Goal: Task Accomplishment & Management: Manage account settings

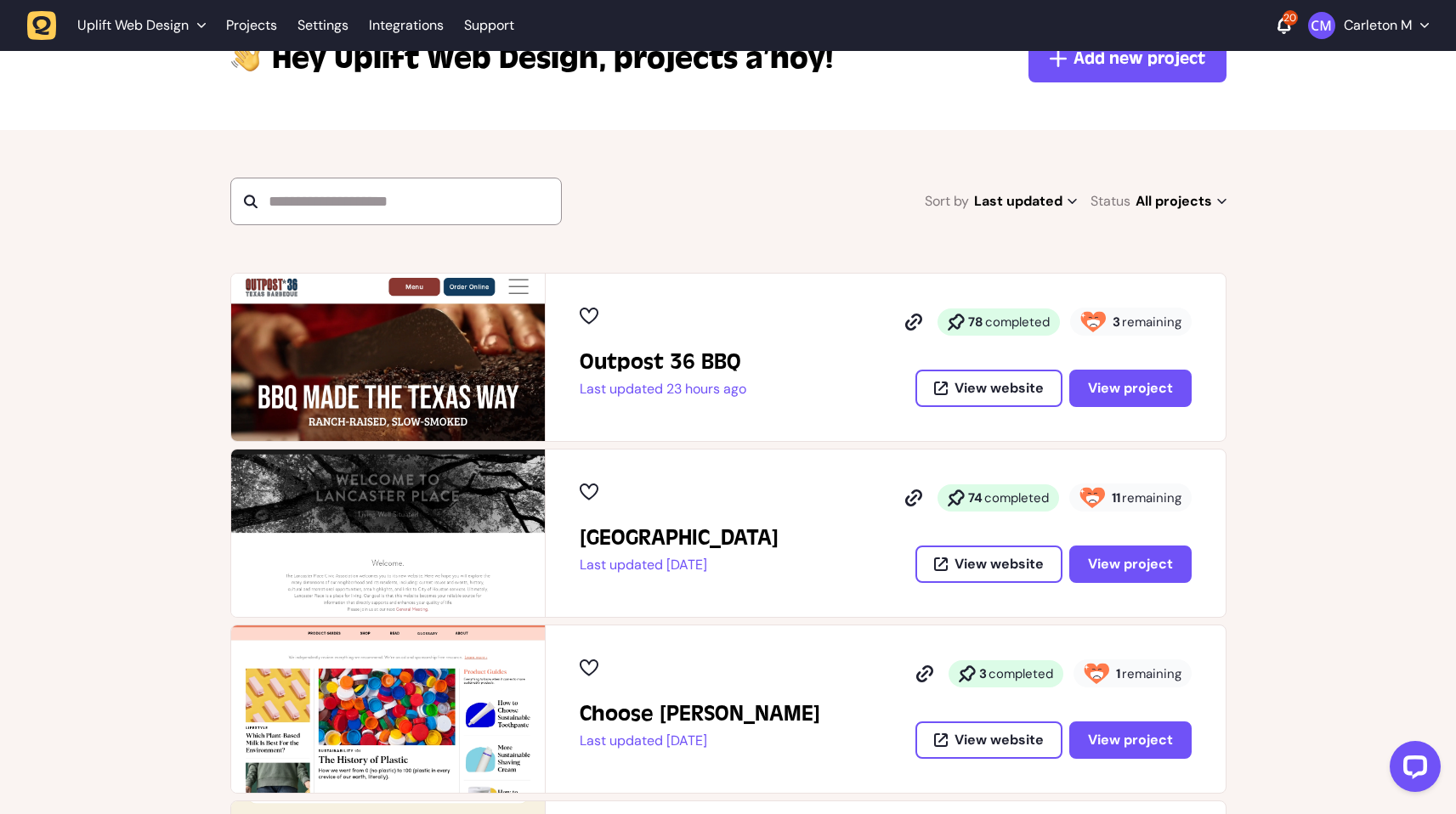
scroll to position [295, 0]
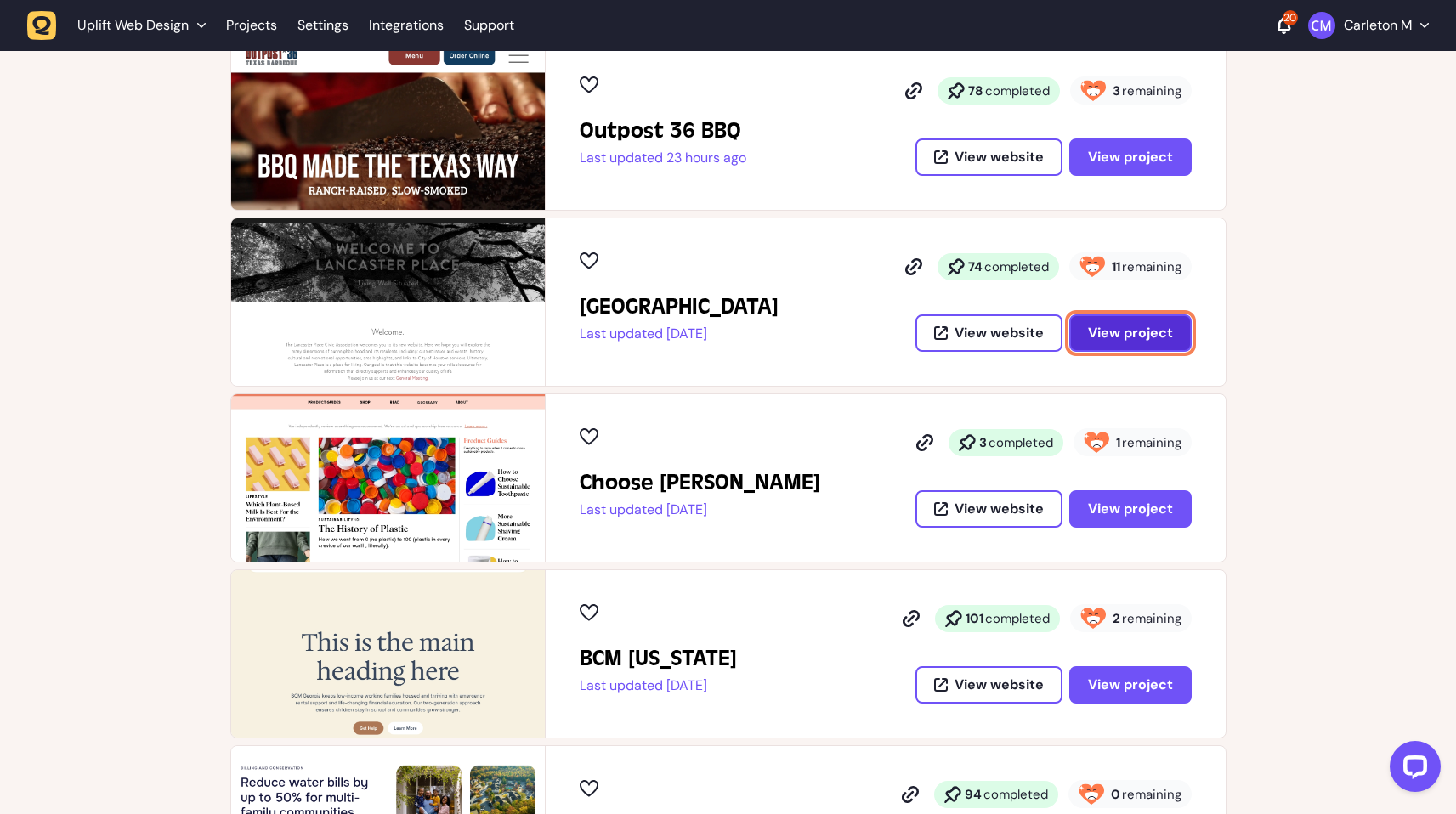
click at [1111, 344] on button "View project" at bounding box center [1130, 333] width 122 height 38
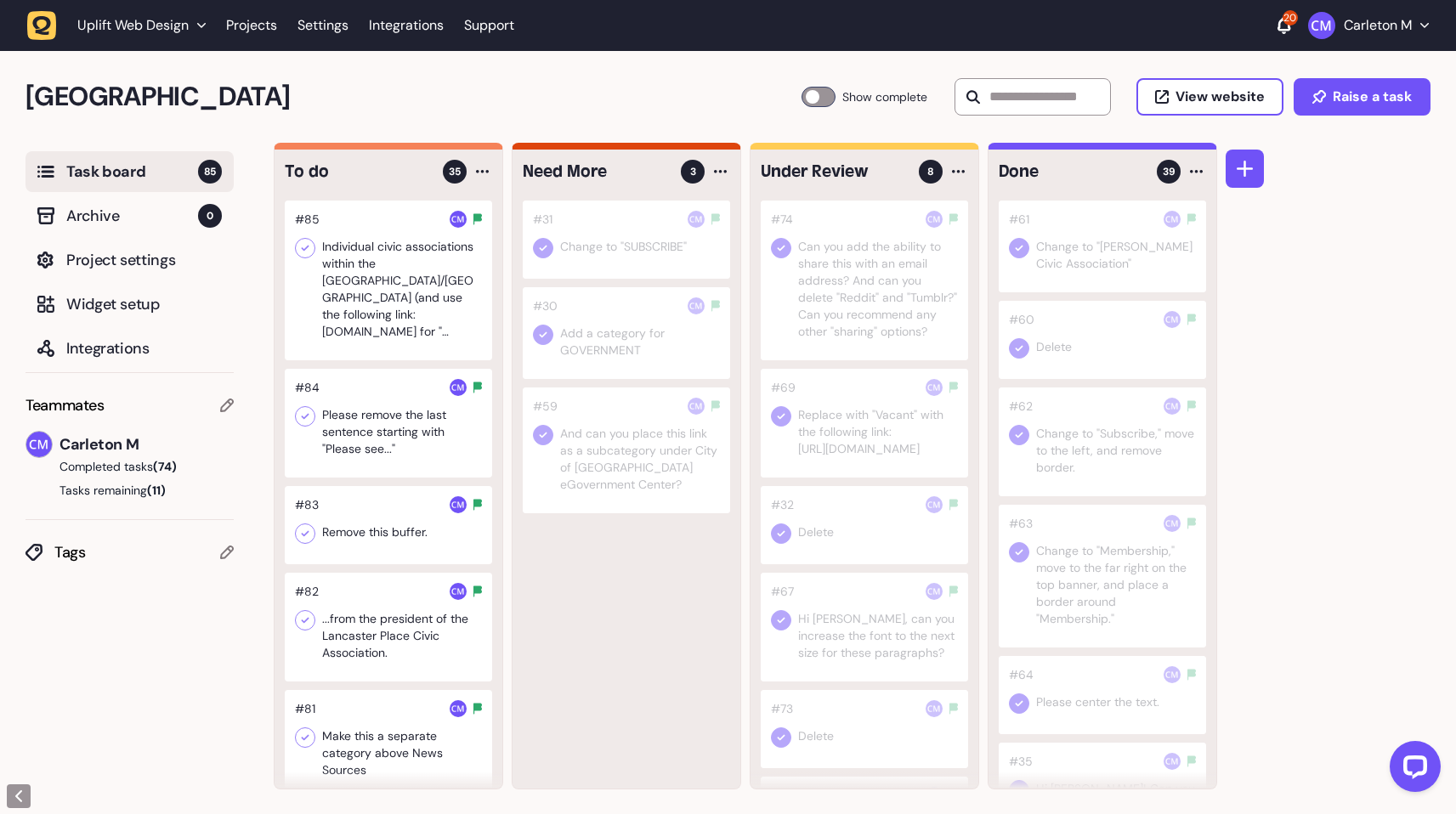
click at [811, 98] on div at bounding box center [818, 97] width 34 height 20
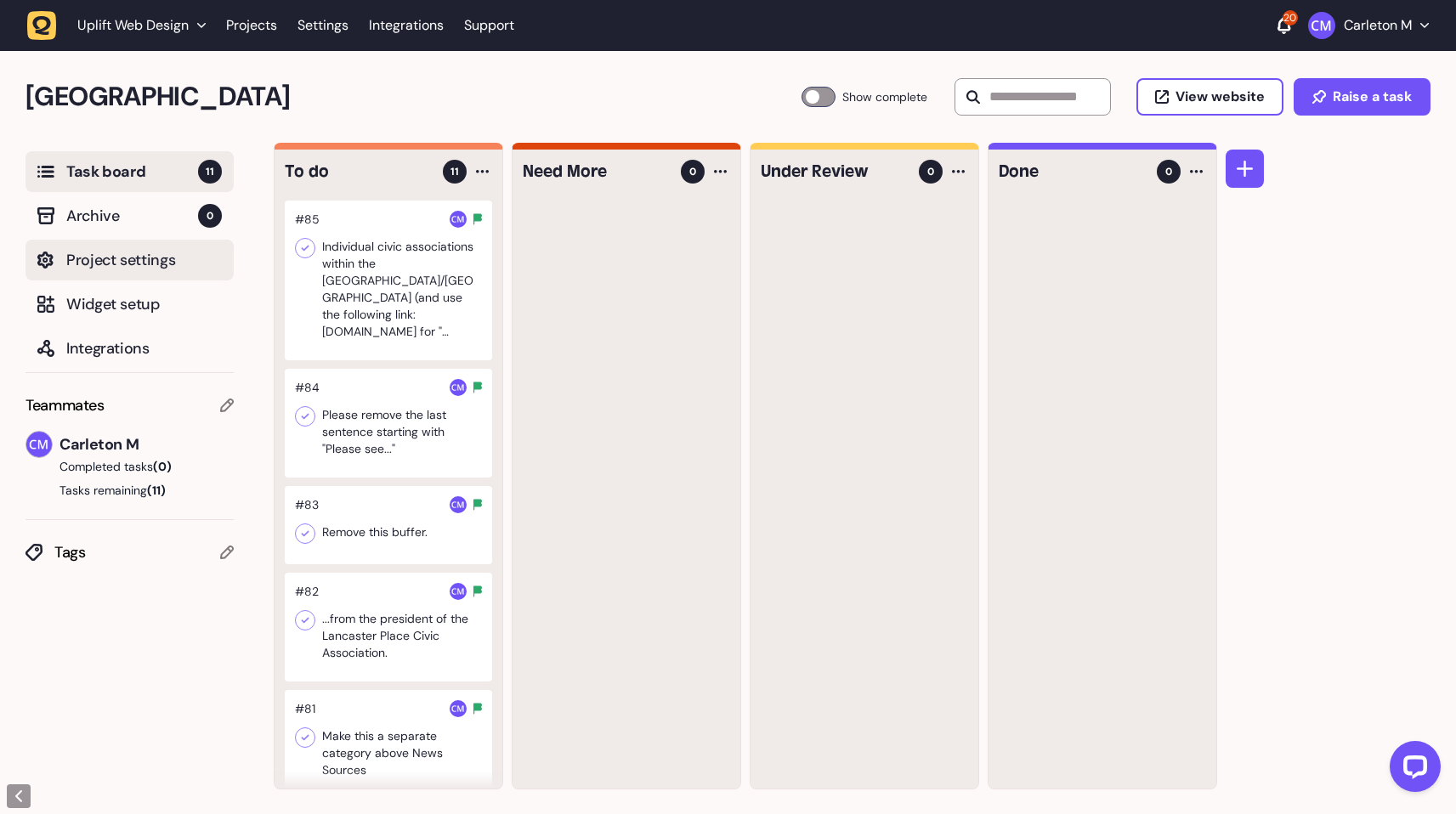
click at [136, 262] on span "Project settings" at bounding box center [144, 260] width 155 height 24
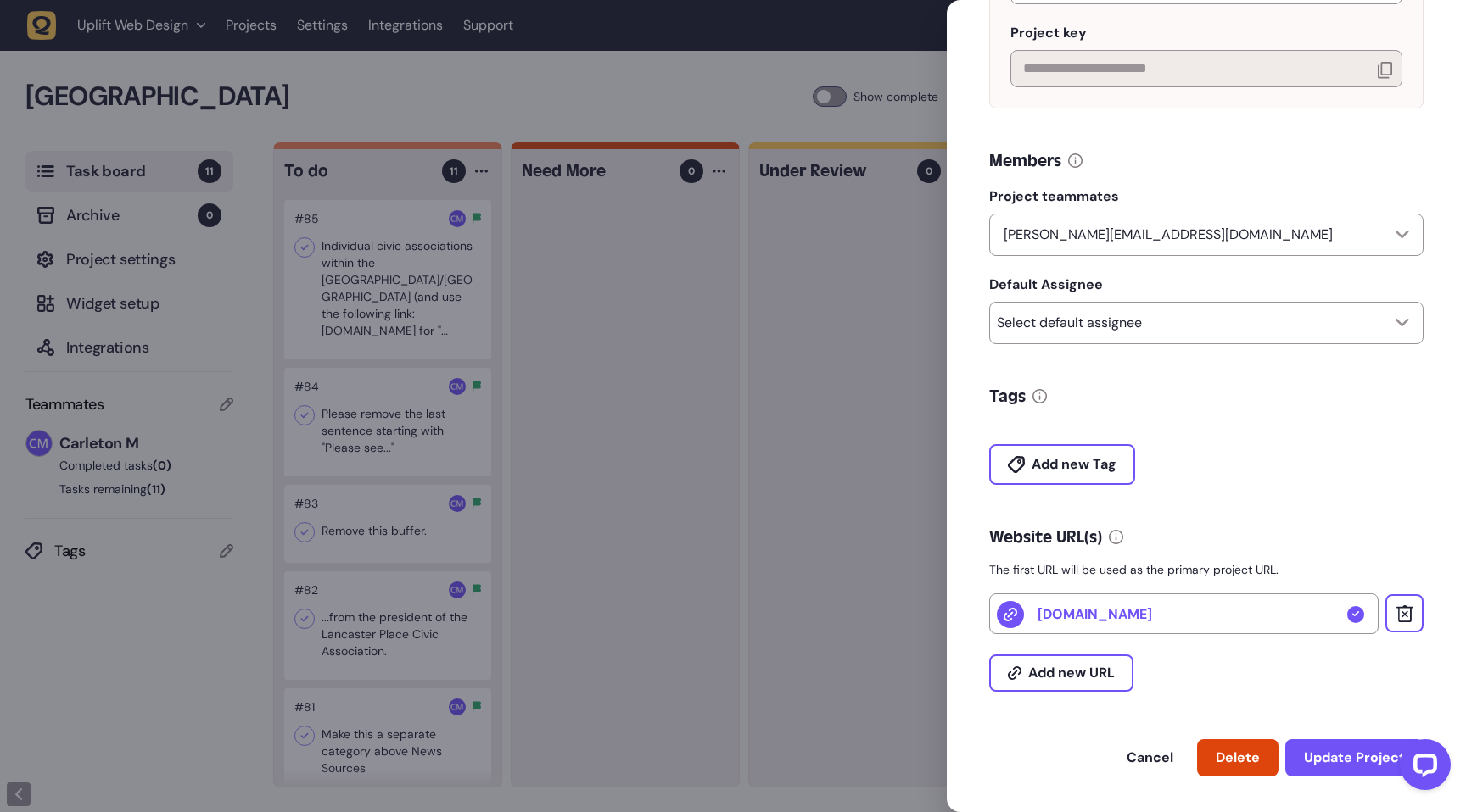
scroll to position [264, 0]
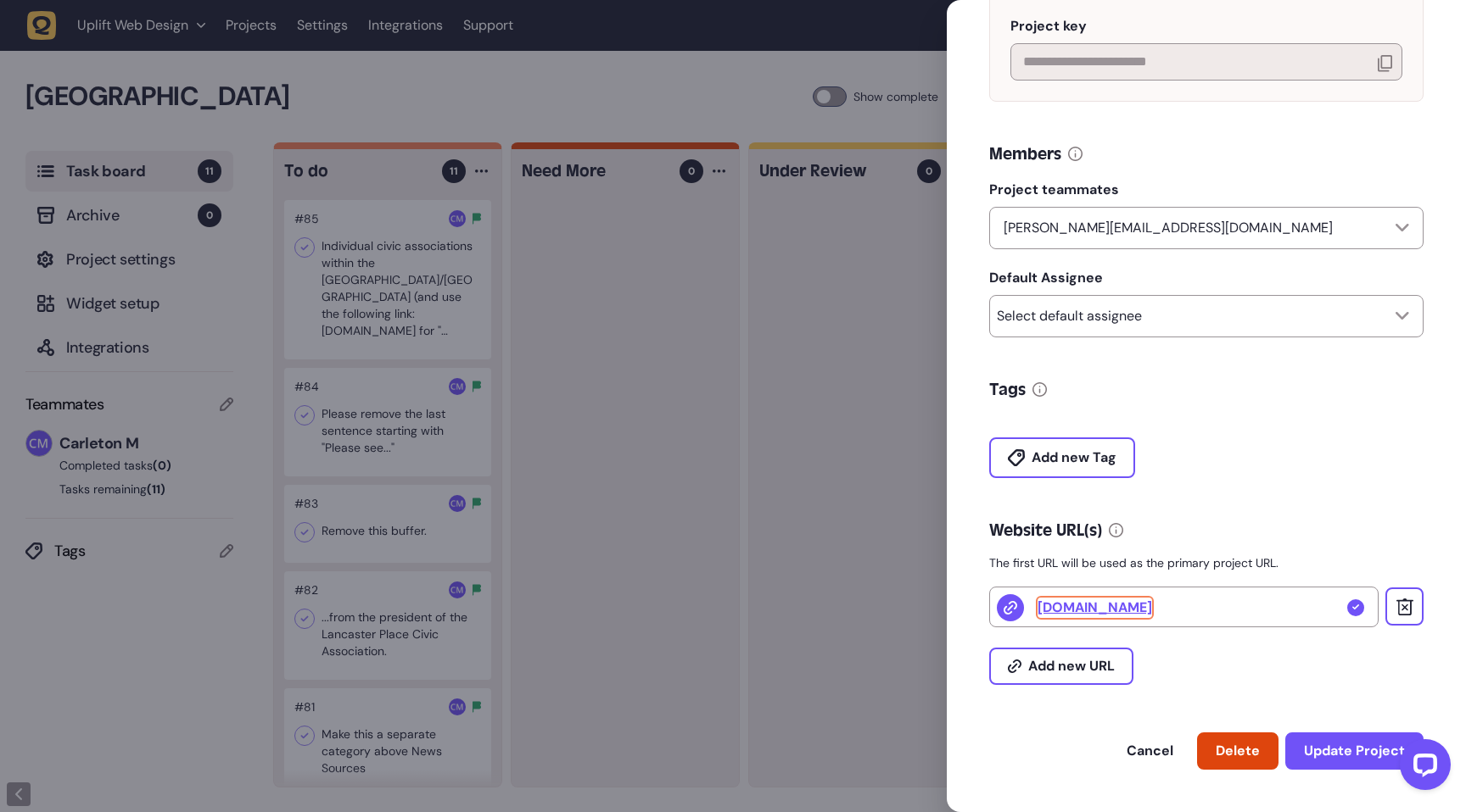
click at [1129, 608] on link "[DOMAIN_NAME]" at bounding box center [1094, 608] width 114 height 20
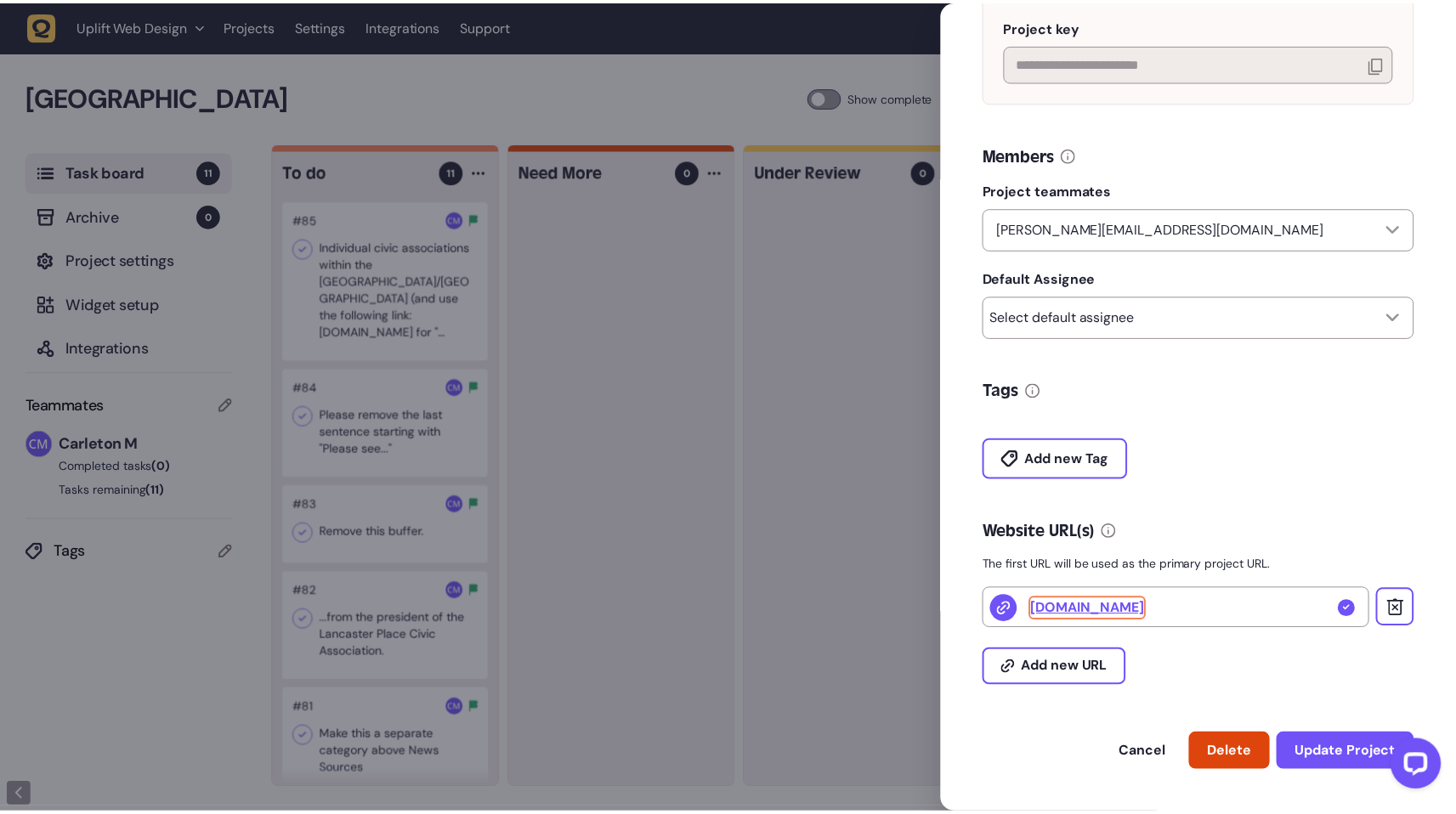
scroll to position [244, 0]
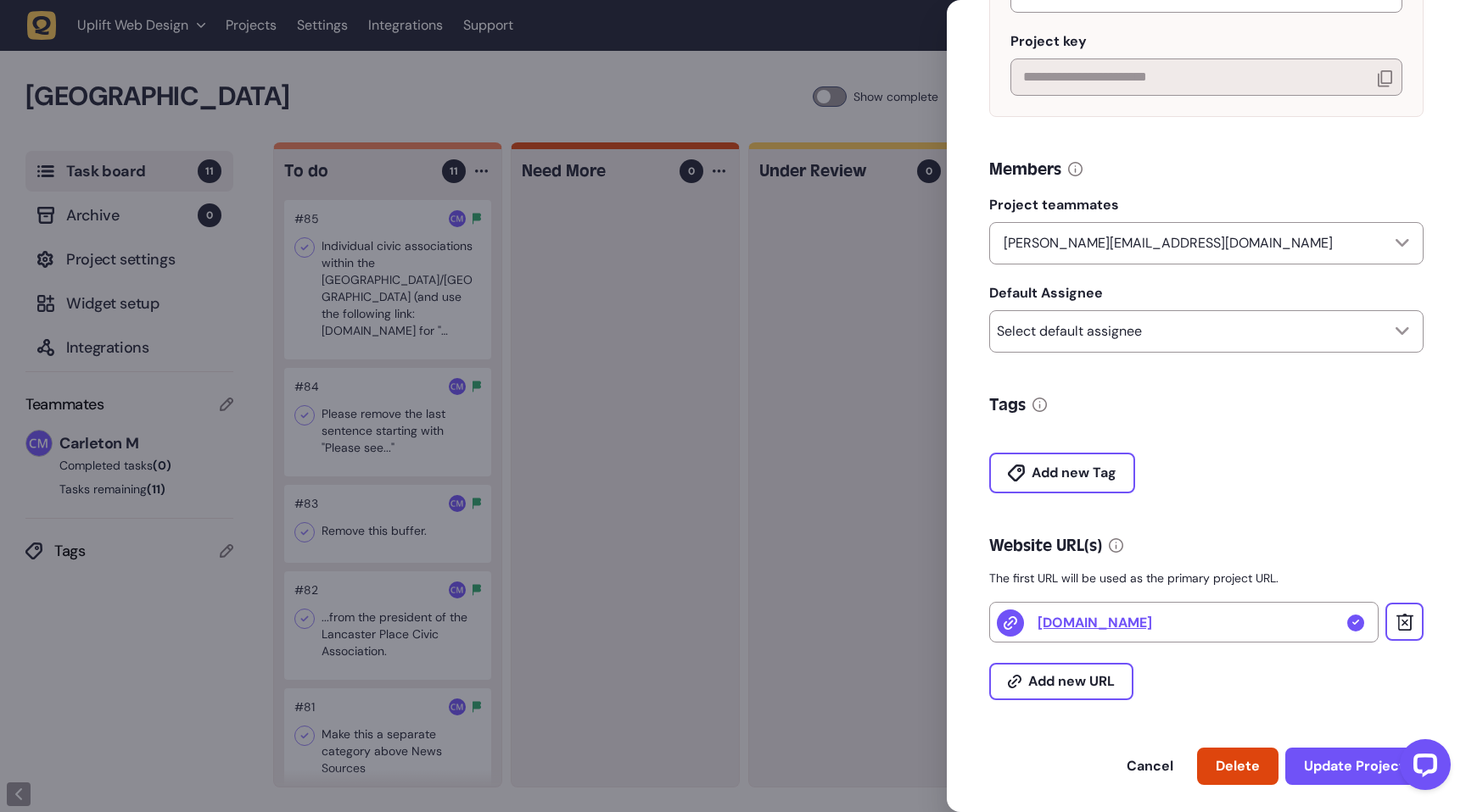
click at [691, 380] on div at bounding box center [733, 406] width 1466 height 812
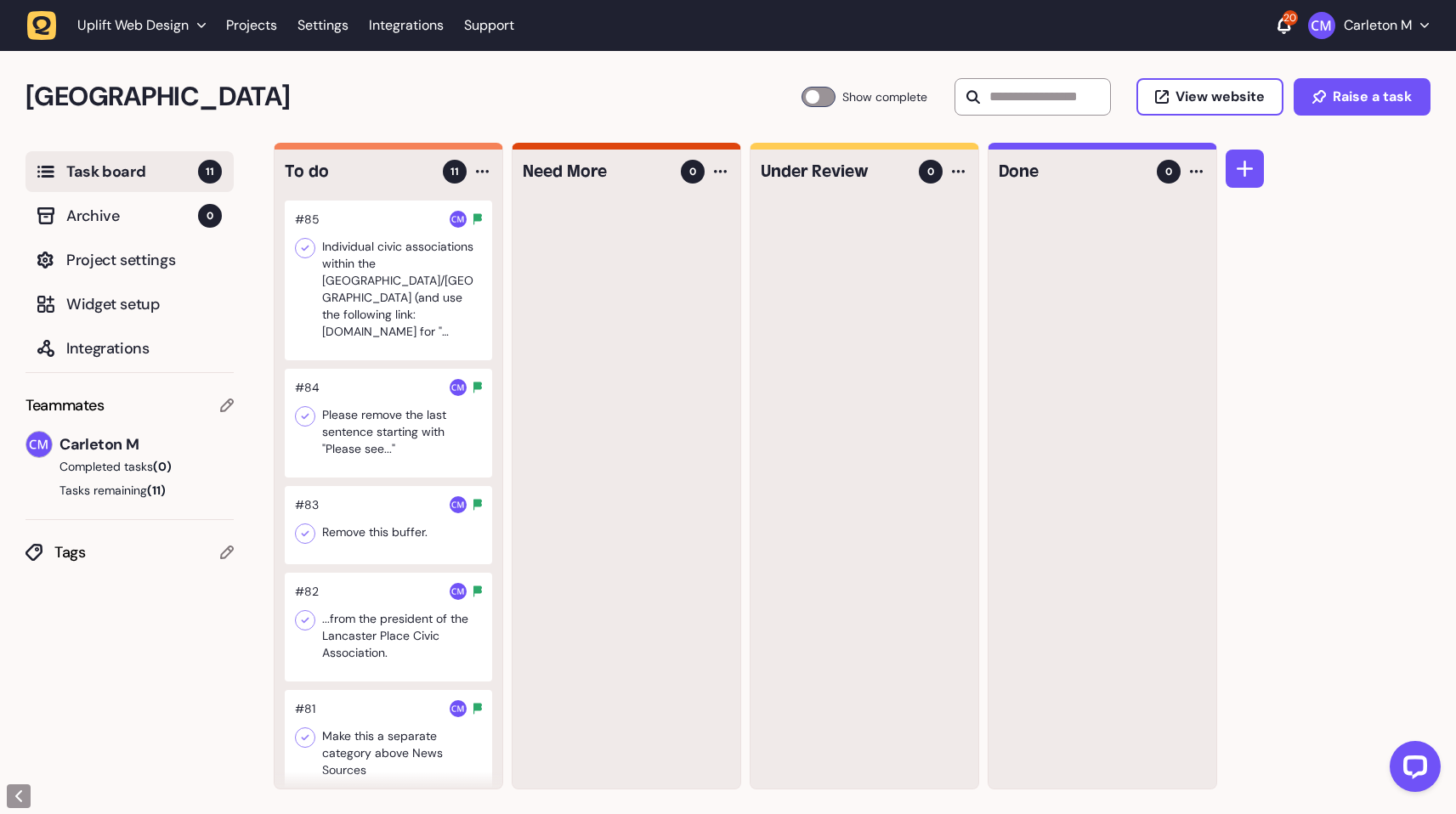
click at [407, 284] on div at bounding box center [388, 281] width 207 height 160
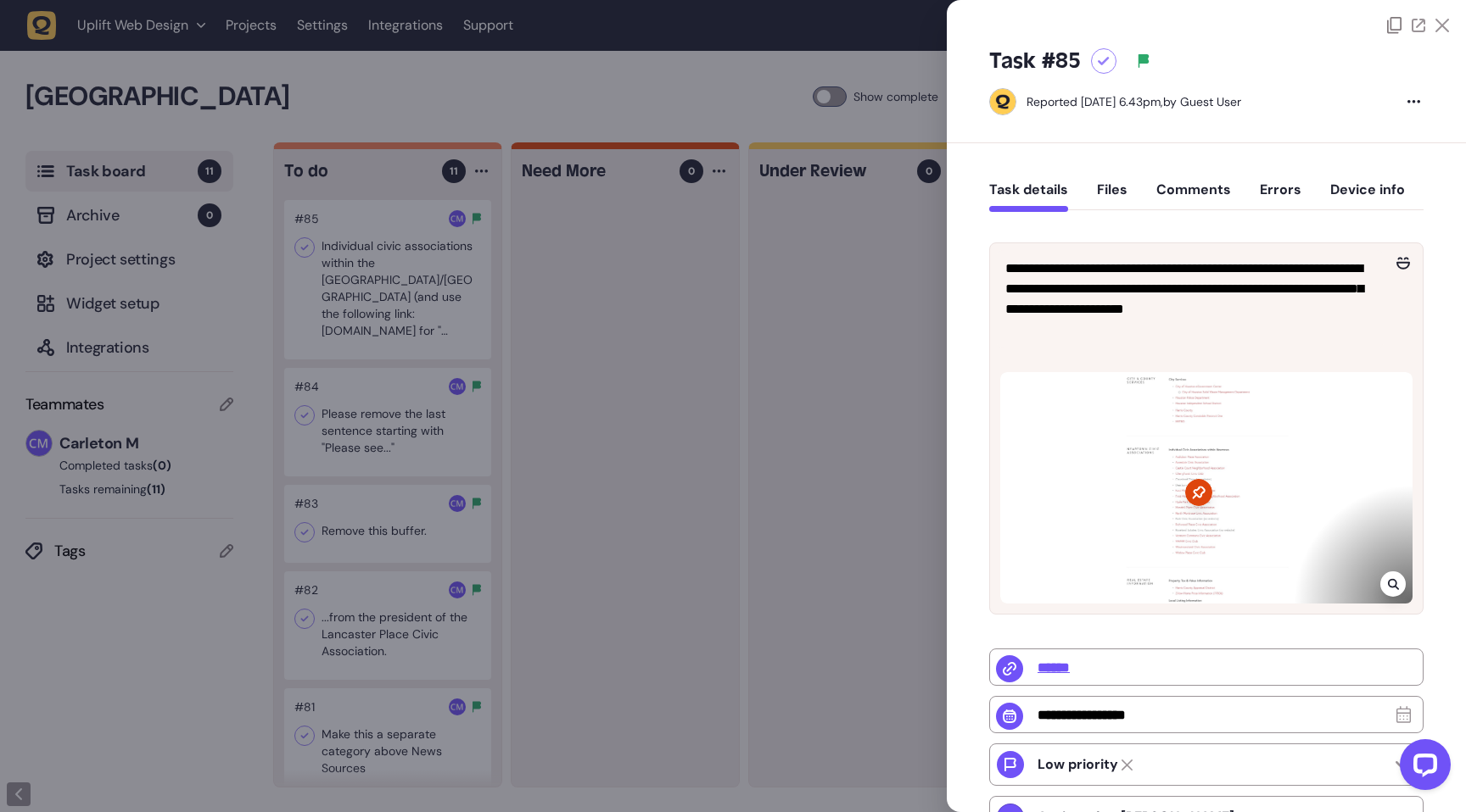
click at [1387, 579] on icon at bounding box center [1392, 584] width 11 height 11
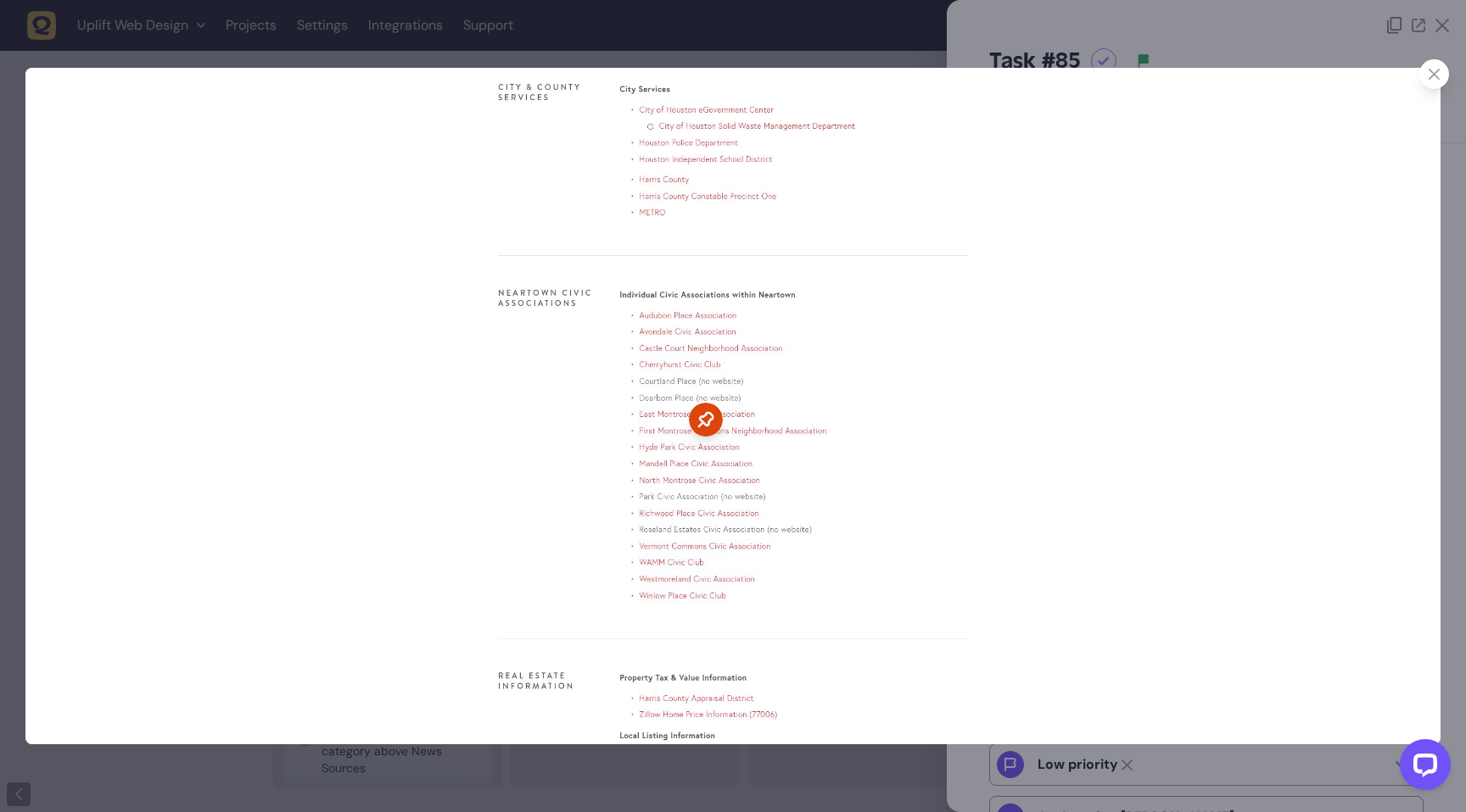
click at [1256, 54] on div at bounding box center [733, 406] width 1466 height 812
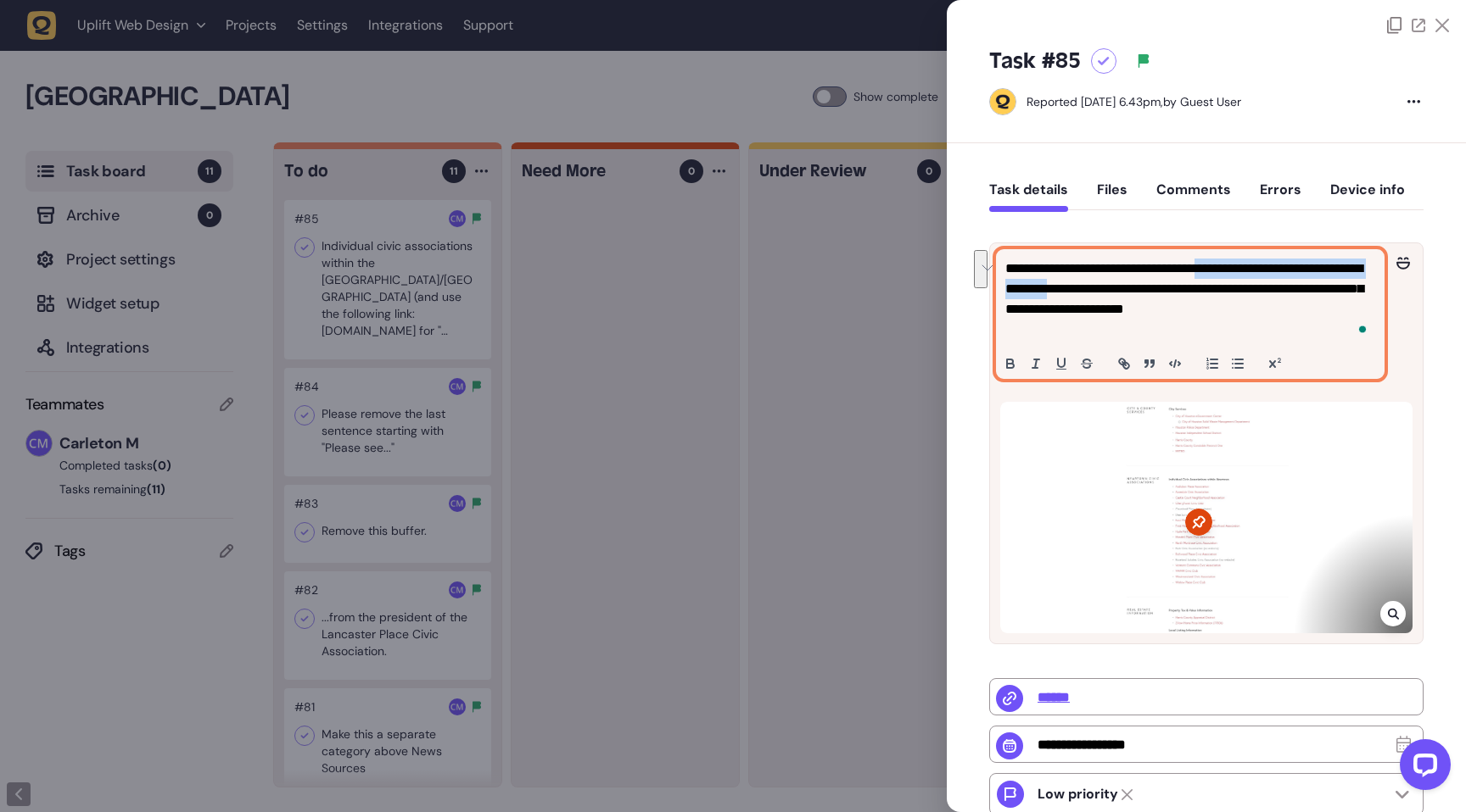
drag, startPoint x: 1266, startPoint y: 293, endPoint x: 1223, endPoint y: 275, distance: 46.6
click at [1223, 275] on p "**********" at bounding box center [1188, 299] width 366 height 81
copy p "**********"
click at [1174, 312] on p "**********" at bounding box center [1188, 299] width 366 height 81
drag, startPoint x: 1174, startPoint y: 312, endPoint x: 1111, endPoint y: 311, distance: 63.0
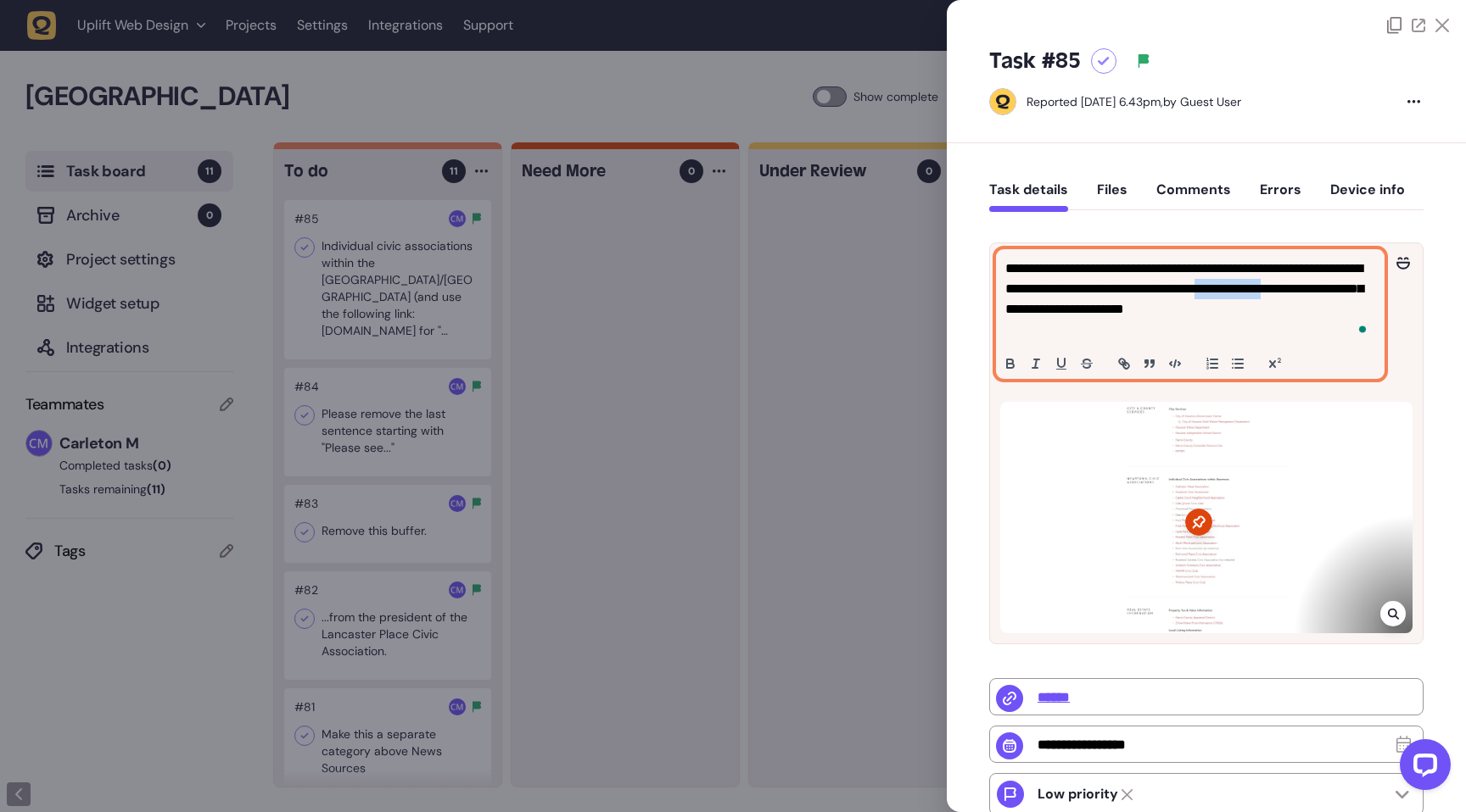
click at [1111, 311] on p "**********" at bounding box center [1188, 299] width 366 height 81
copy p "**********"
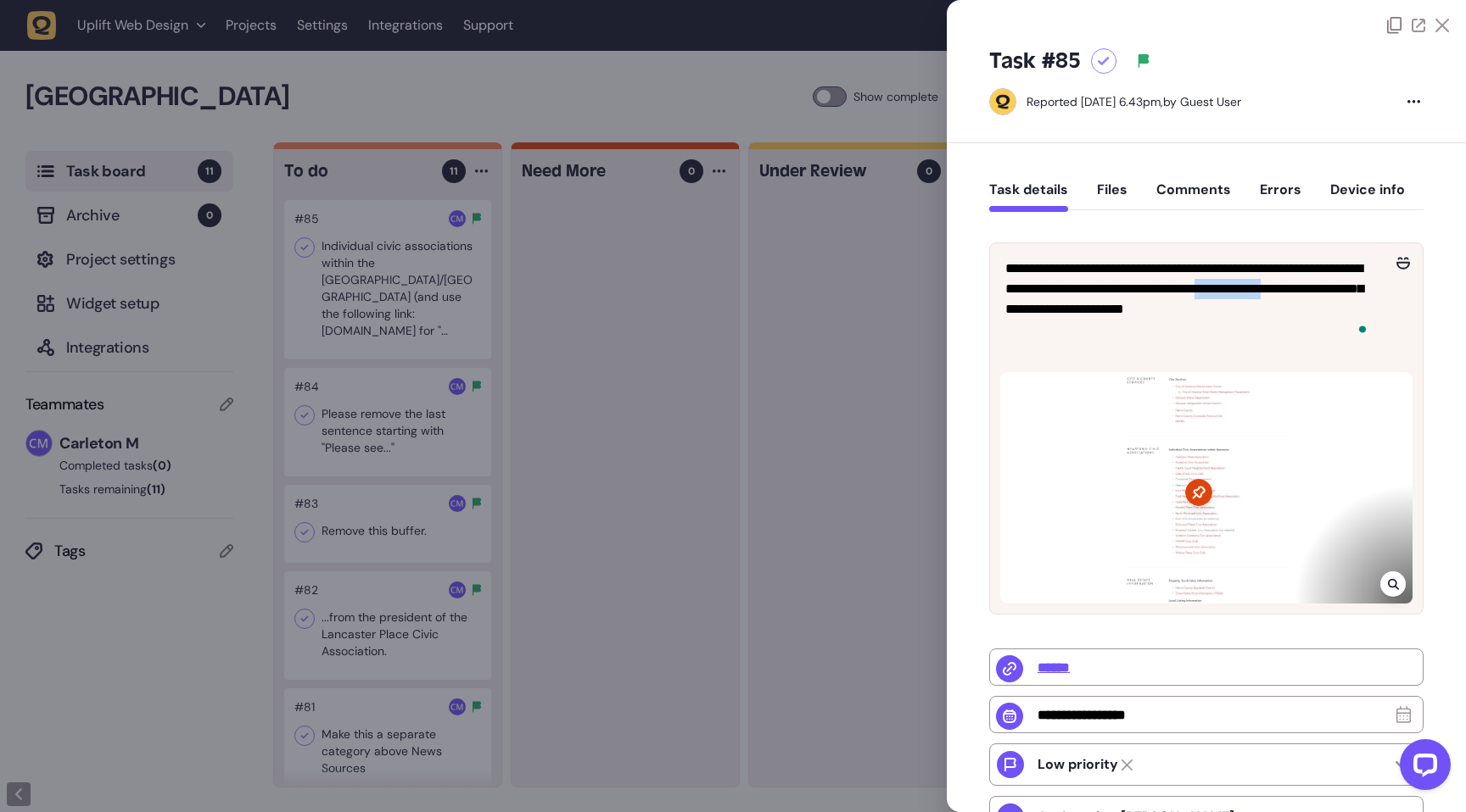
click at [1097, 53] on div at bounding box center [1103, 62] width 26 height 26
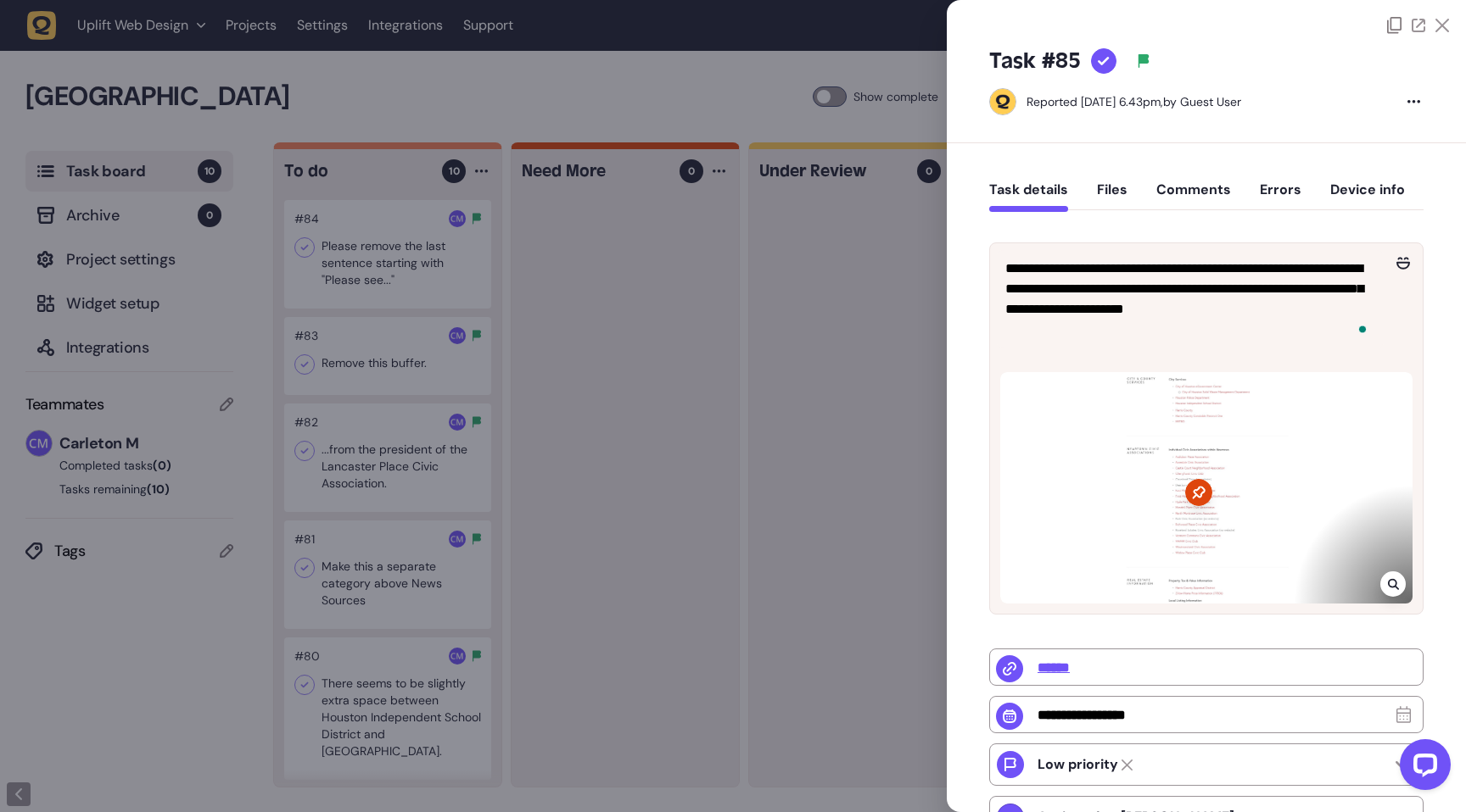
click at [366, 274] on div at bounding box center [733, 406] width 1466 height 812
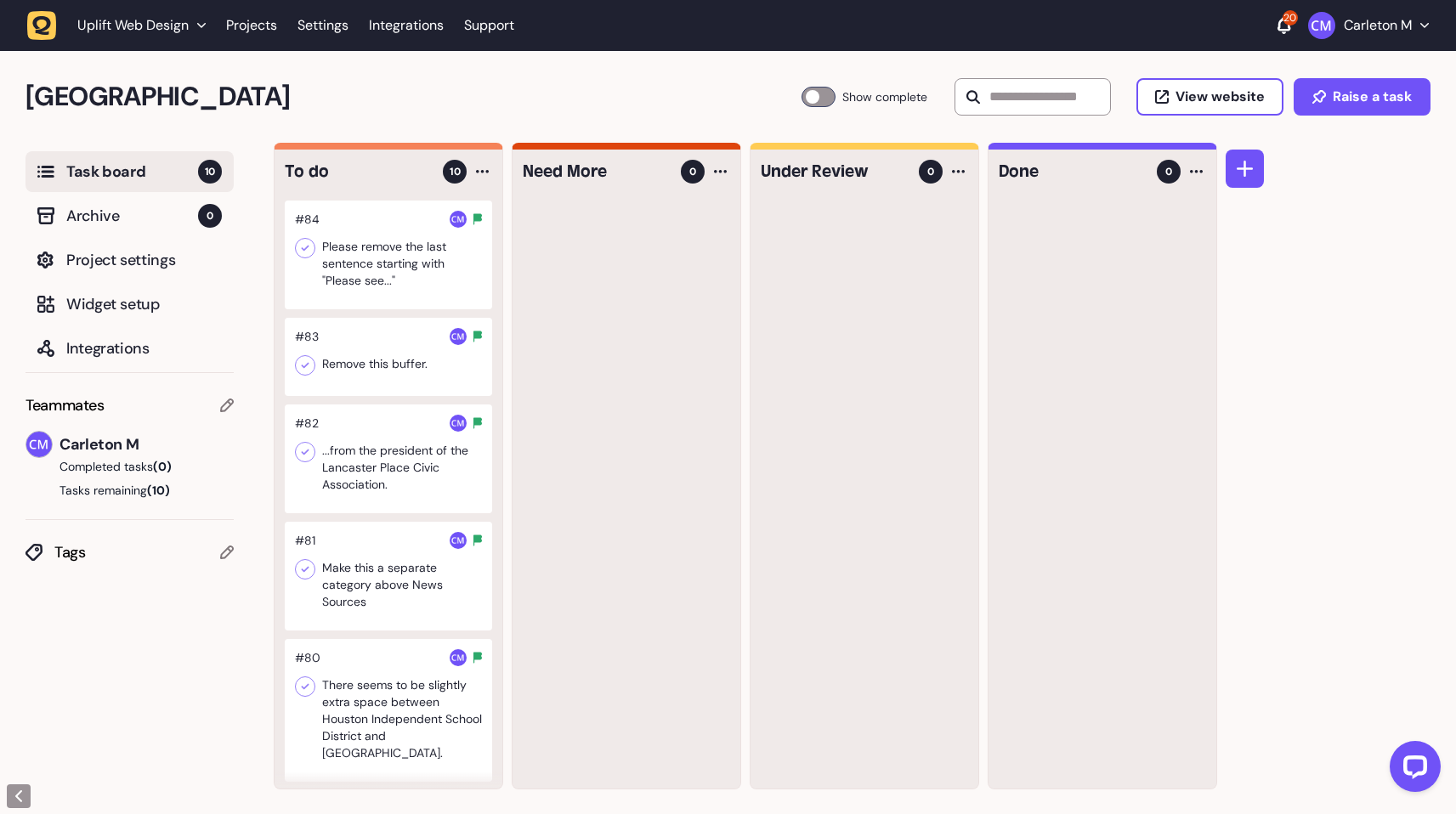
click at [395, 271] on div at bounding box center [388, 255] width 207 height 108
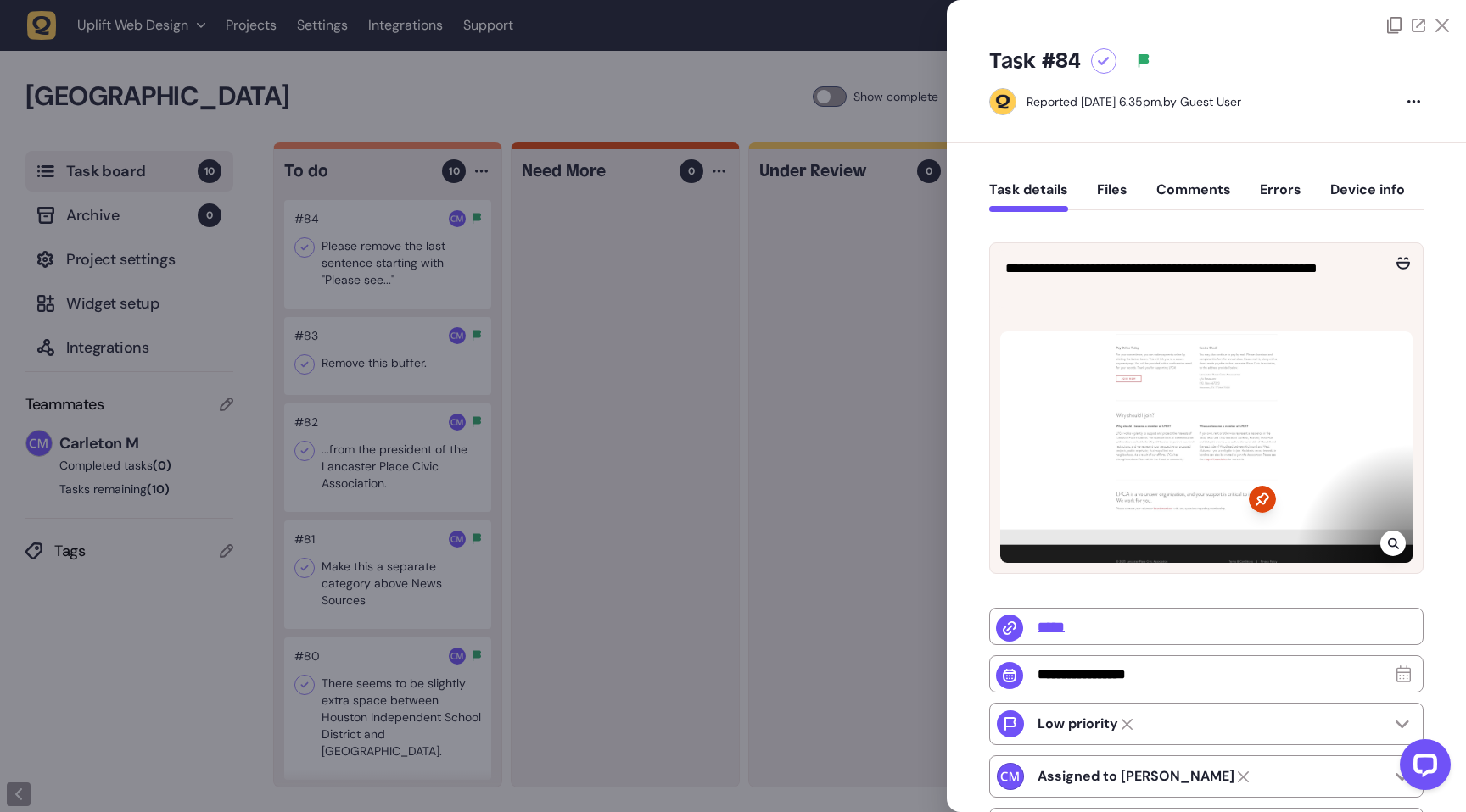
click at [1110, 65] on div at bounding box center [1103, 62] width 26 height 26
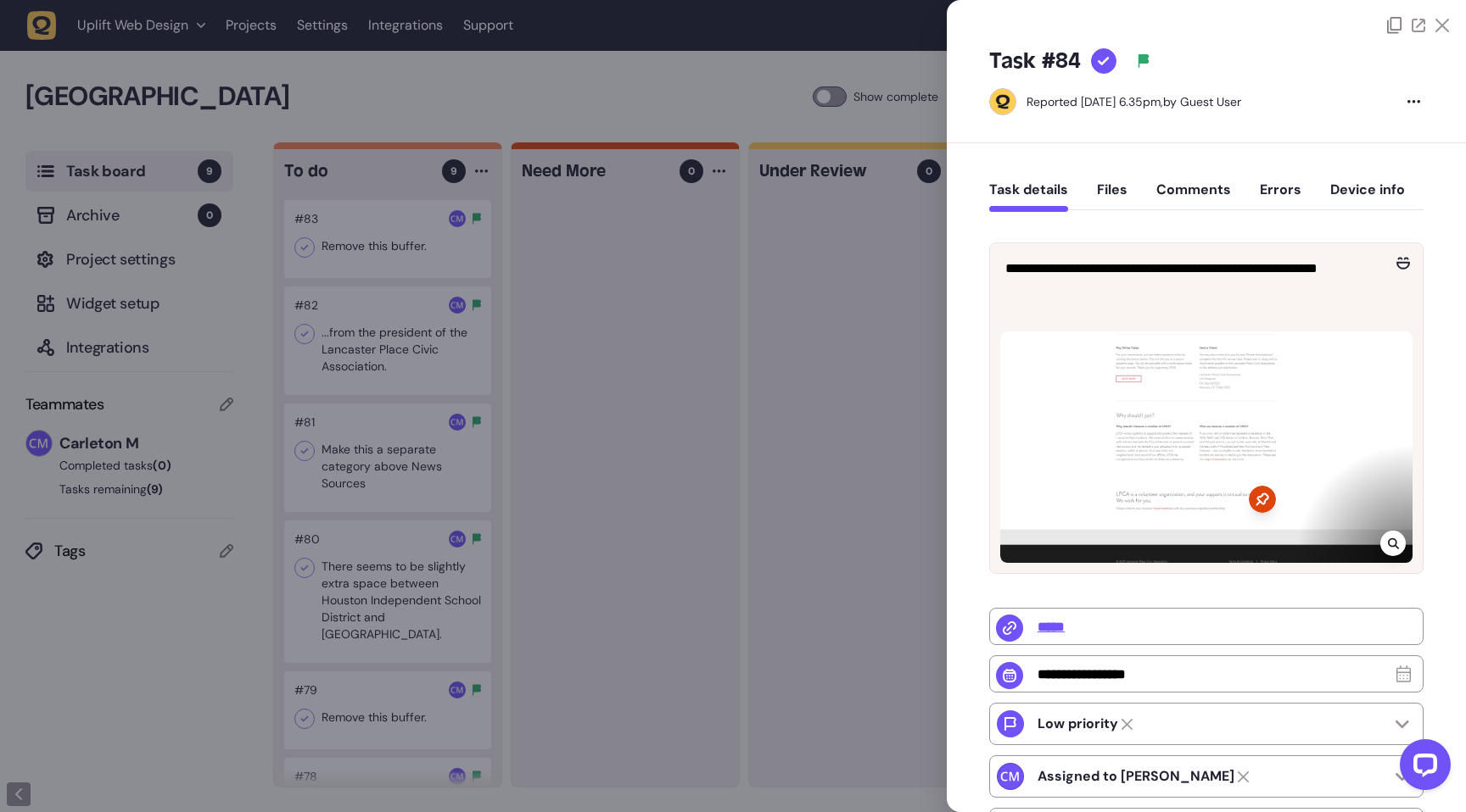
click at [628, 386] on div at bounding box center [733, 406] width 1466 height 812
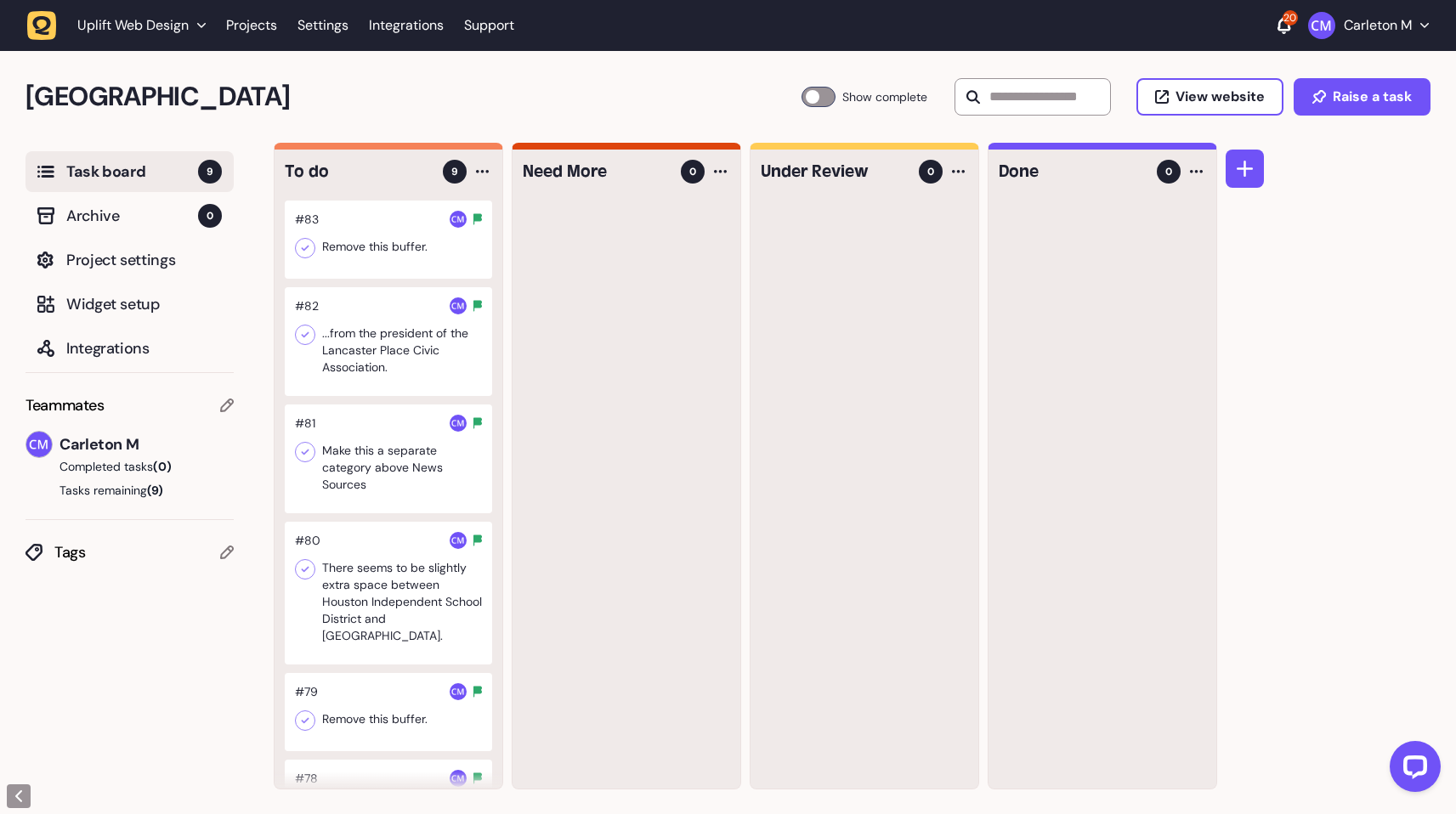
click at [411, 257] on div at bounding box center [388, 240] width 207 height 79
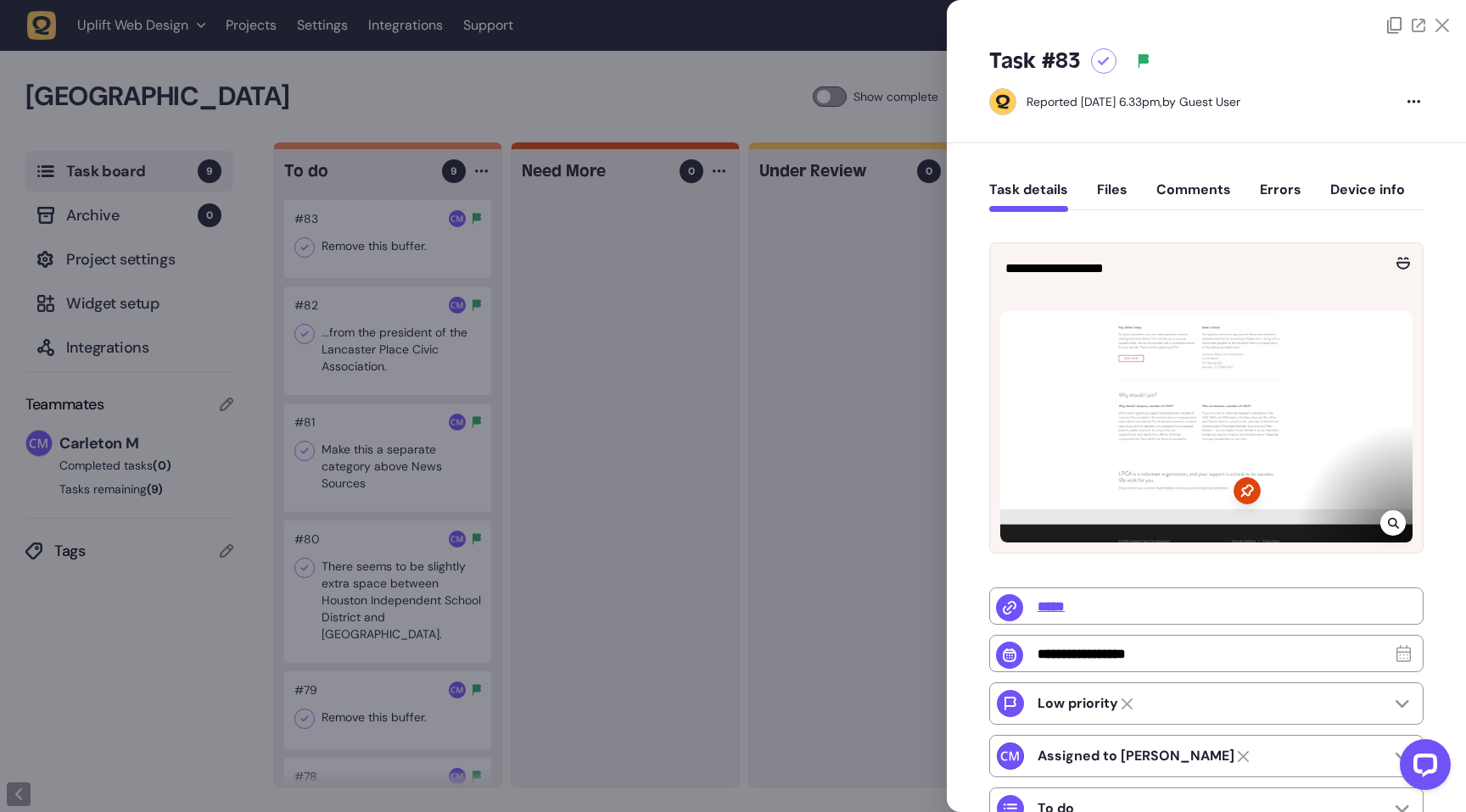
click at [1389, 526] on icon at bounding box center [1393, 523] width 11 height 14
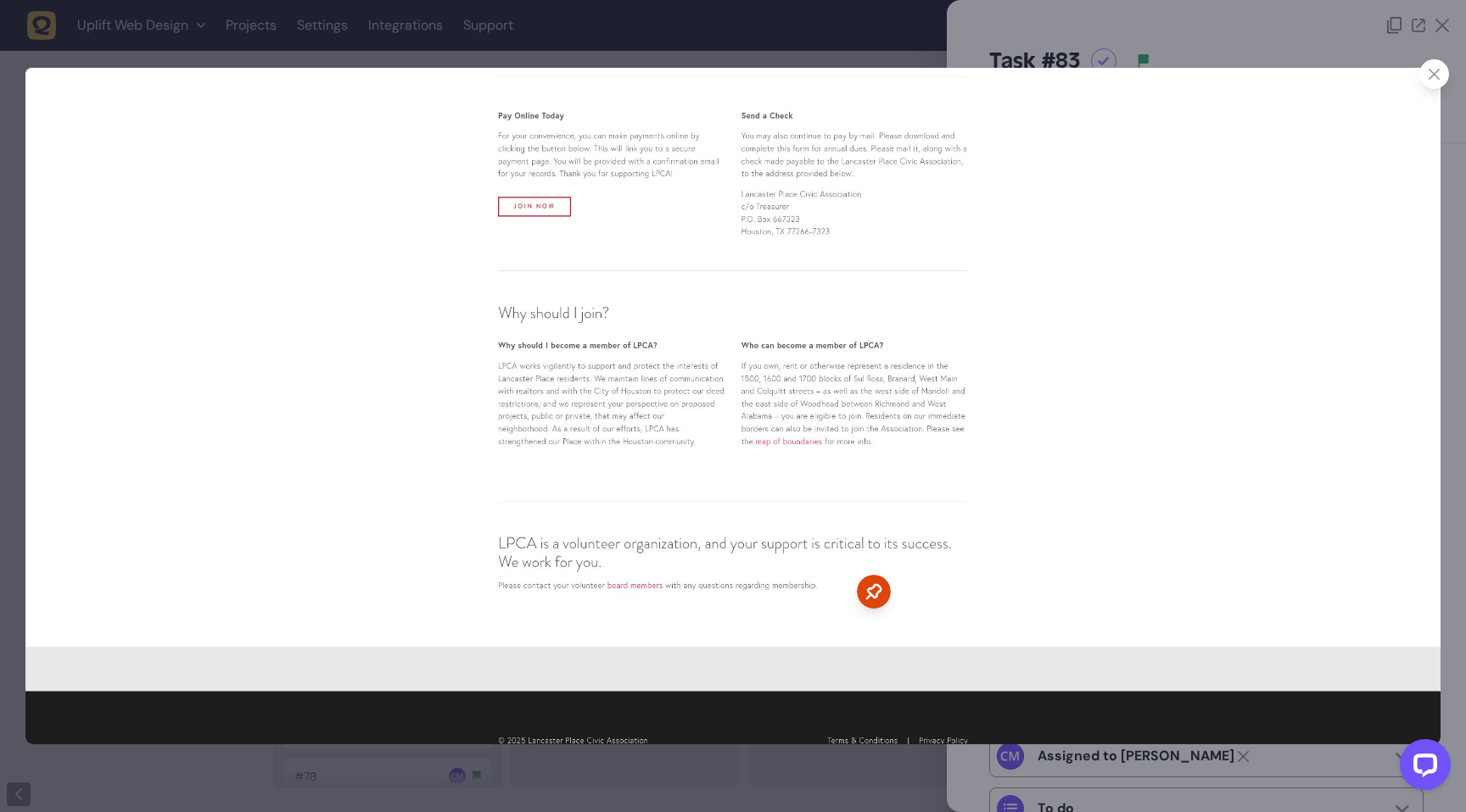
click at [1217, 50] on div at bounding box center [733, 406] width 1466 height 812
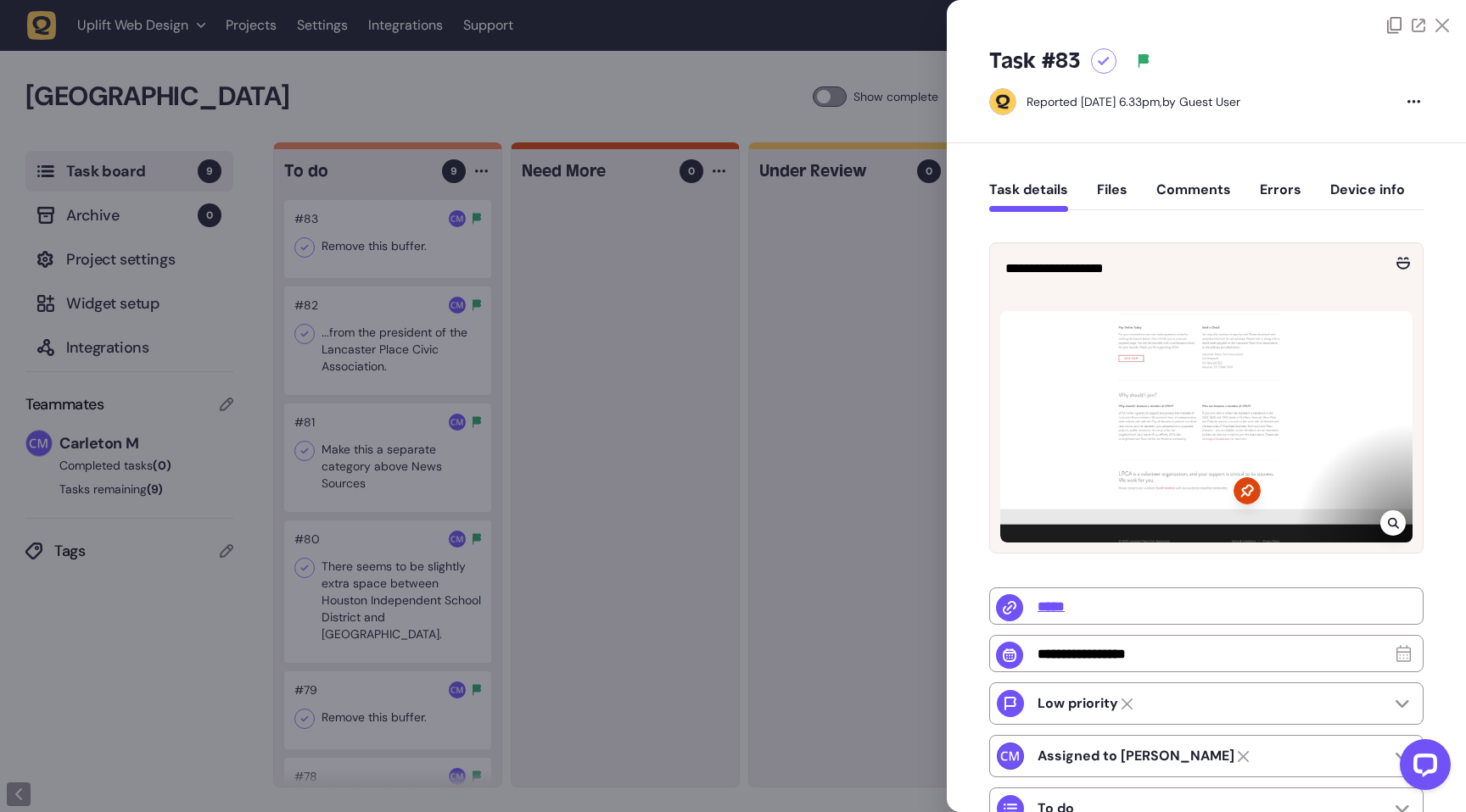
click at [535, 384] on div at bounding box center [733, 406] width 1466 height 812
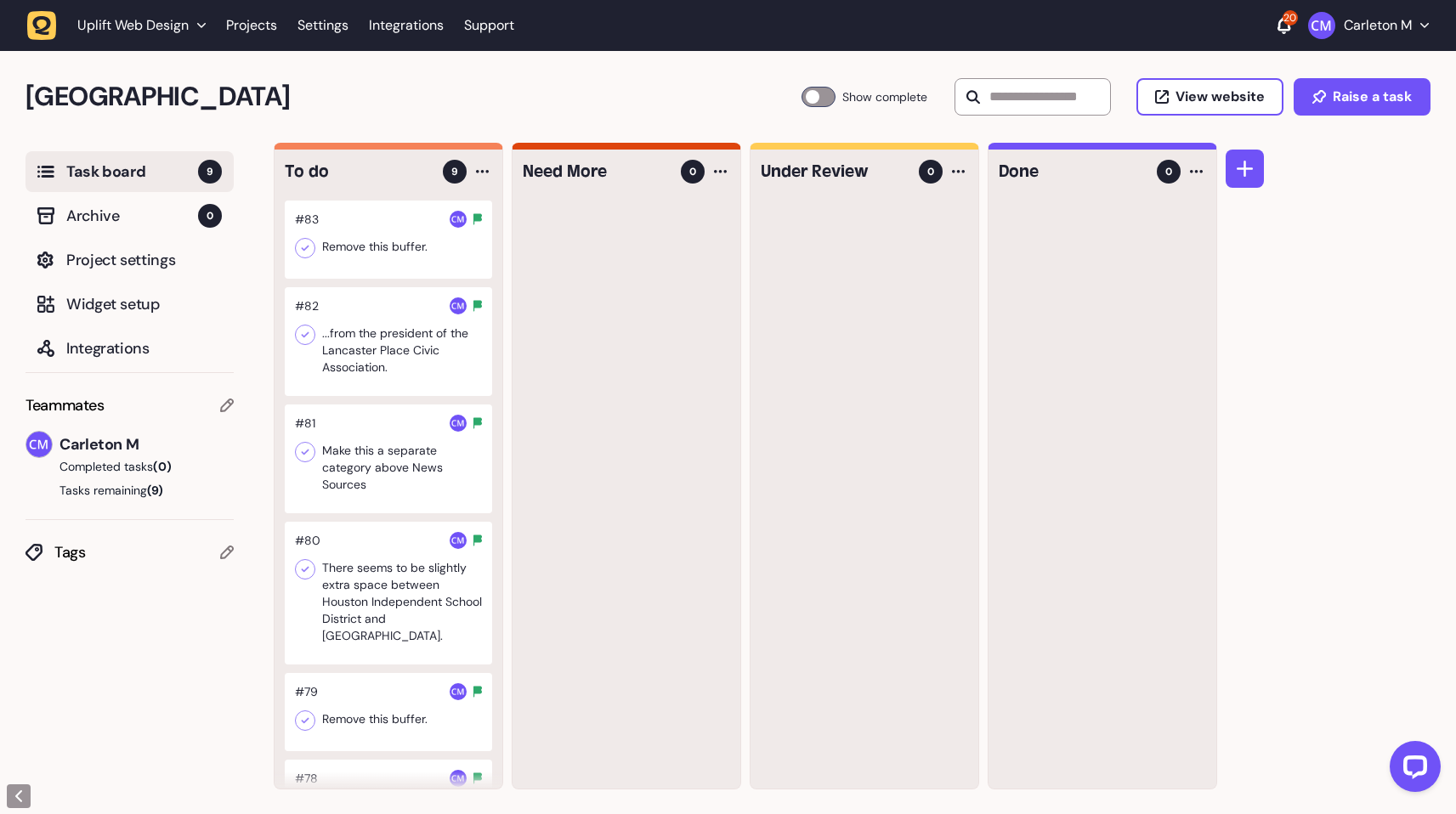
drag, startPoint x: 377, startPoint y: 242, endPoint x: 484, endPoint y: 264, distance: 109.2
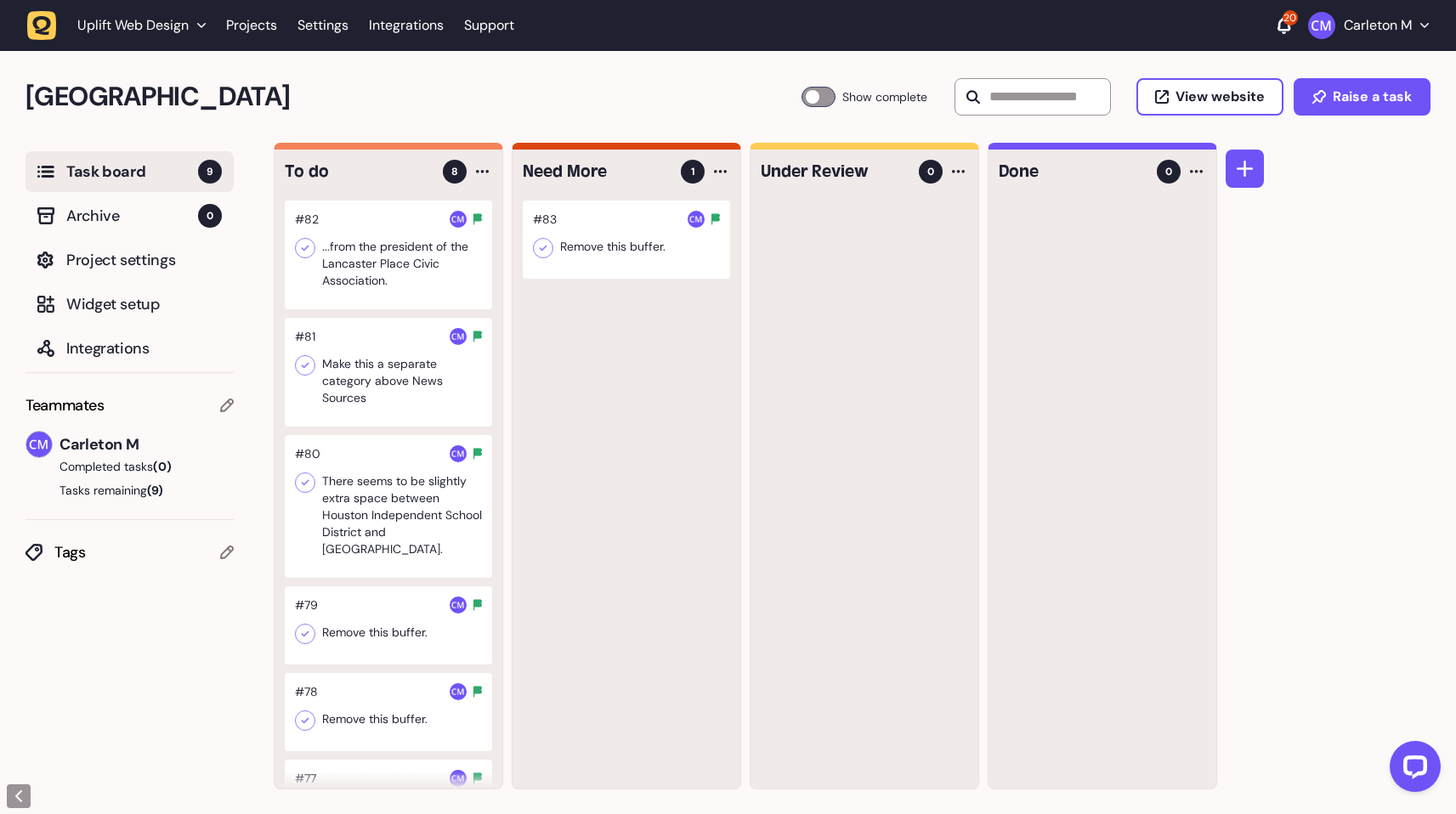
click at [581, 261] on div at bounding box center [626, 240] width 207 height 79
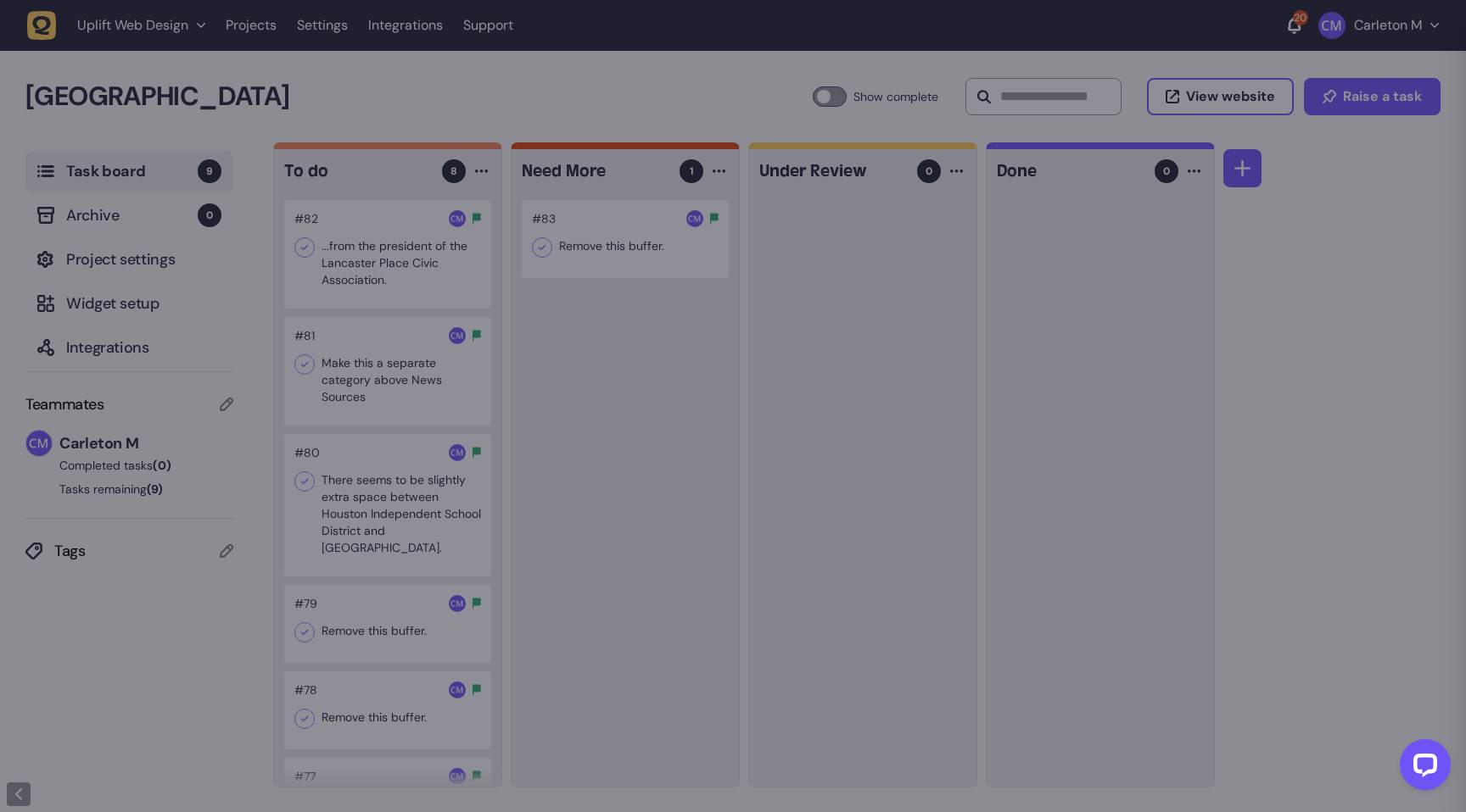
click at [580, 260] on div at bounding box center [733, 406] width 1466 height 812
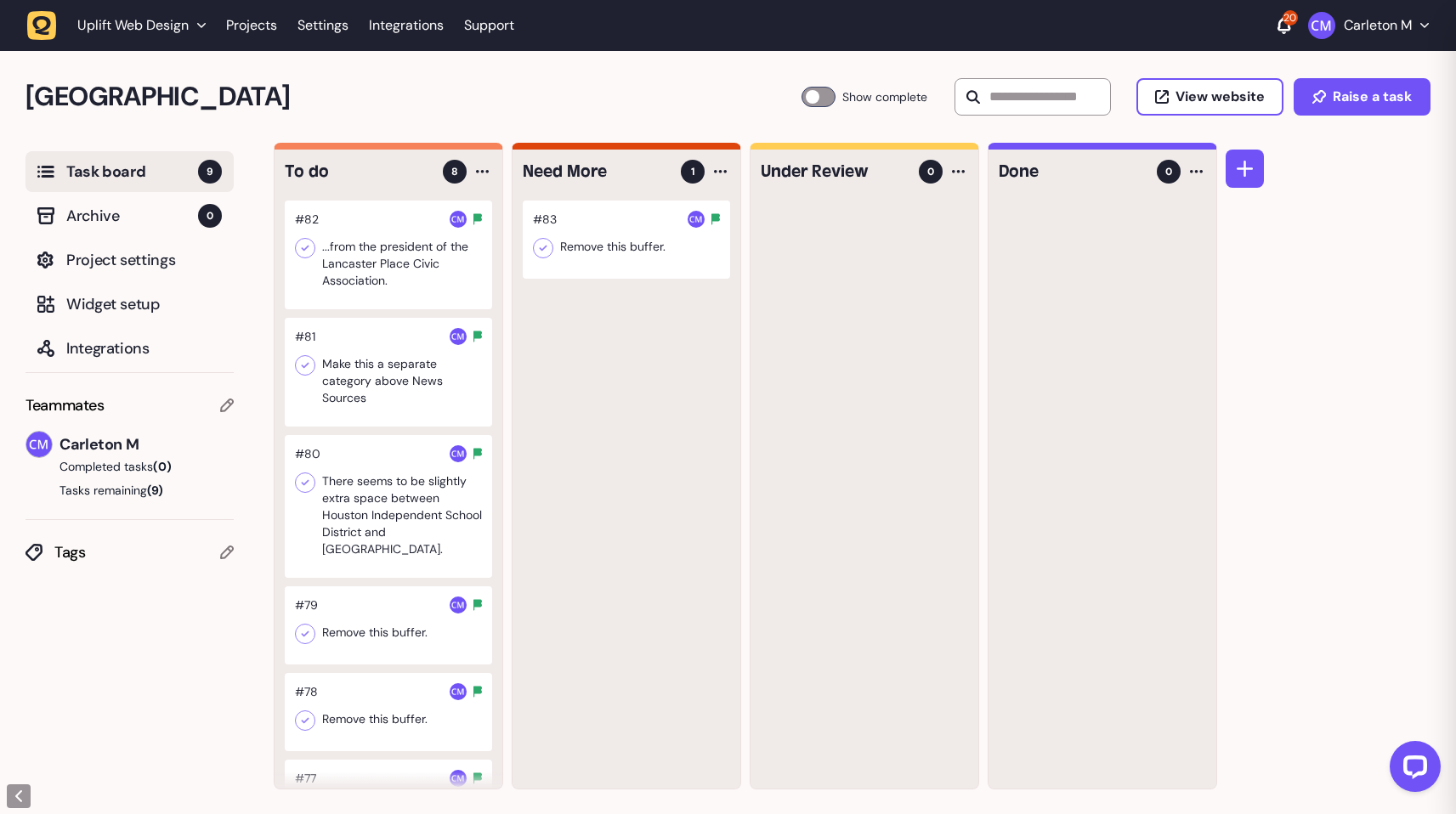
click at [581, 261] on div at bounding box center [626, 240] width 207 height 79
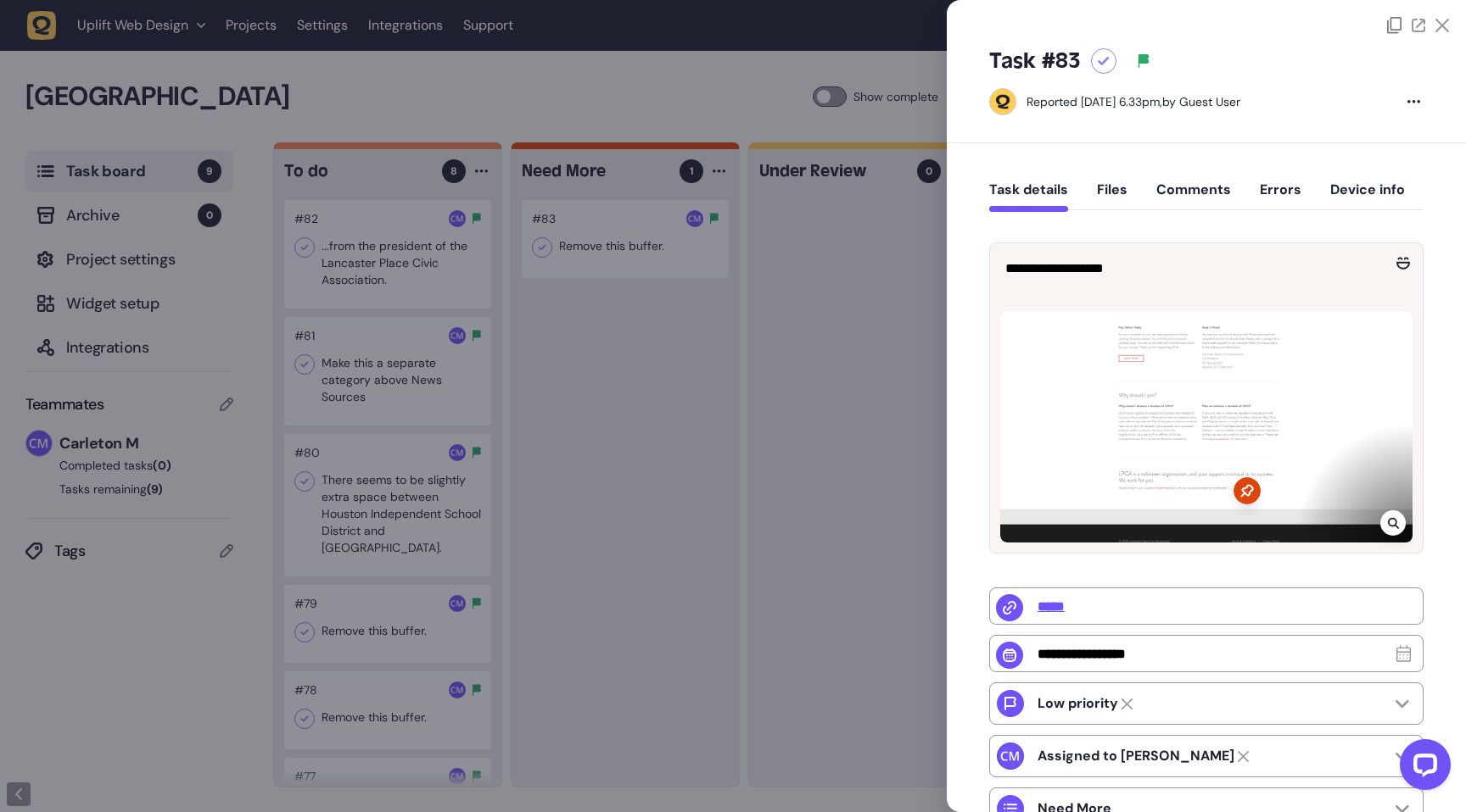
click at [1177, 186] on button "Comments" at bounding box center [1193, 197] width 74 height 31
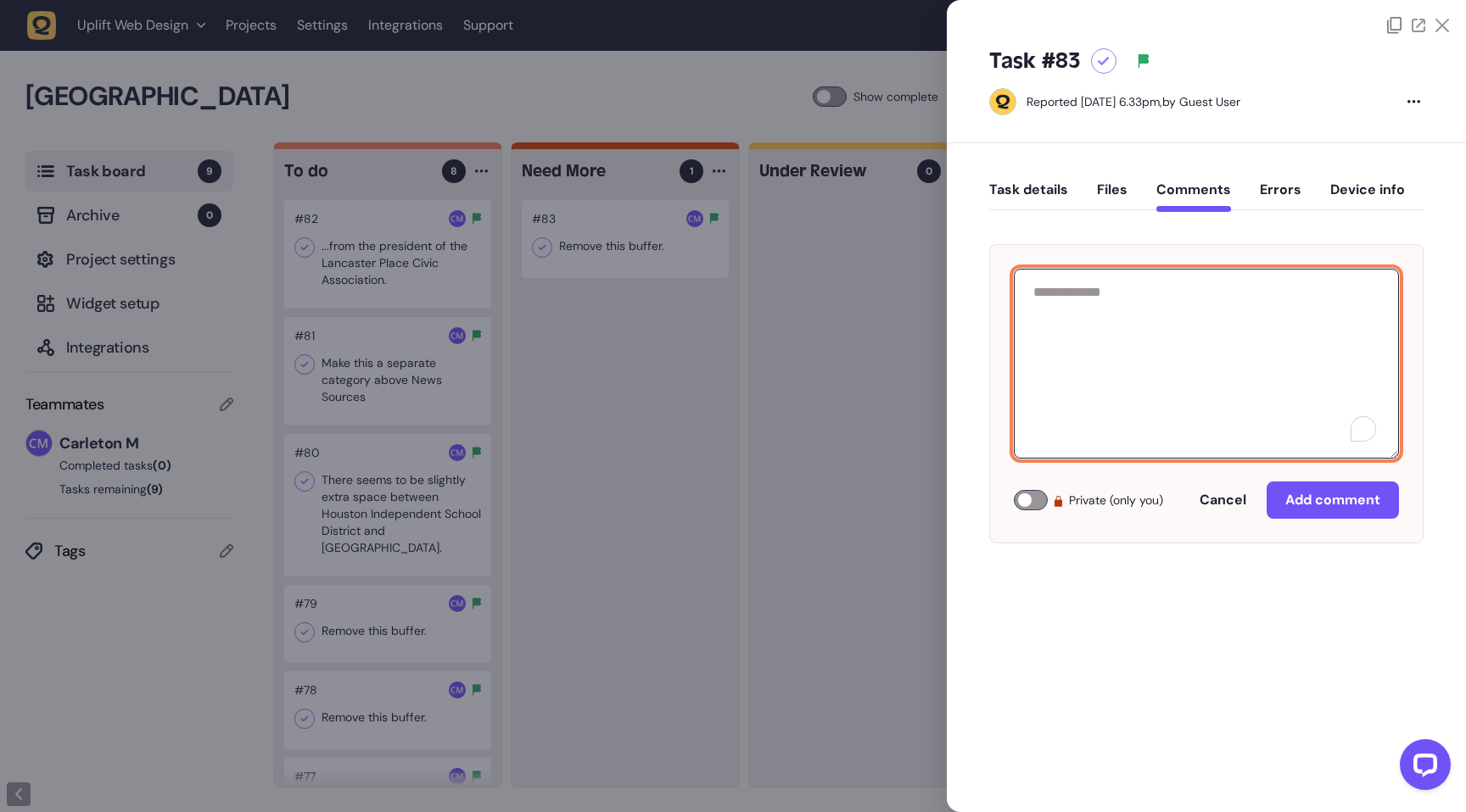
click at [1140, 314] on textarea "To enrich screen reader interactions, please activate Accessibility in Grammarl…" at bounding box center [1206, 363] width 385 height 190
type textarea "**********"
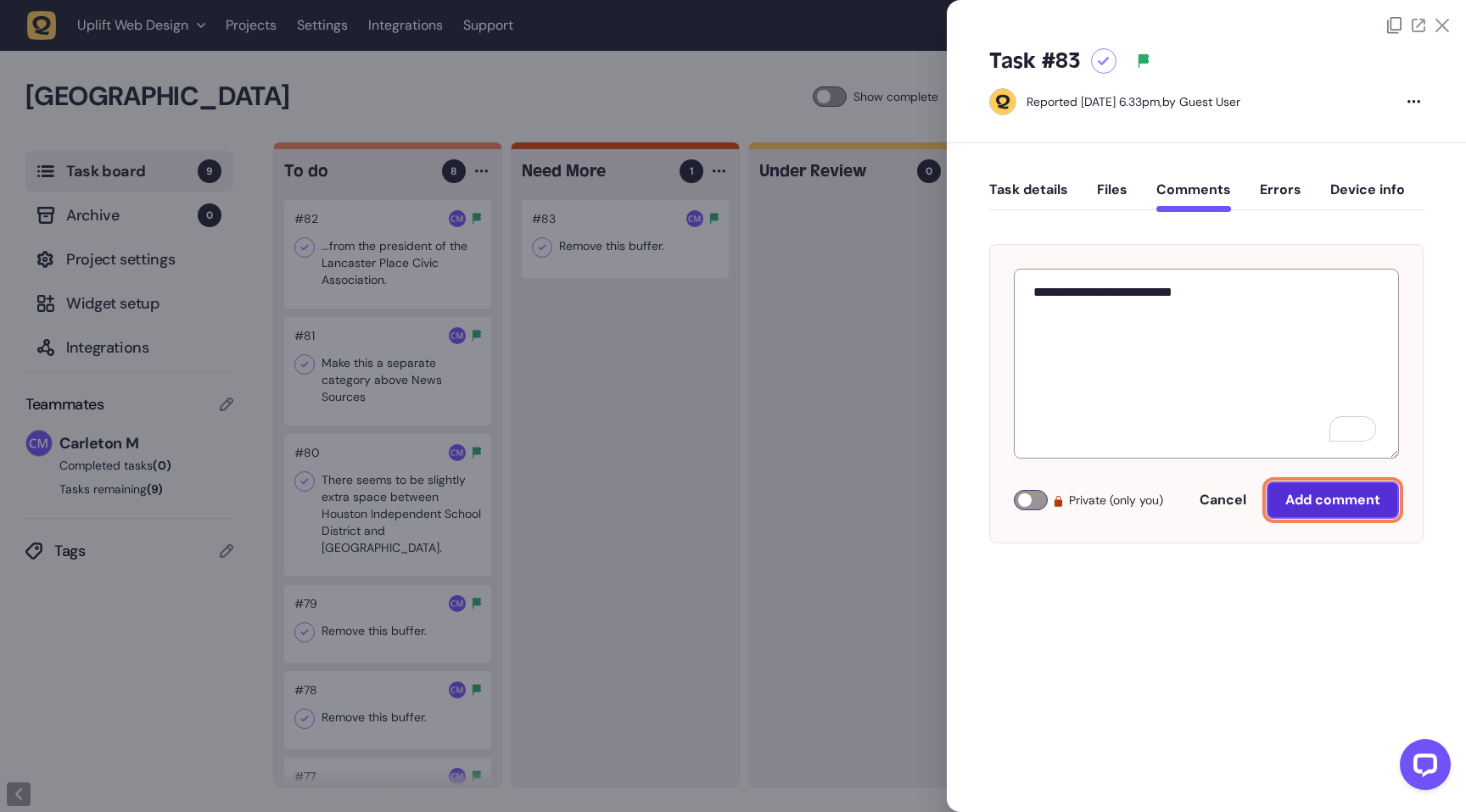
click at [1344, 509] on button "Add comment" at bounding box center [1332, 500] width 132 height 38
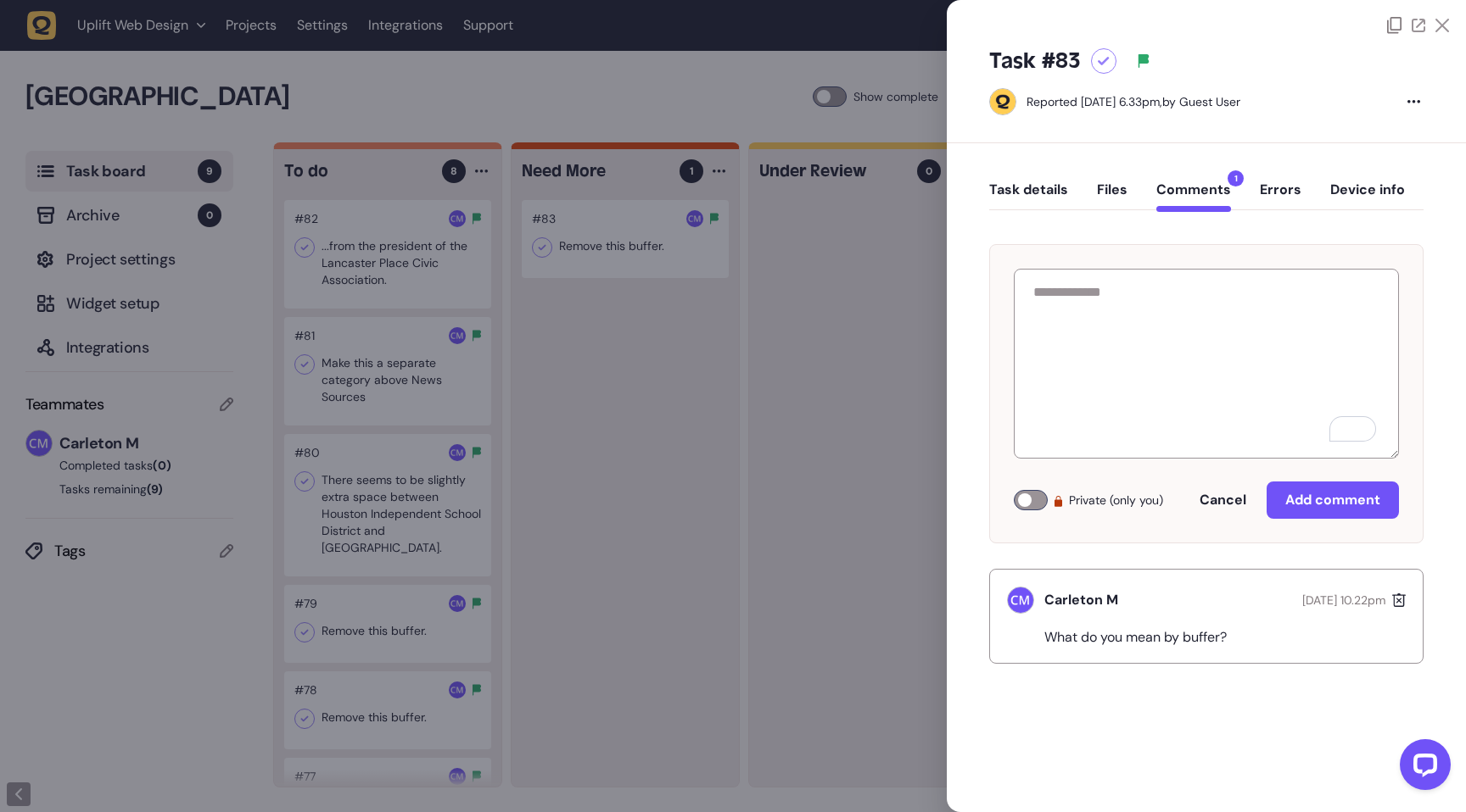
click at [821, 502] on div at bounding box center [733, 406] width 1466 height 812
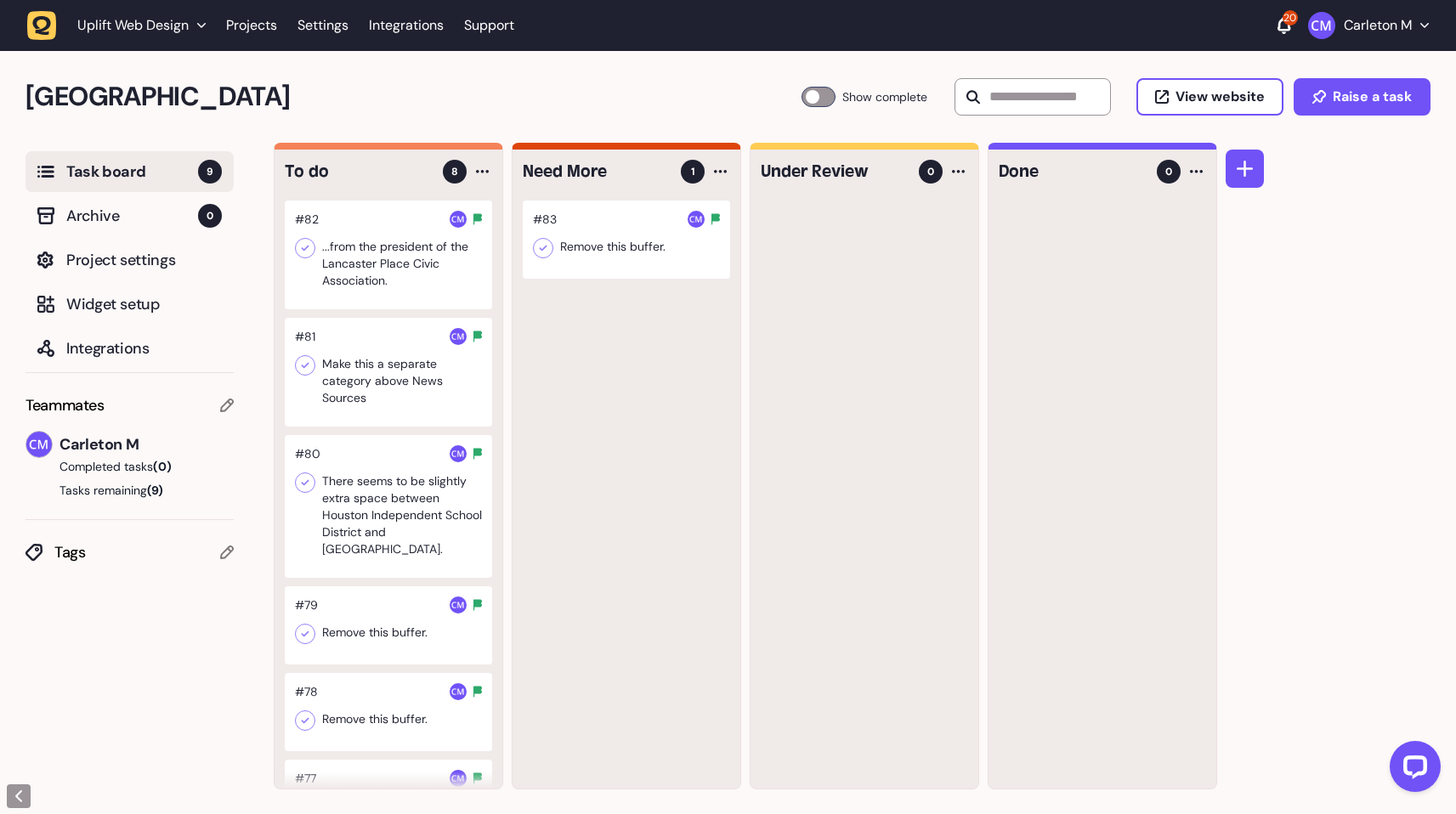
click at [374, 254] on div at bounding box center [388, 255] width 207 height 108
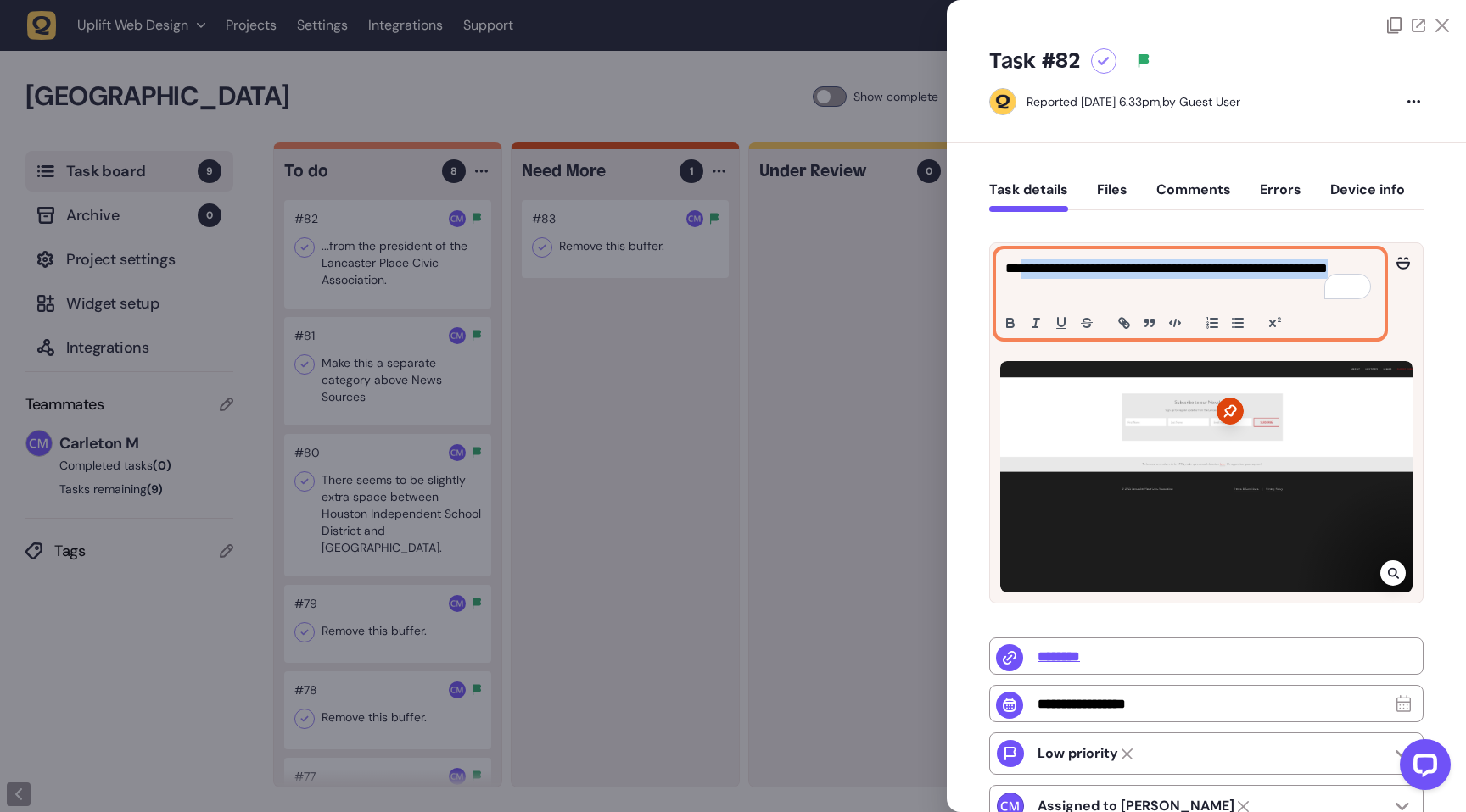
drag, startPoint x: 1086, startPoint y: 292, endPoint x: 1015, endPoint y: 271, distance: 74.0
click at [1015, 271] on p "**********" at bounding box center [1188, 278] width 366 height 41
drag, startPoint x: 1097, startPoint y: 287, endPoint x: 1015, endPoint y: 270, distance: 83.7
click at [1015, 270] on p "**********" at bounding box center [1188, 278] width 366 height 41
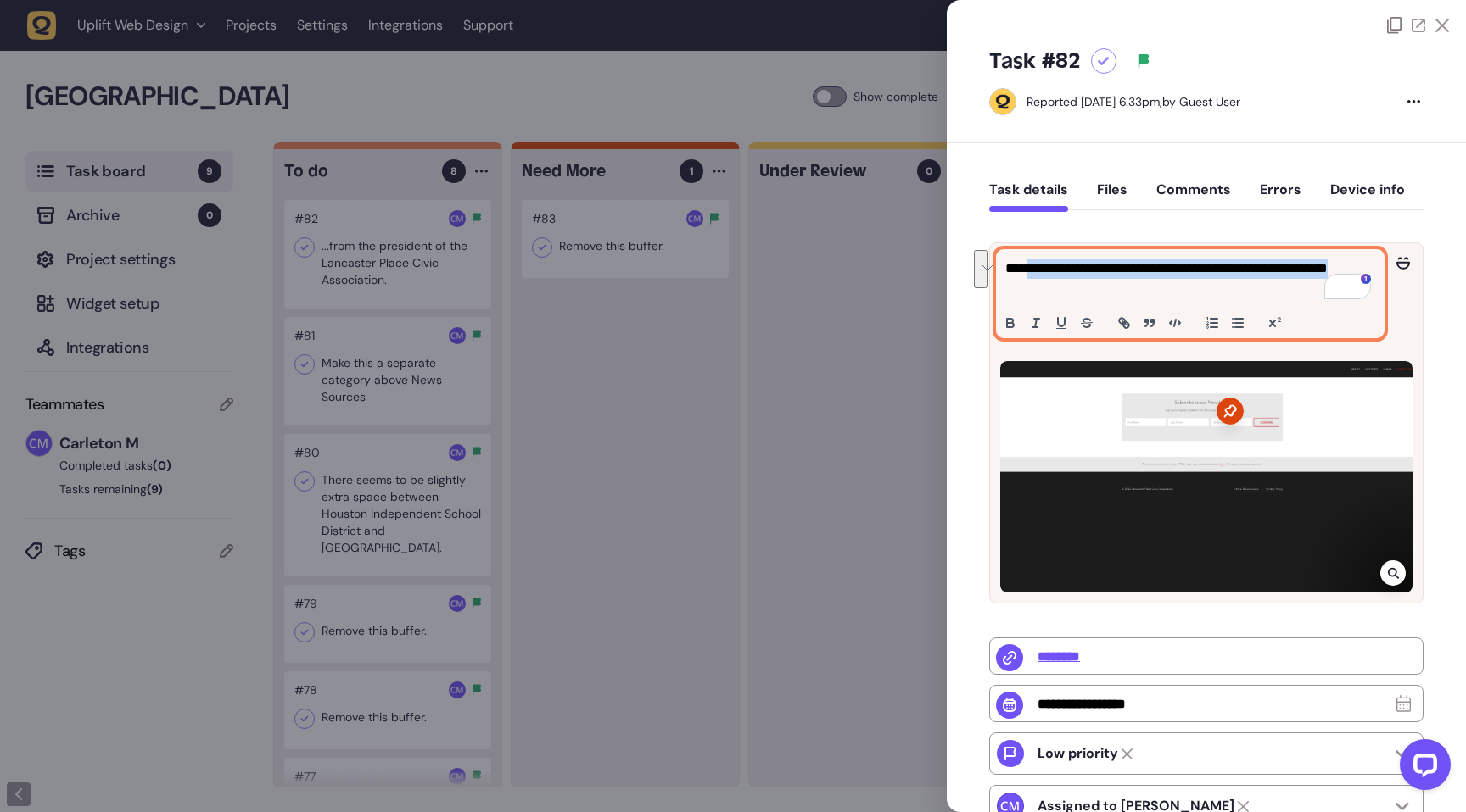
copy p "**********"
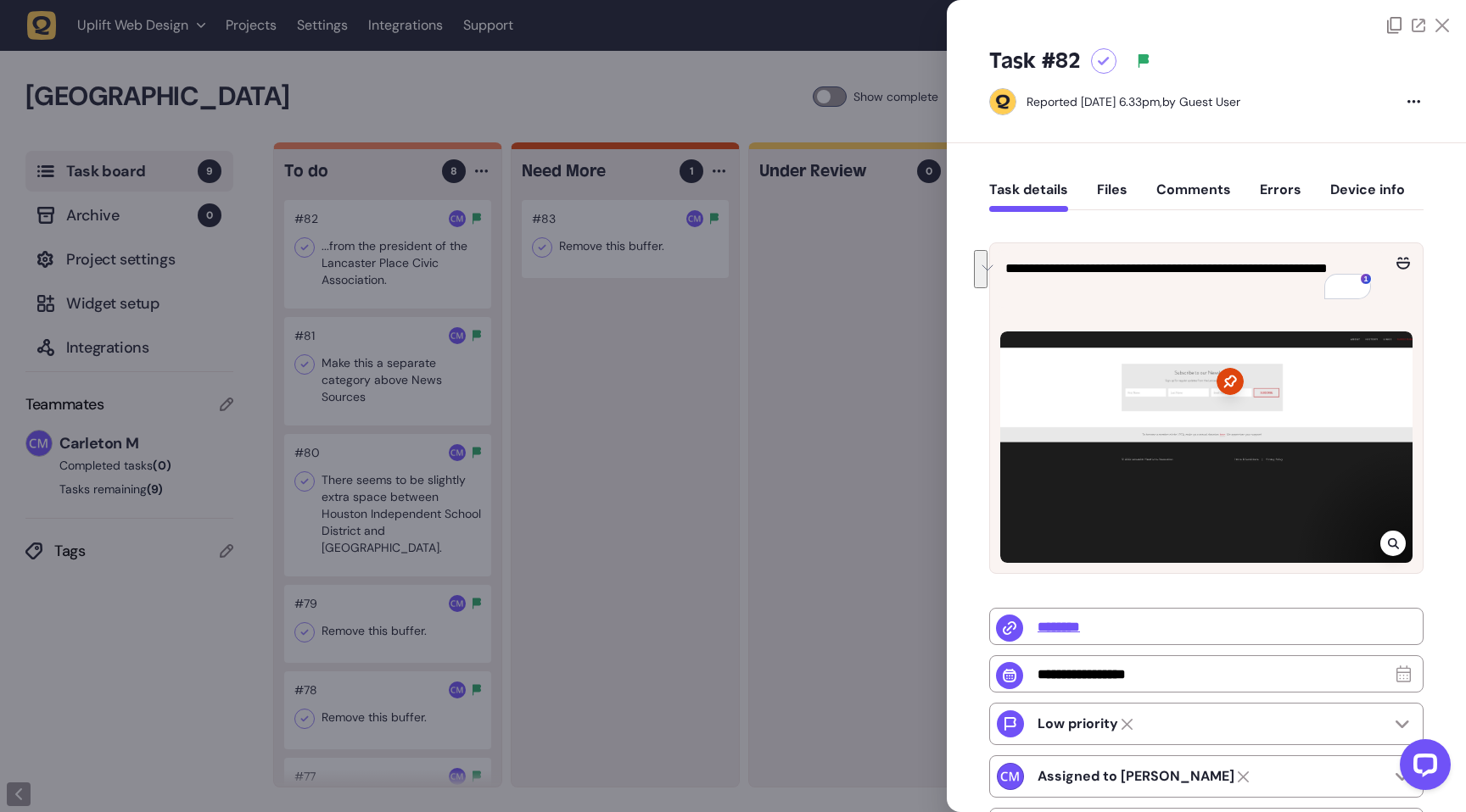
click at [1088, 420] on div at bounding box center [1206, 447] width 412 height 231
click at [1398, 552] on div at bounding box center [1206, 447] width 412 height 231
click at [1393, 541] on icon at bounding box center [1393, 544] width 11 height 14
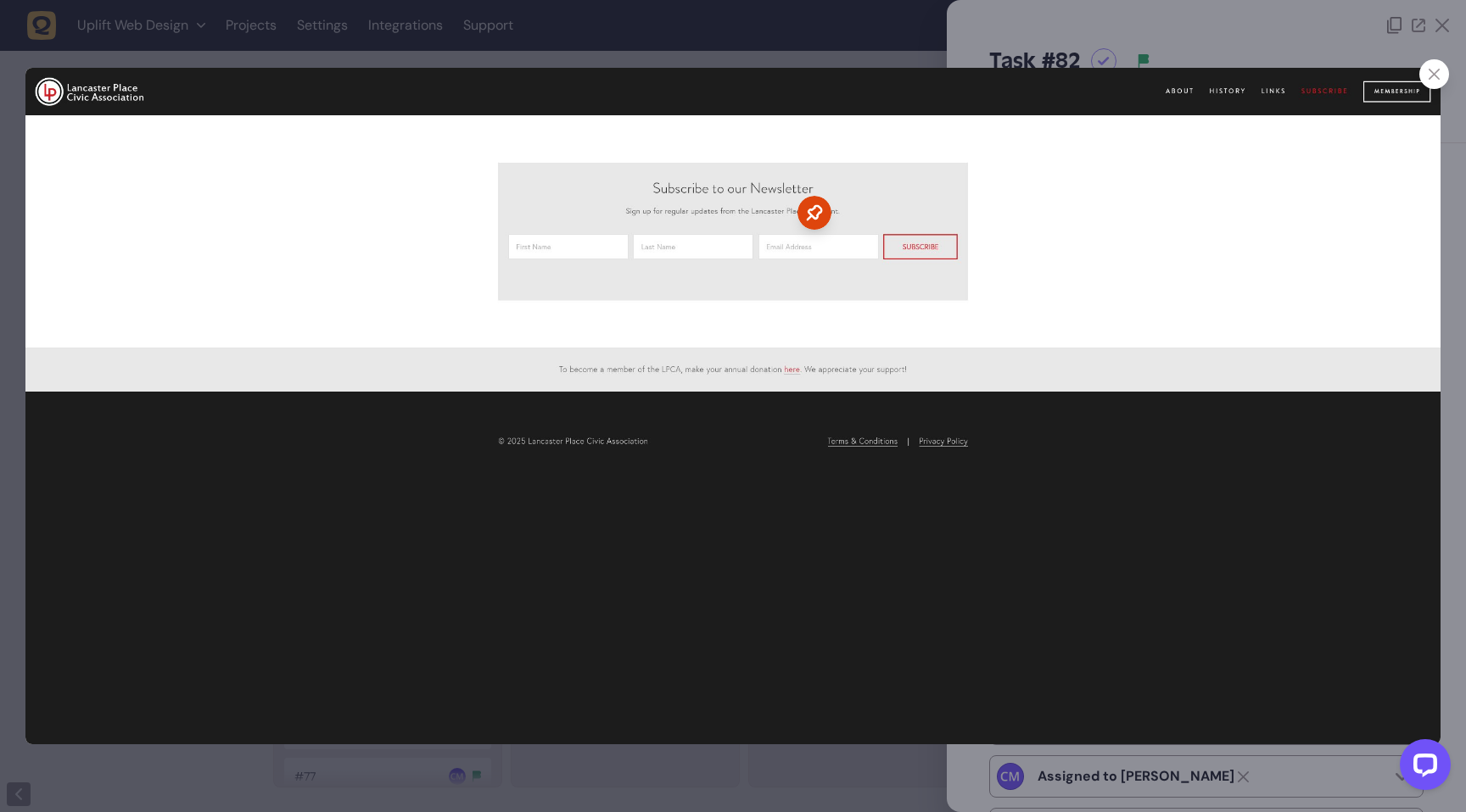
click at [1432, 82] on div at bounding box center [1434, 74] width 30 height 30
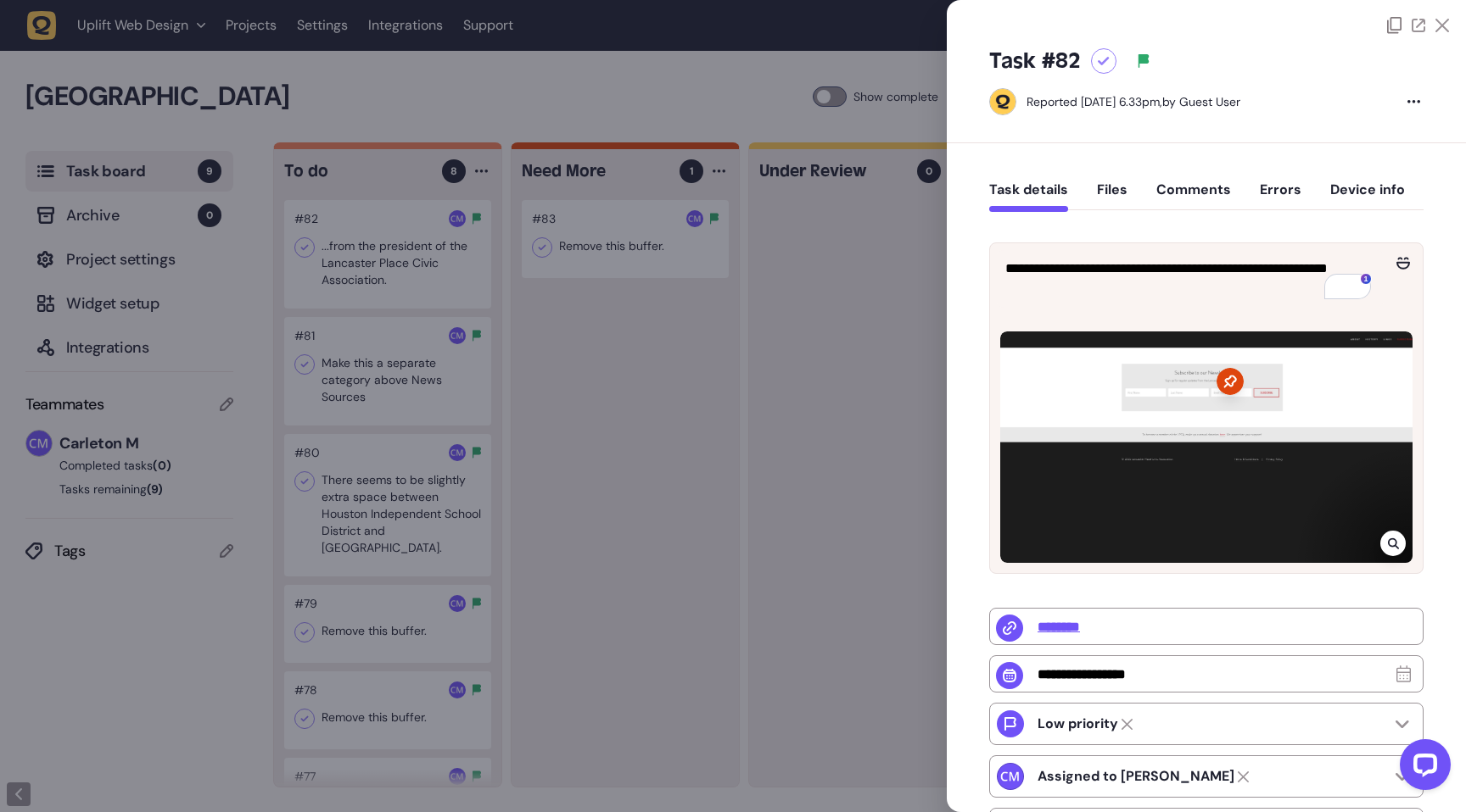
click at [1102, 66] on div at bounding box center [1103, 62] width 26 height 26
click at [587, 386] on div at bounding box center [733, 406] width 1466 height 812
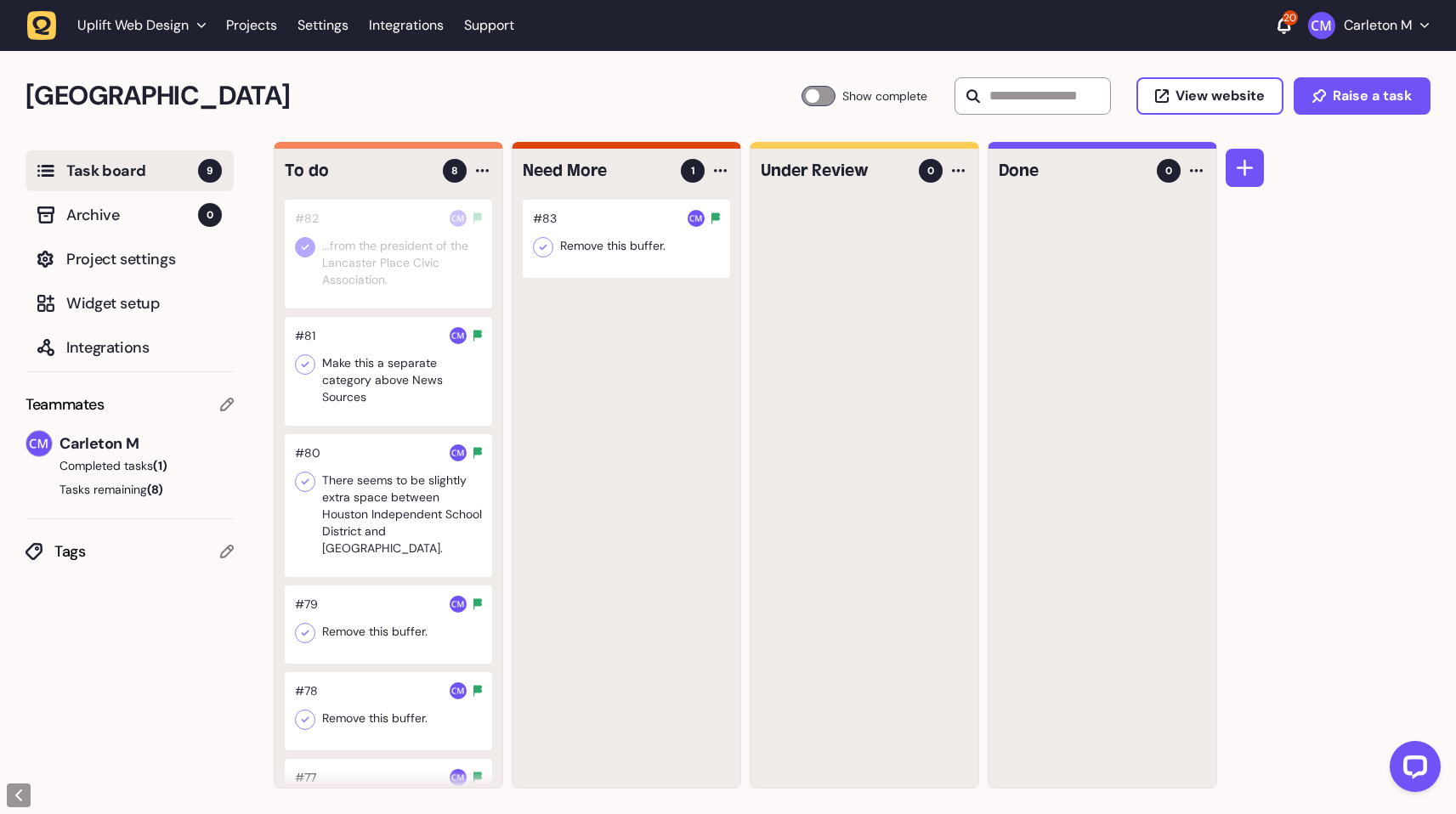
click at [378, 369] on div at bounding box center [388, 371] width 207 height 108
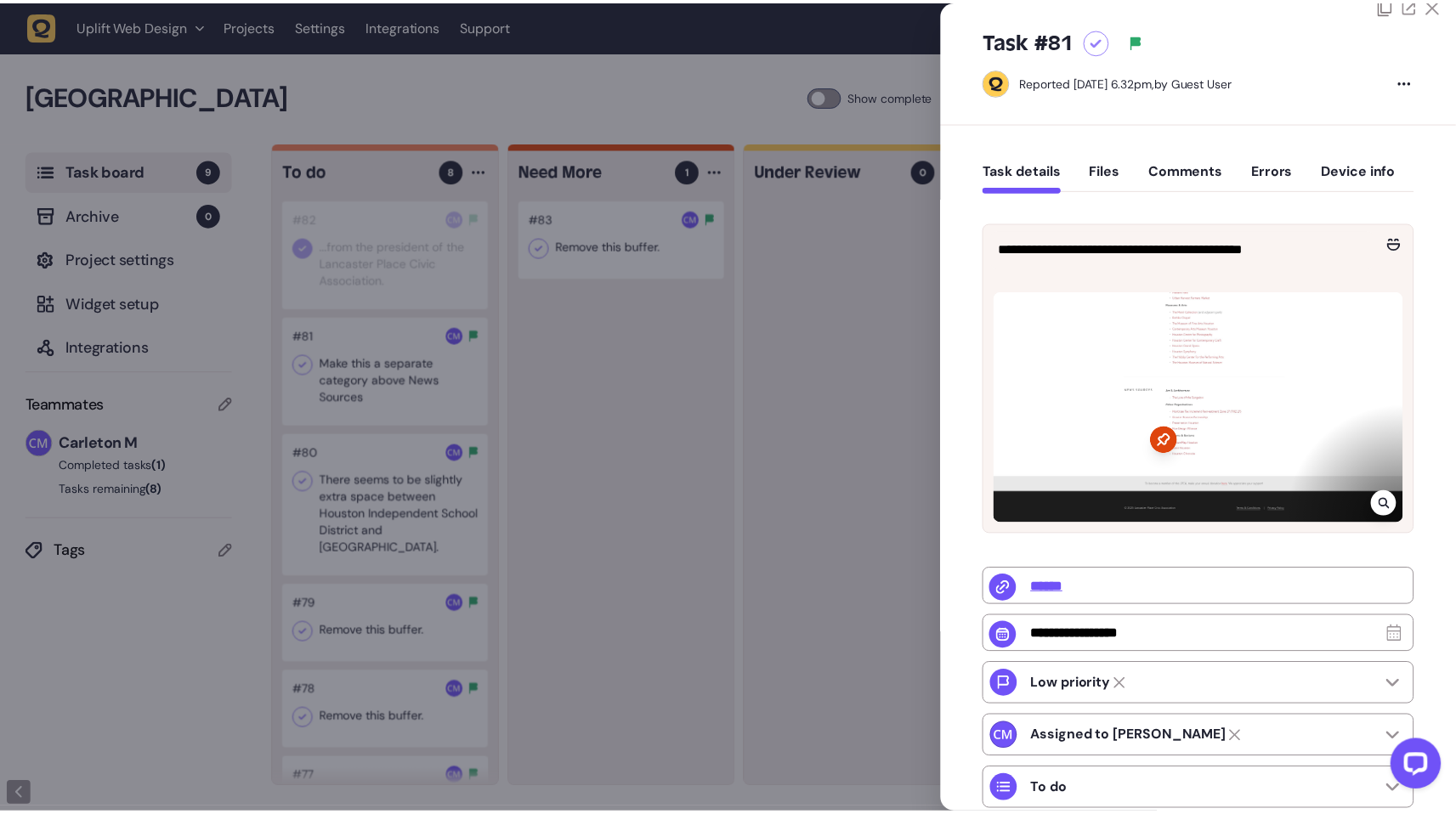
scroll to position [32, 0]
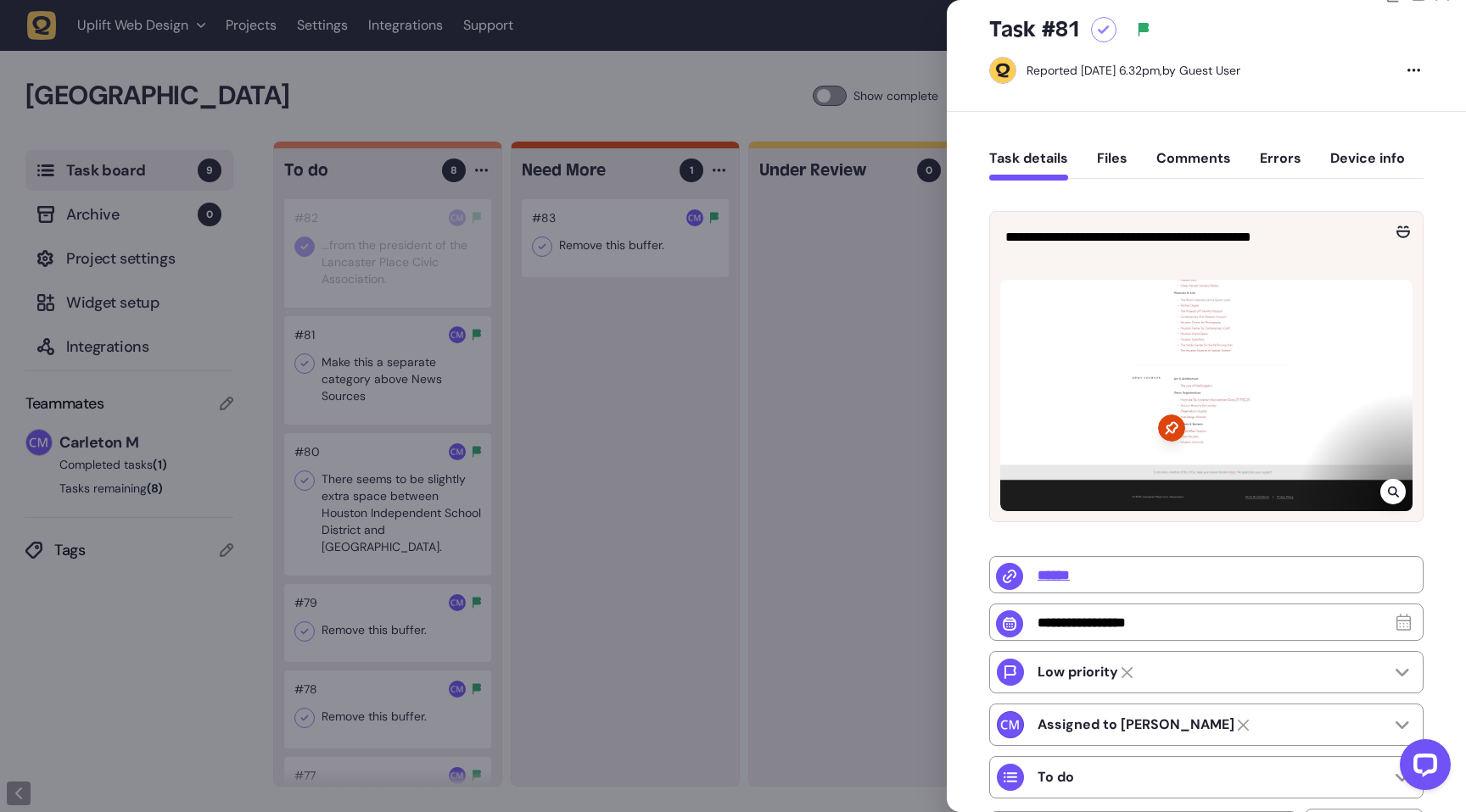
click at [1393, 496] on div at bounding box center [1393, 491] width 26 height 26
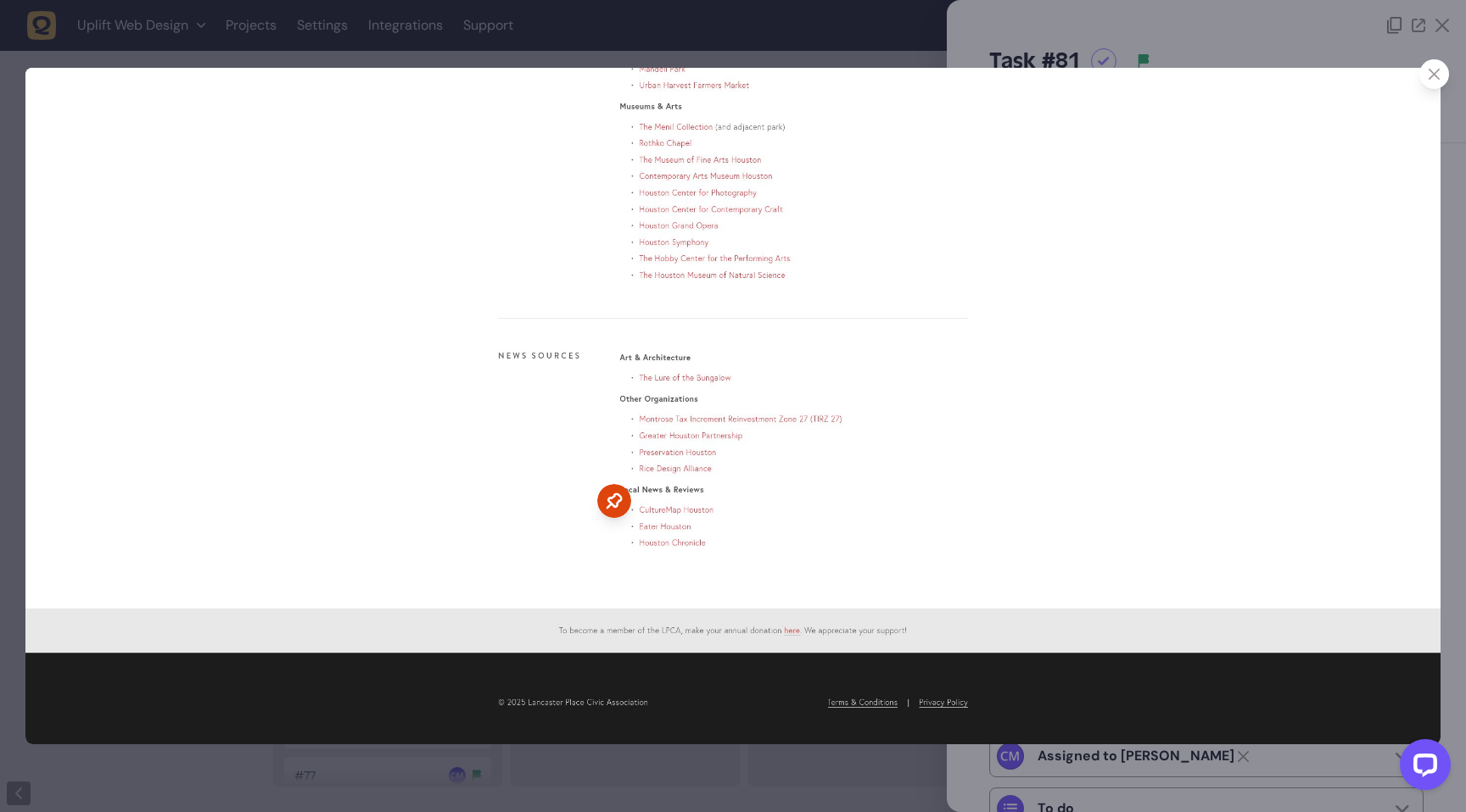
click at [1043, 43] on div at bounding box center [733, 406] width 1466 height 812
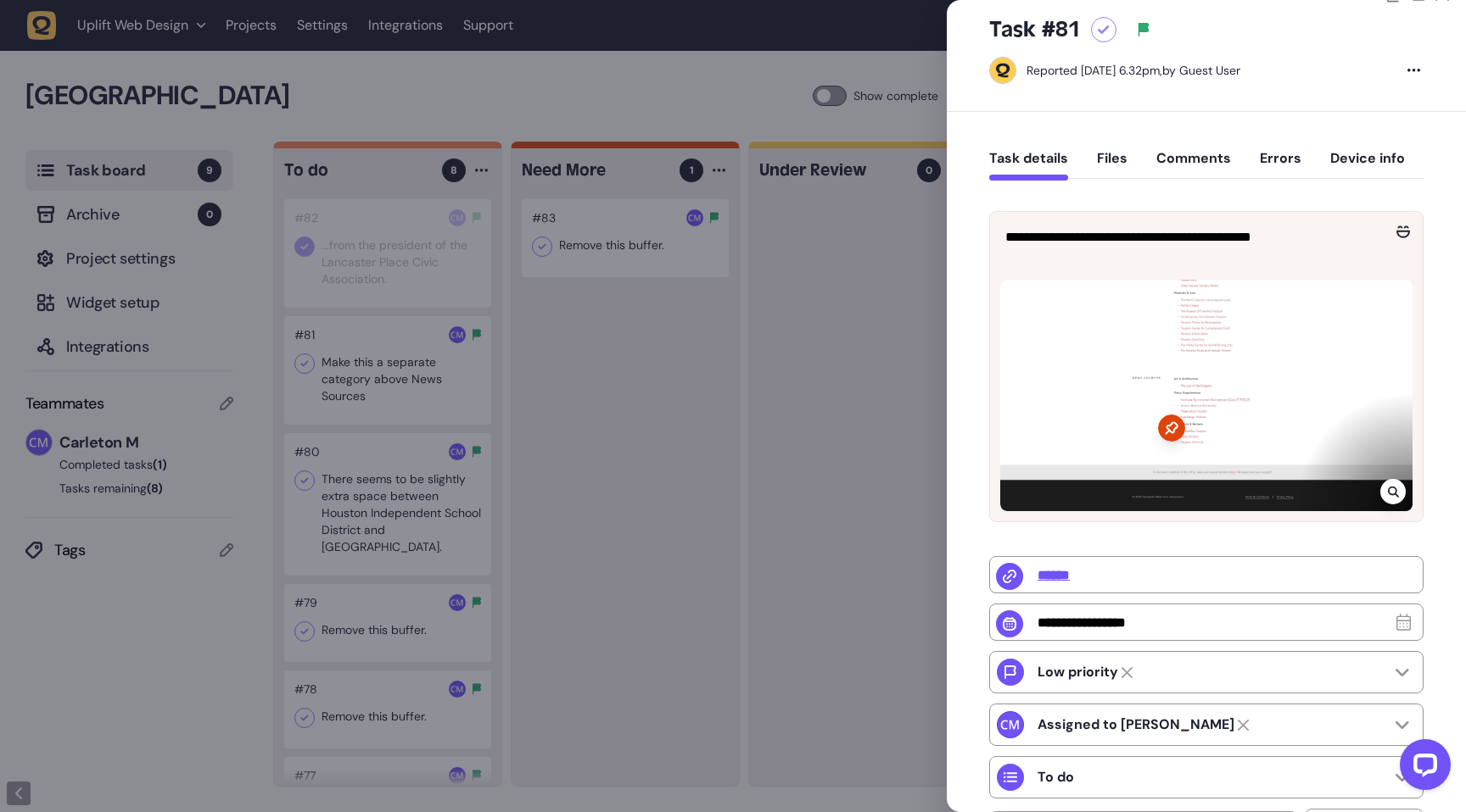
click at [1387, 489] on icon at bounding box center [1392, 491] width 11 height 11
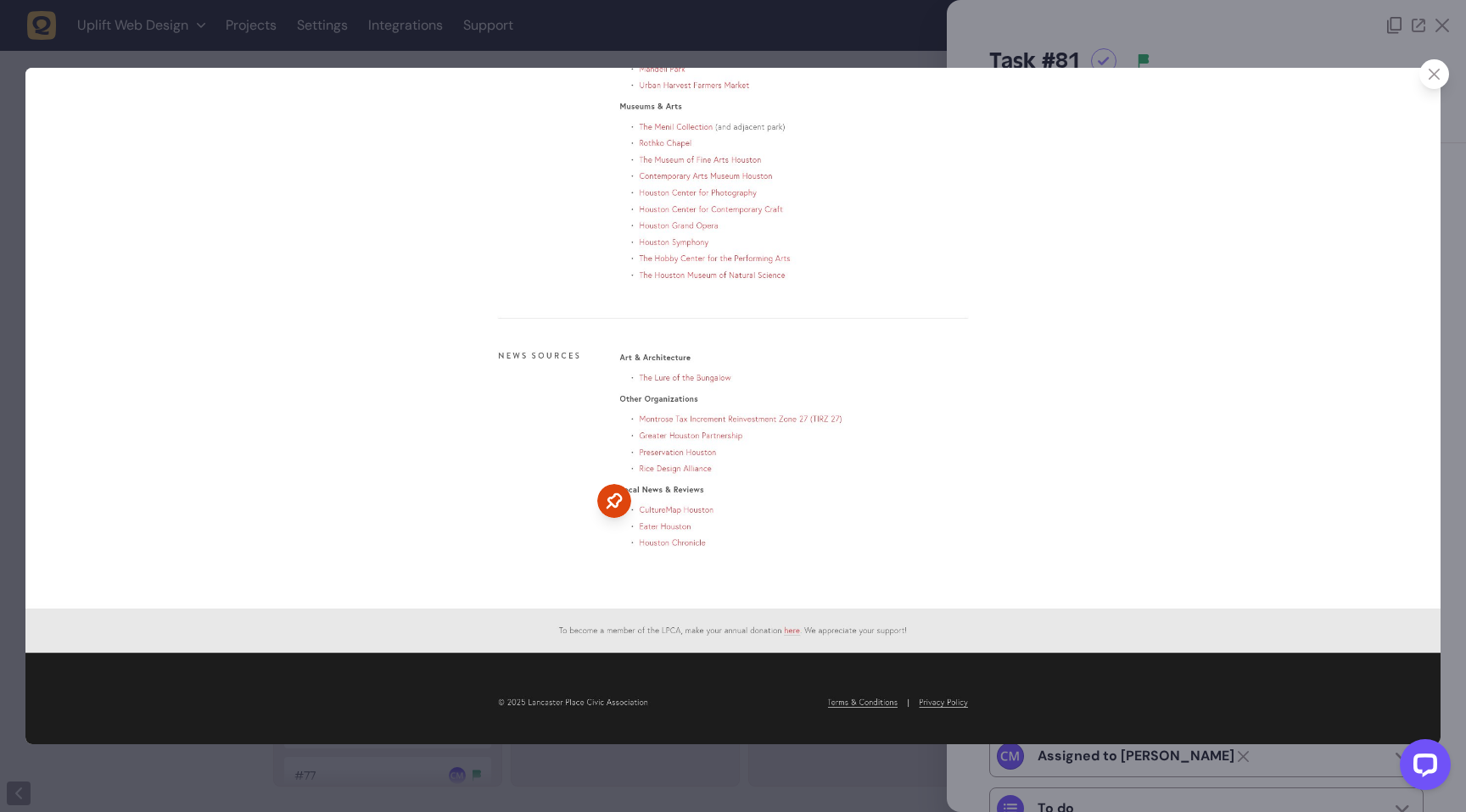
click at [870, 15] on div at bounding box center [733, 406] width 1466 height 812
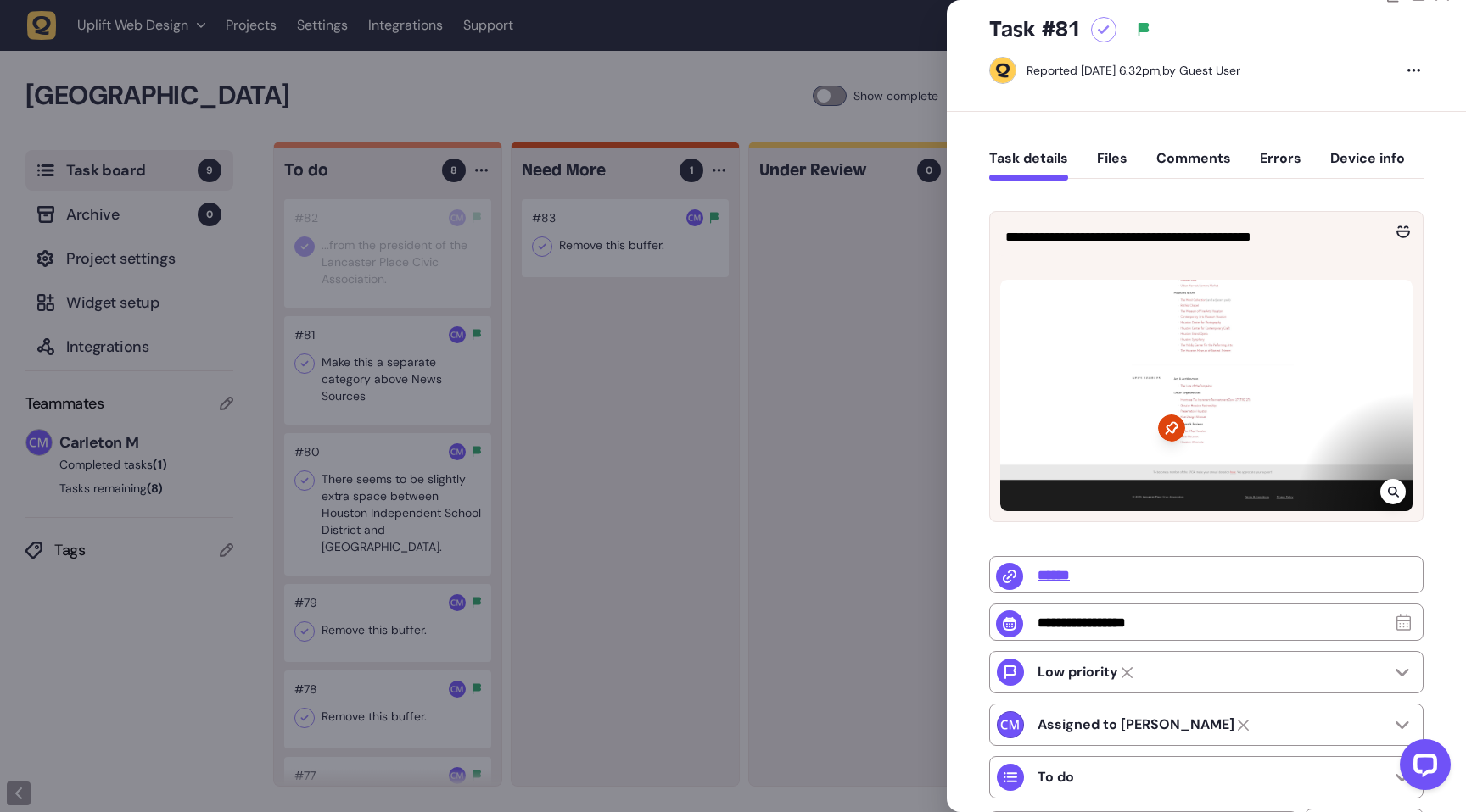
click at [596, 388] on div at bounding box center [733, 406] width 1466 height 812
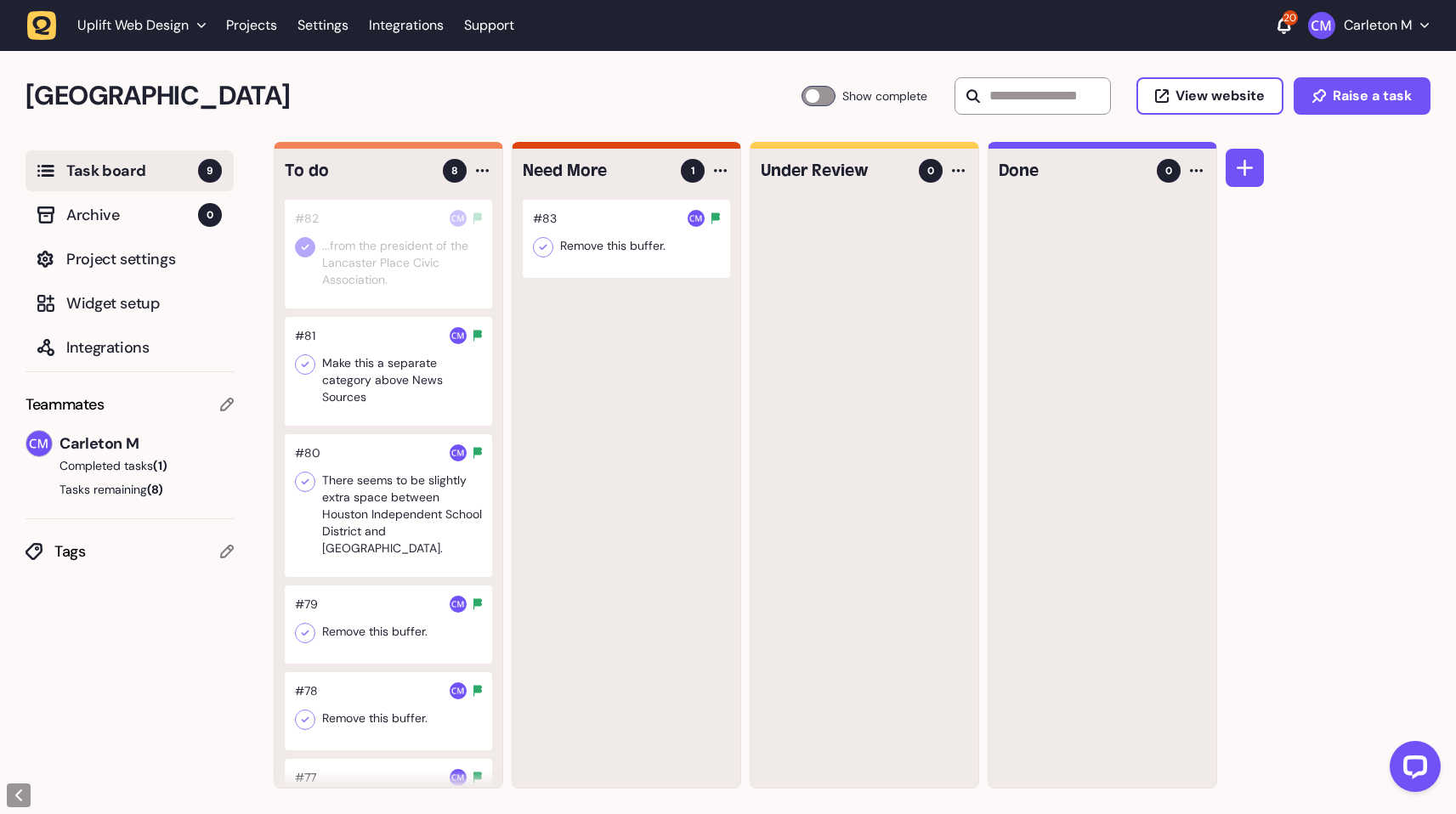
click at [393, 485] on div at bounding box center [388, 505] width 207 height 142
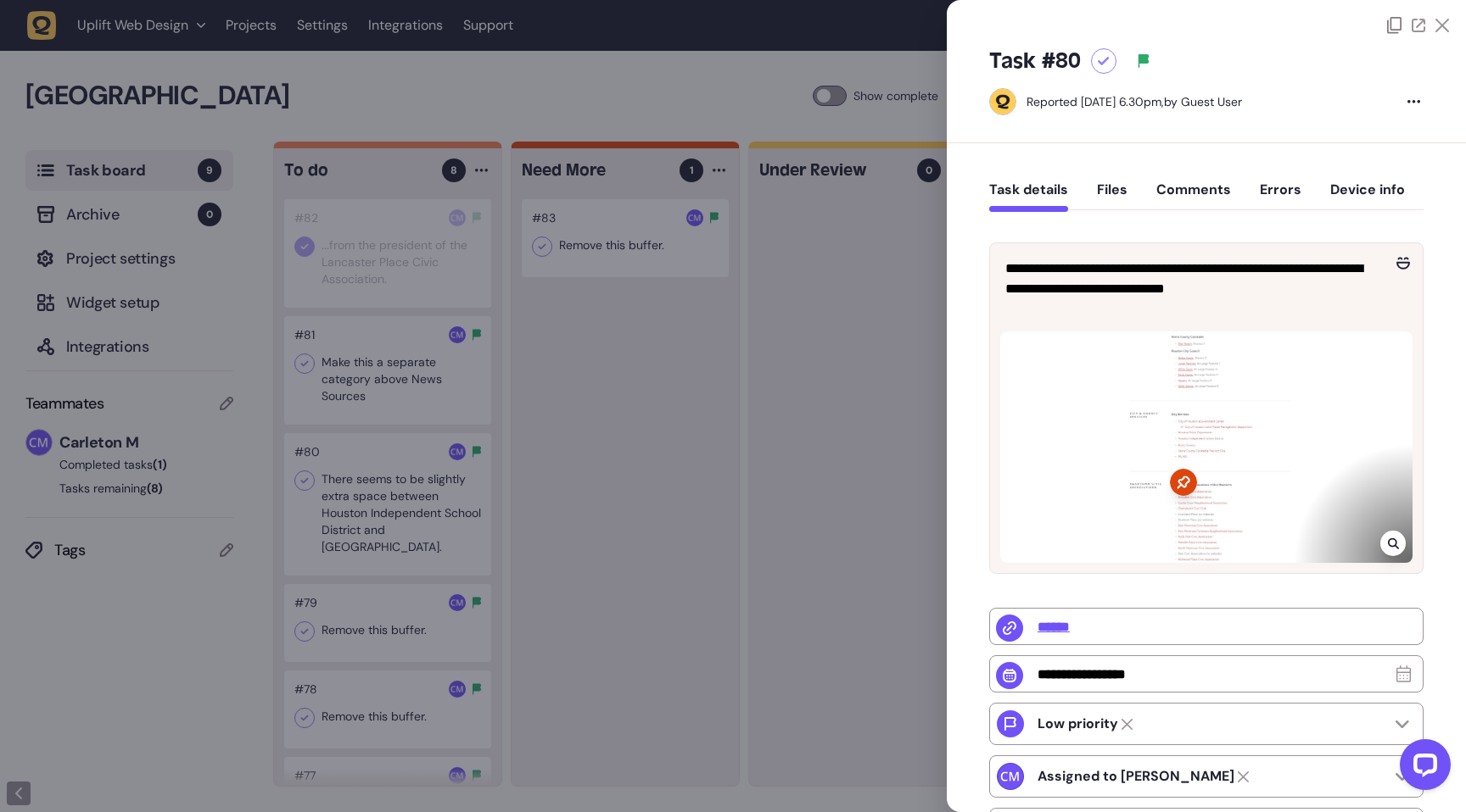
click at [1095, 67] on div at bounding box center [1103, 62] width 26 height 26
click at [771, 414] on div at bounding box center [733, 406] width 1466 height 812
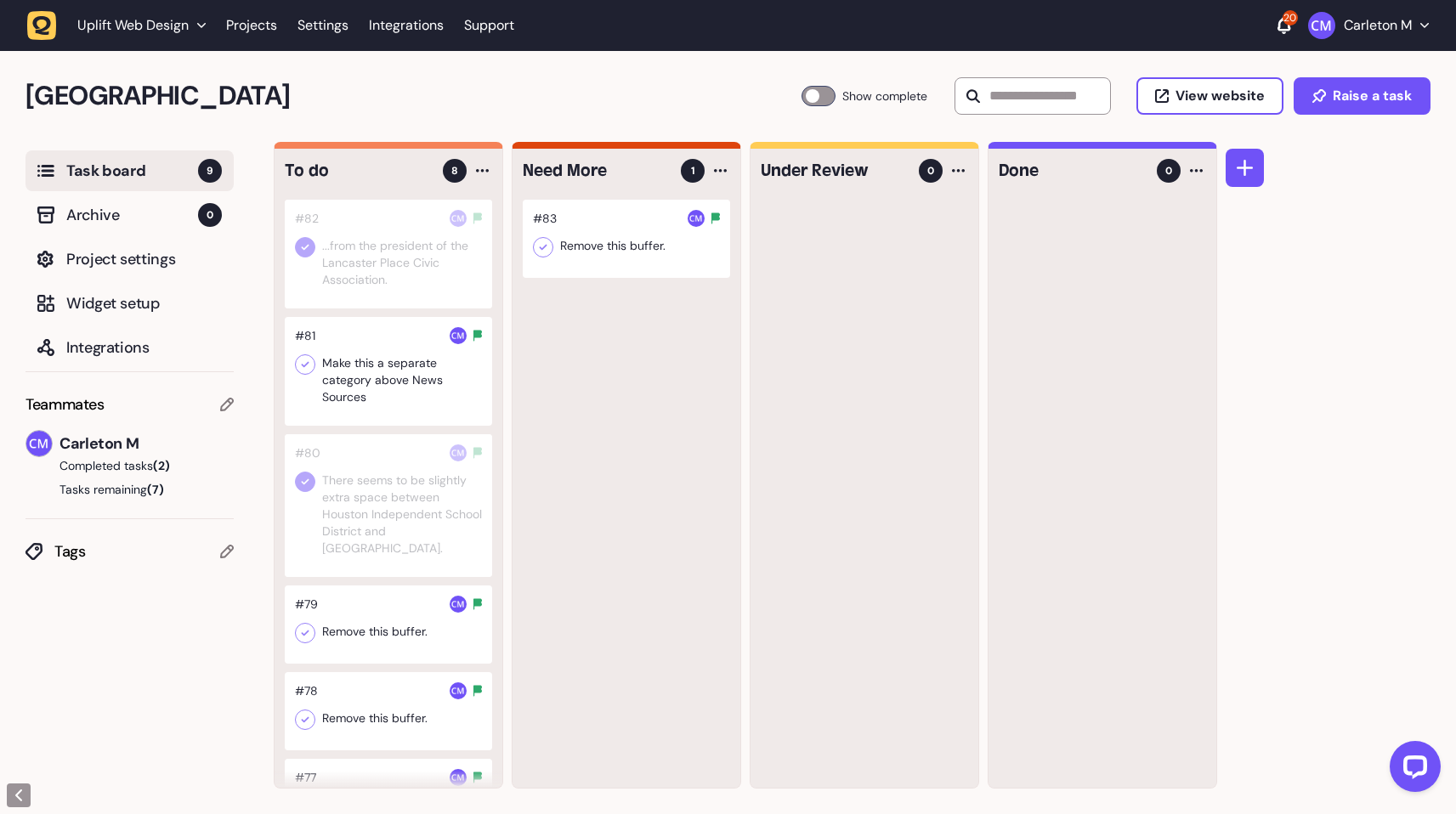
click at [391, 387] on div at bounding box center [388, 371] width 207 height 108
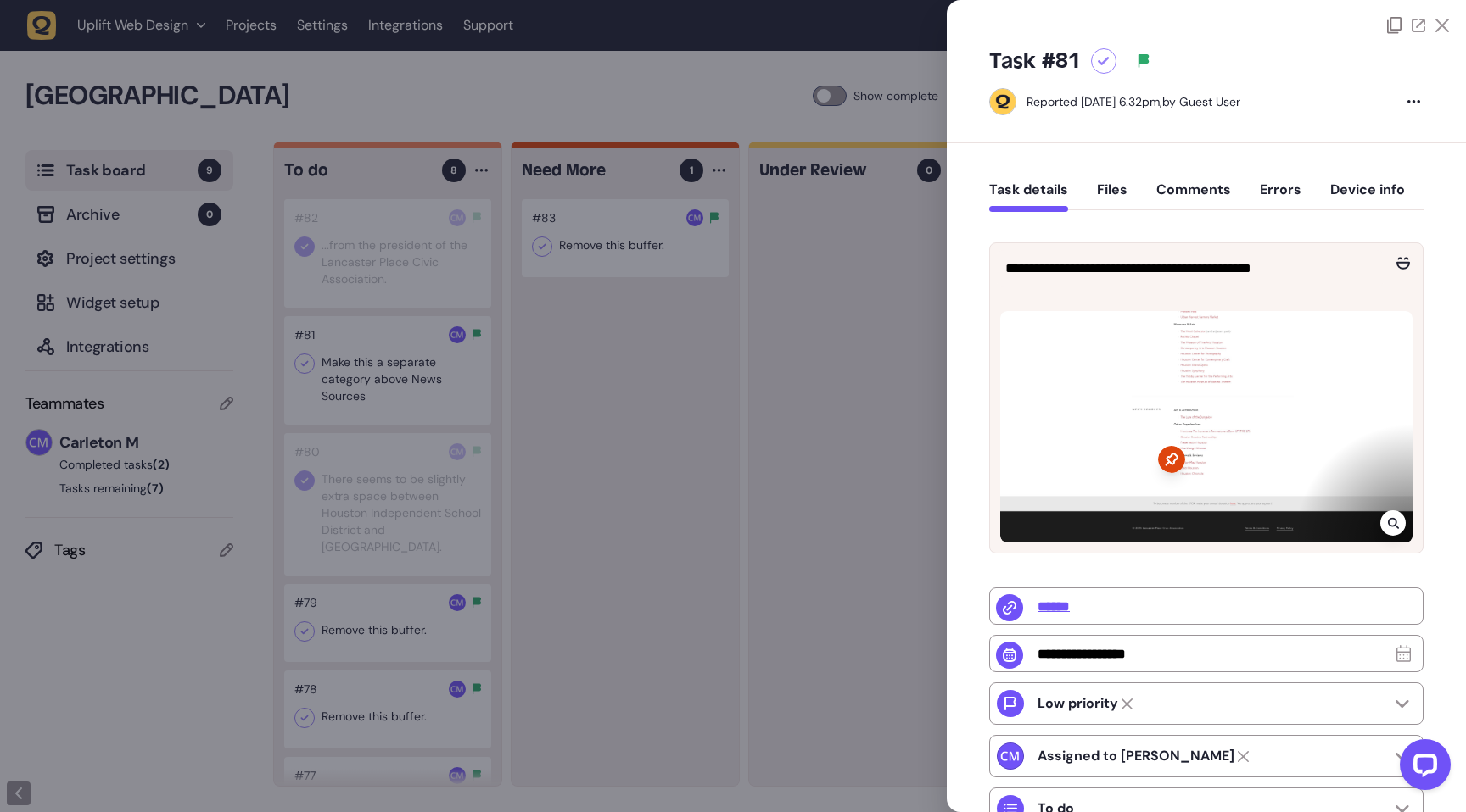
click at [1094, 59] on div at bounding box center [1103, 62] width 26 height 26
click at [647, 462] on div at bounding box center [733, 406] width 1466 height 812
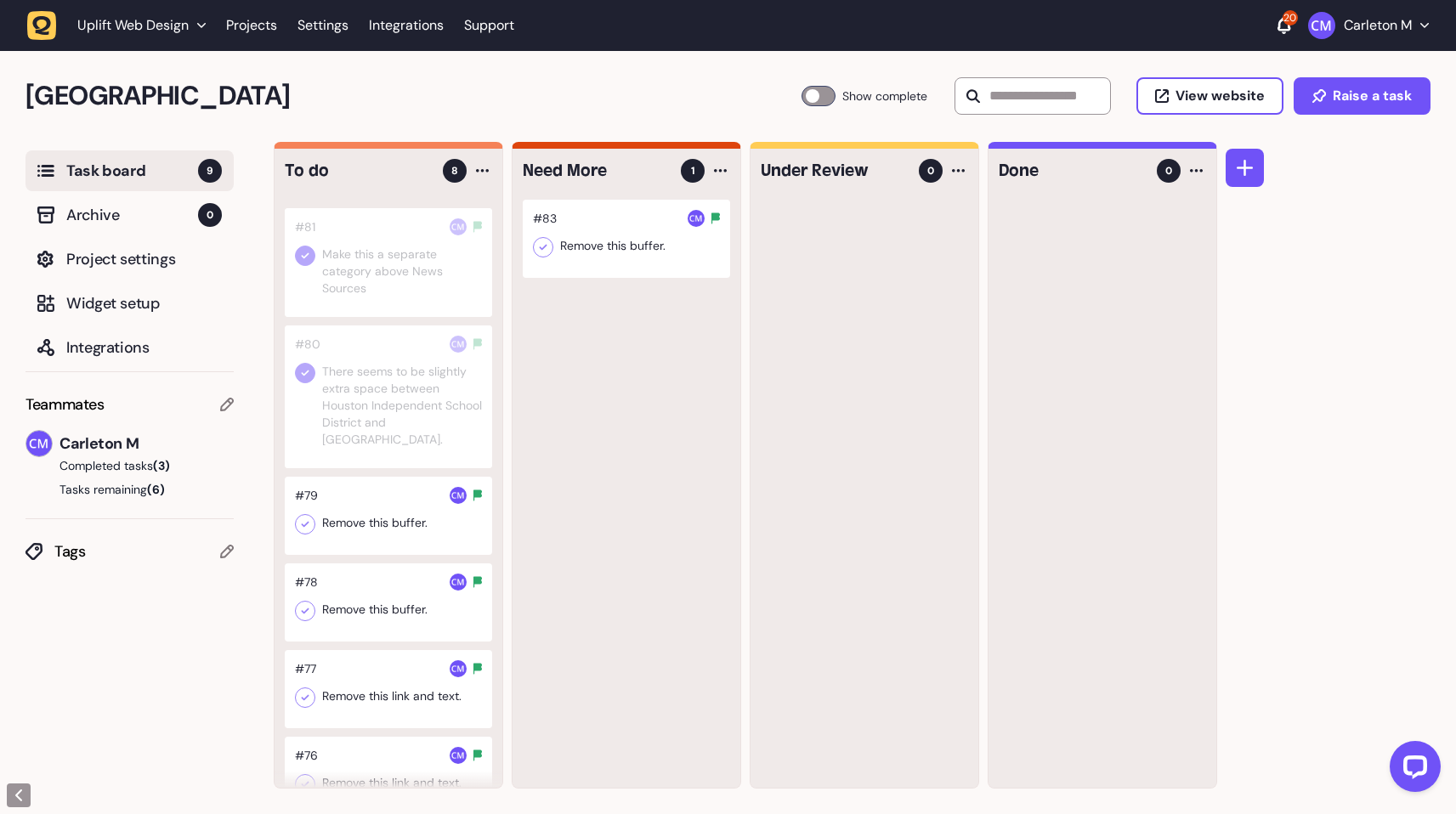
scroll to position [247, 0]
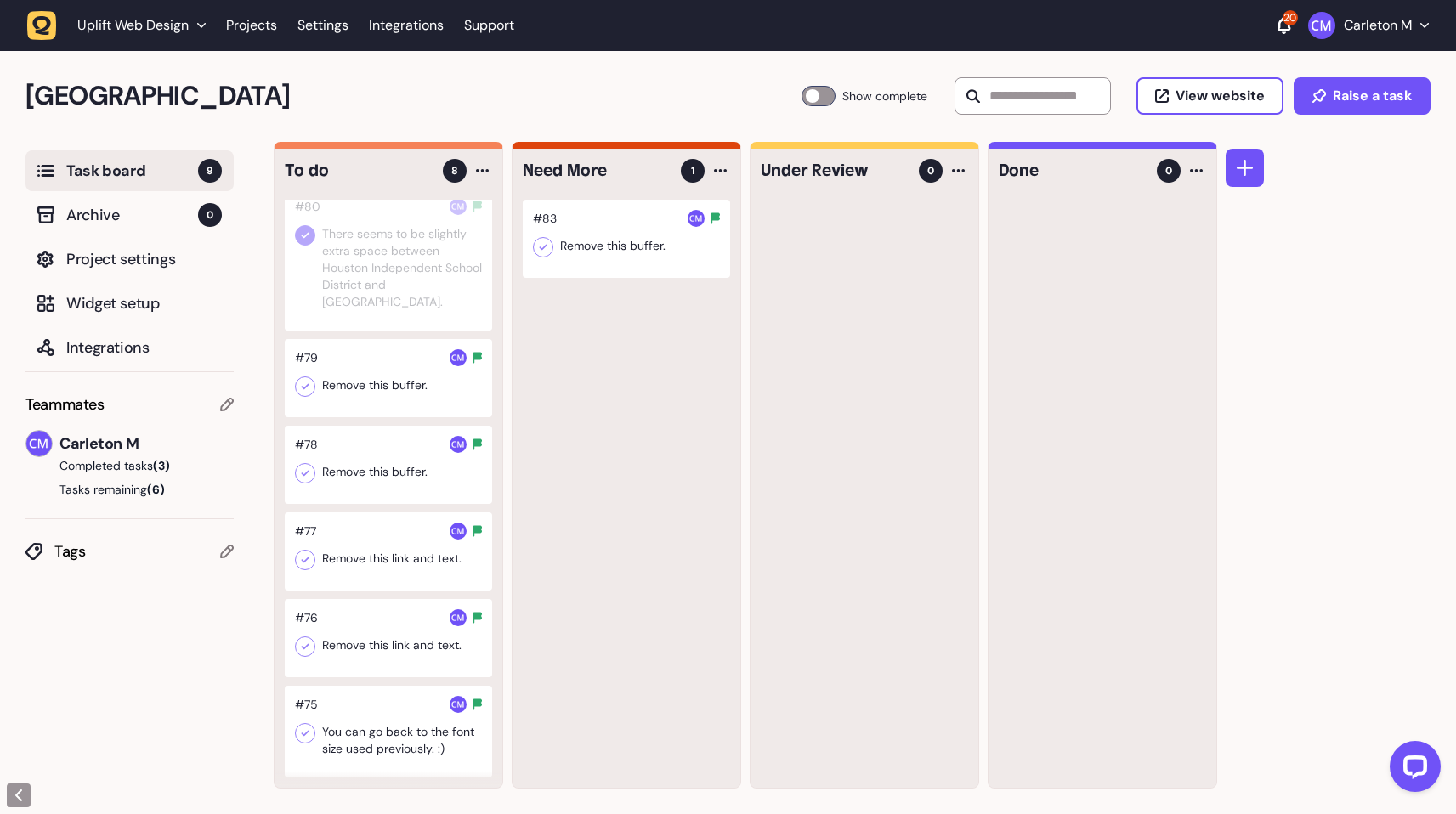
click at [381, 369] on div at bounding box center [388, 378] width 207 height 79
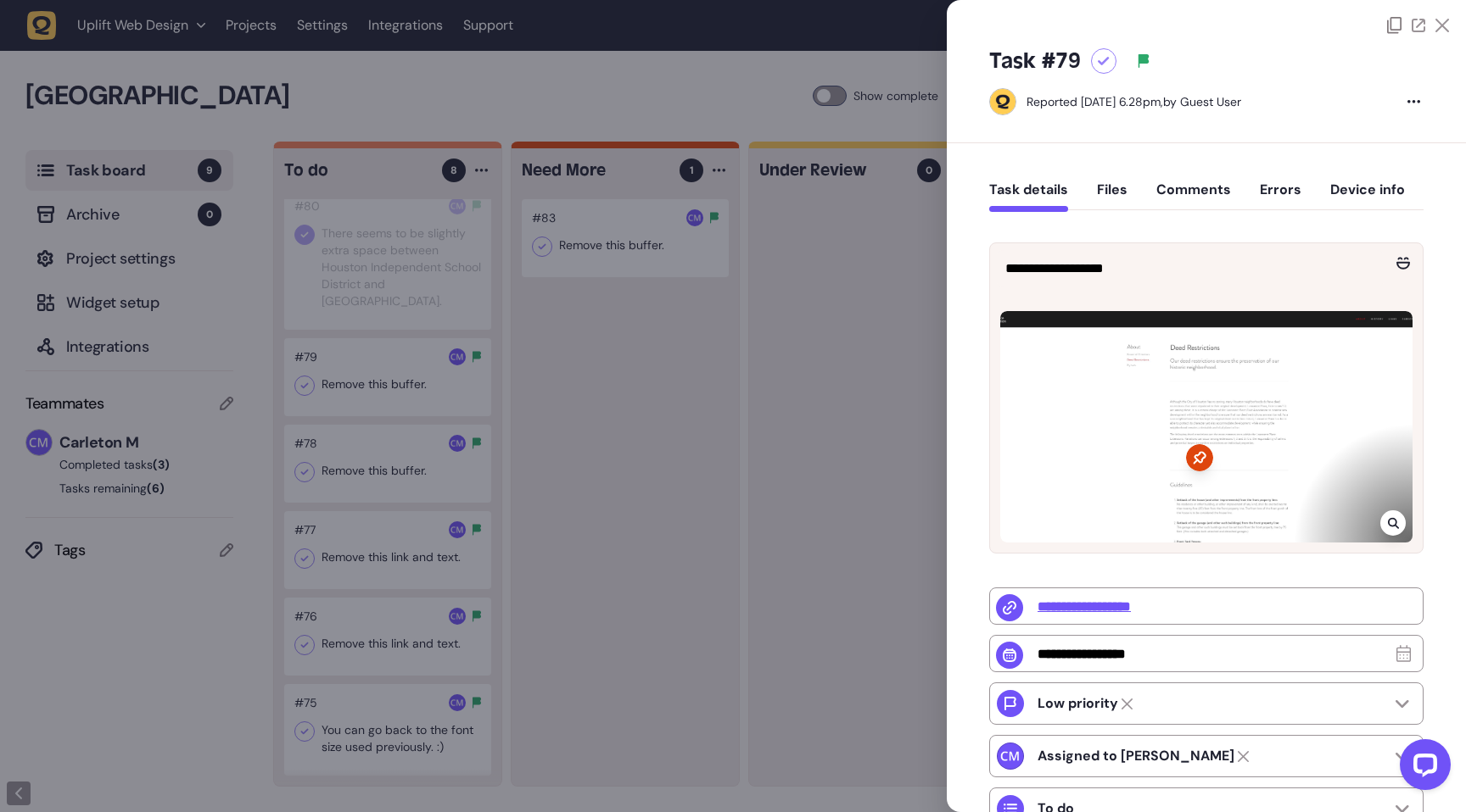
click at [1112, 61] on div at bounding box center [1103, 62] width 26 height 26
drag, startPoint x: 647, startPoint y: 430, endPoint x: 586, endPoint y: 444, distance: 62.6
click at [647, 430] on div at bounding box center [733, 406] width 1466 height 812
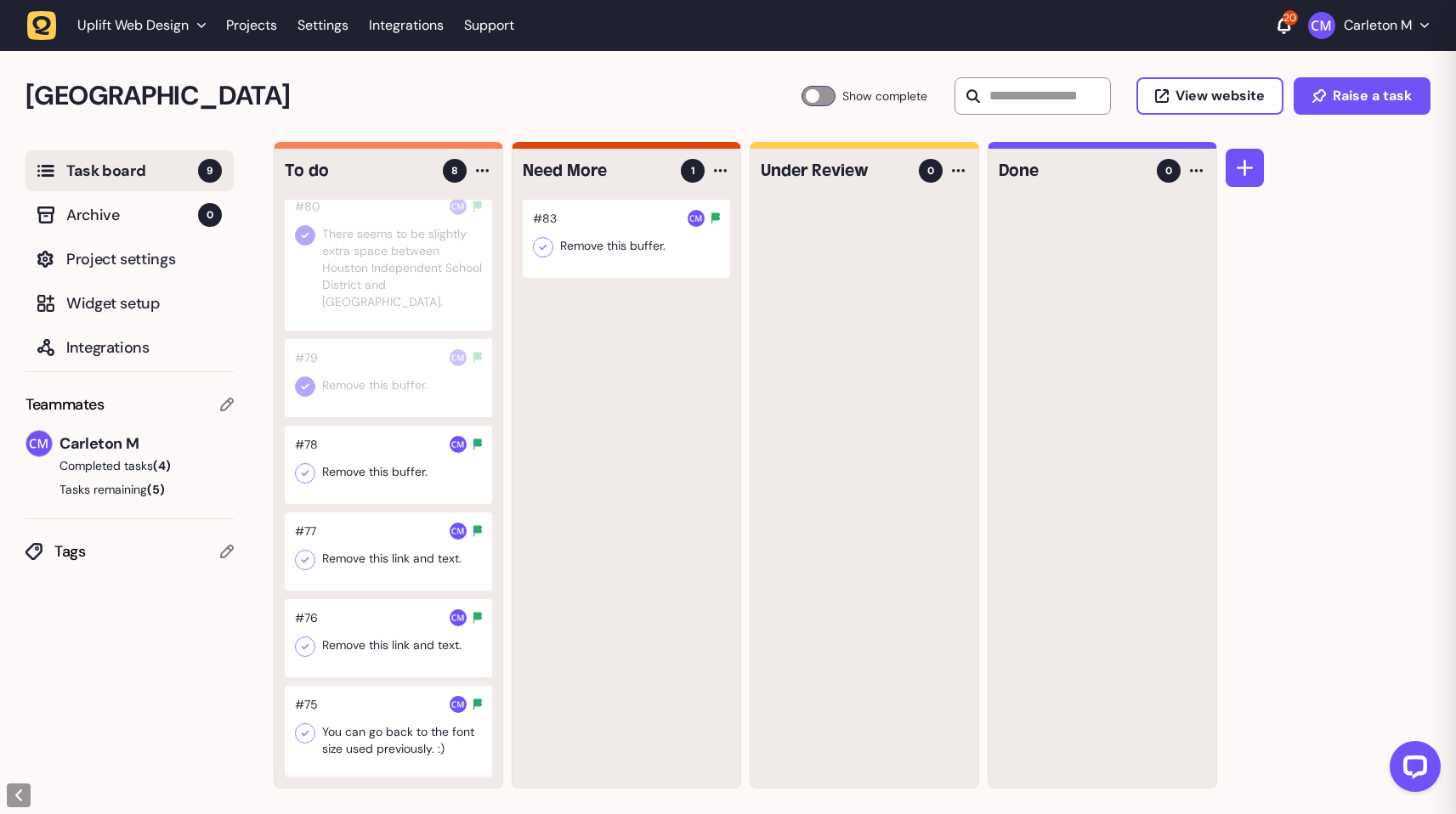
click at [424, 469] on div at bounding box center [388, 465] width 207 height 79
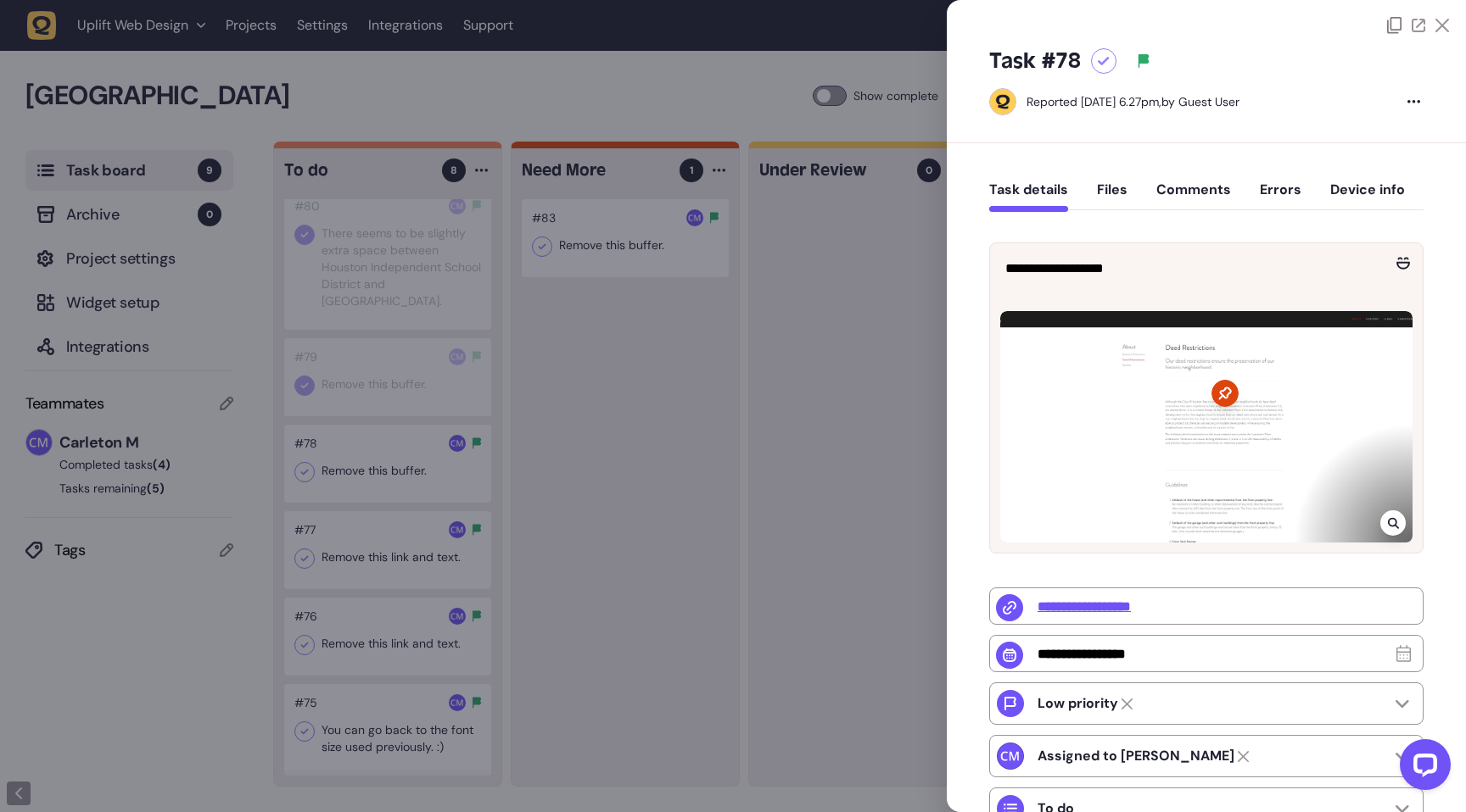
click at [1110, 60] on div at bounding box center [1103, 62] width 26 height 26
click at [697, 389] on div at bounding box center [733, 406] width 1466 height 812
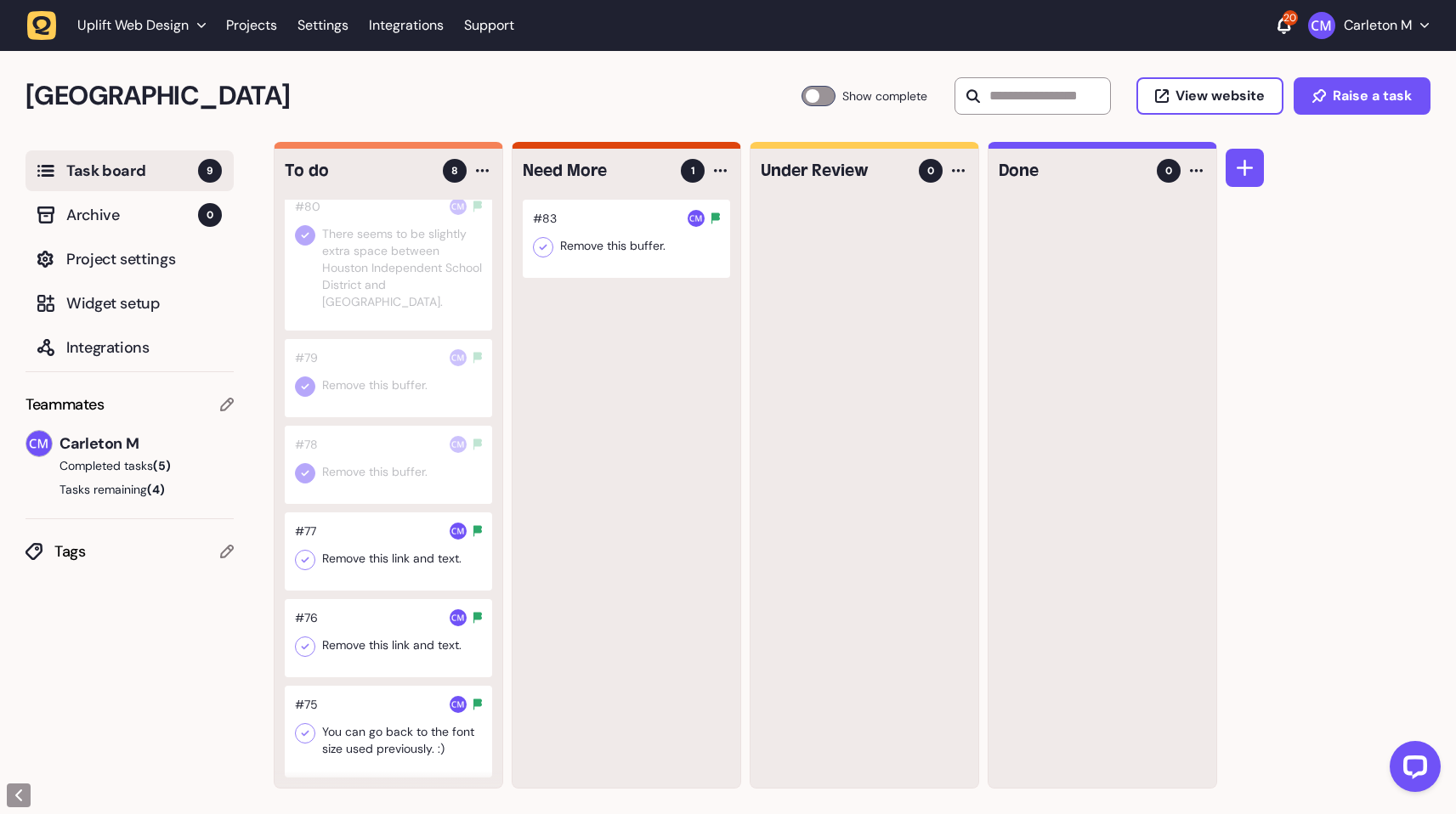
click at [378, 567] on div at bounding box center [388, 551] width 207 height 79
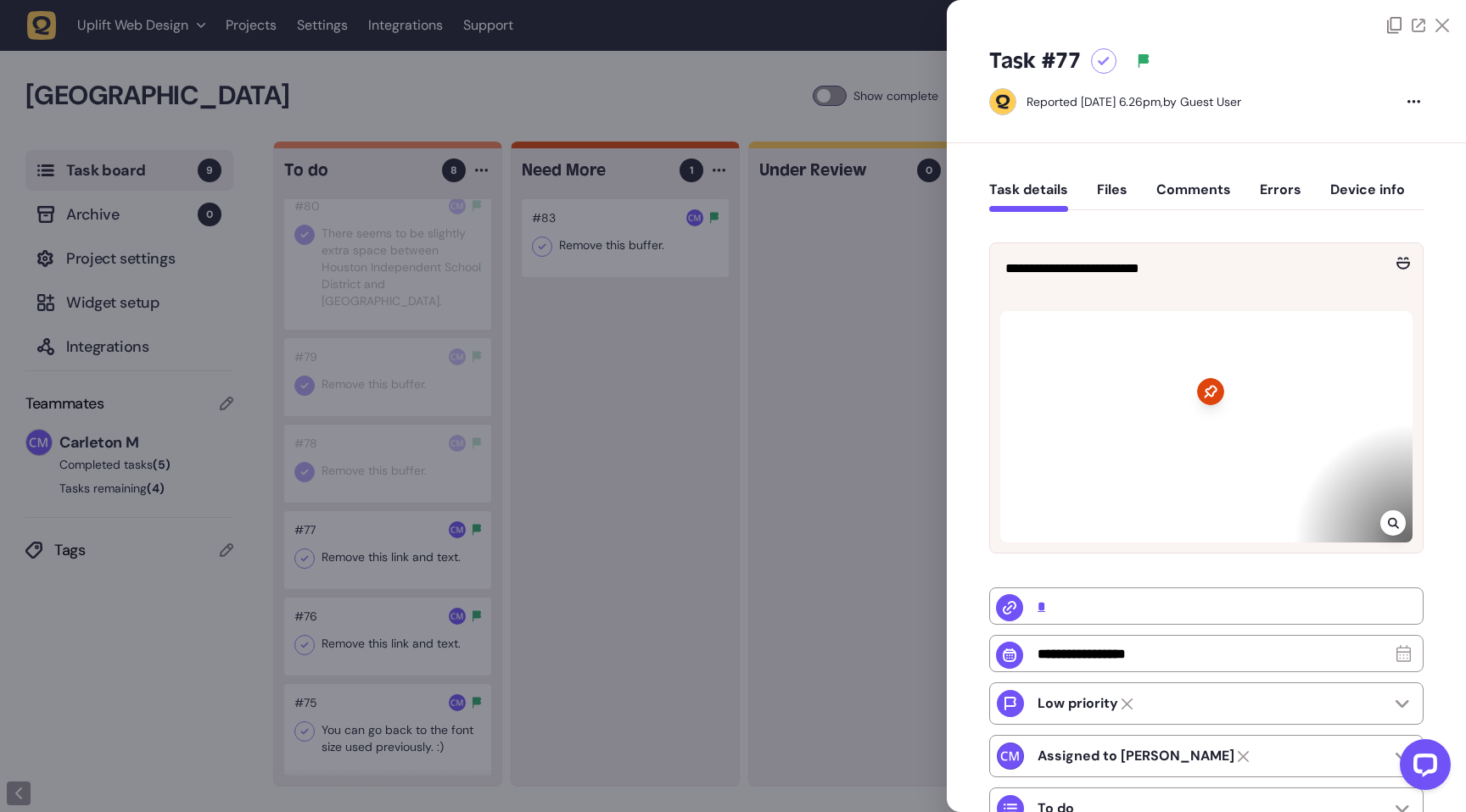
click at [548, 559] on div at bounding box center [733, 406] width 1466 height 812
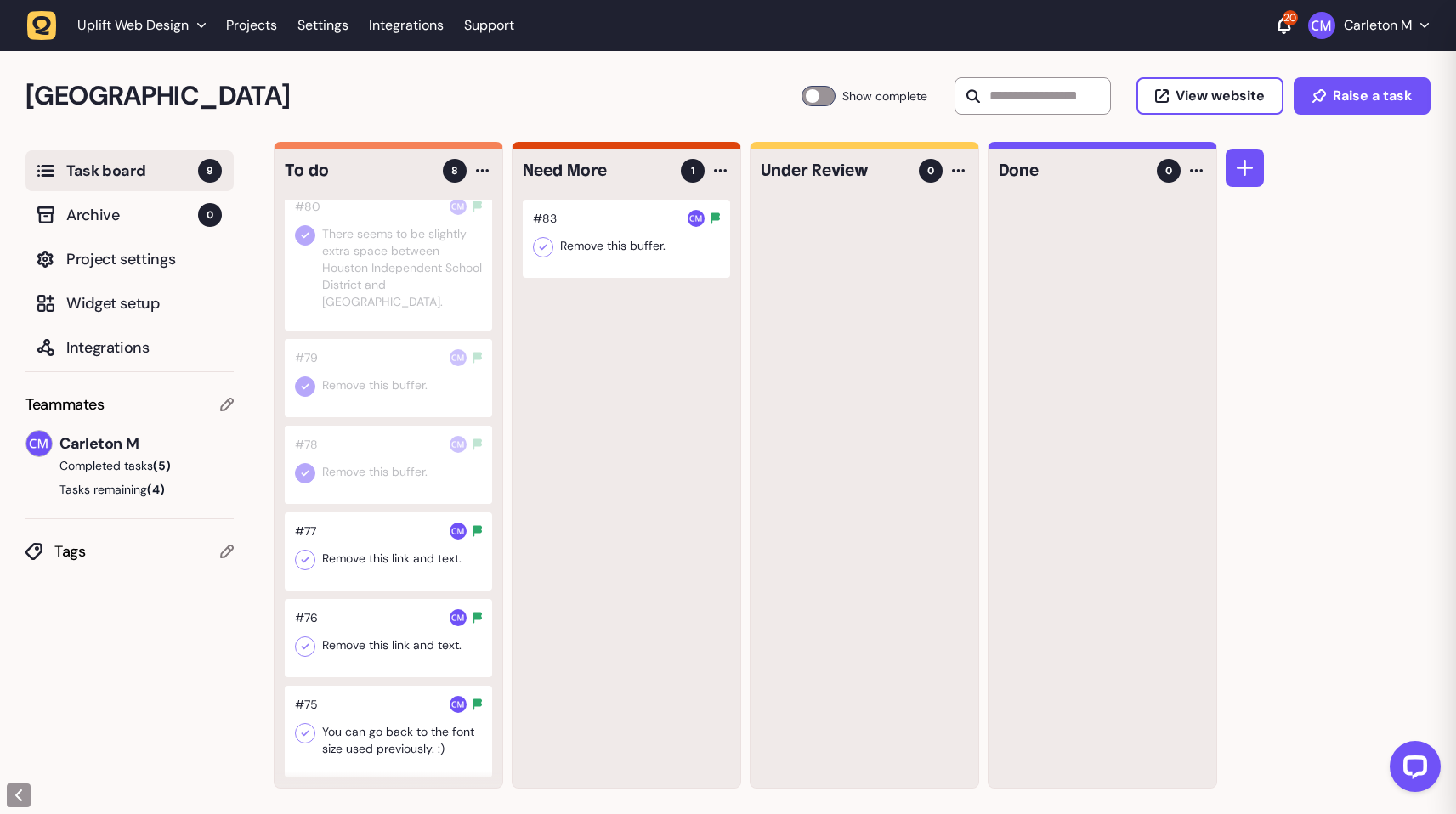
click at [385, 632] on div at bounding box center [388, 638] width 207 height 79
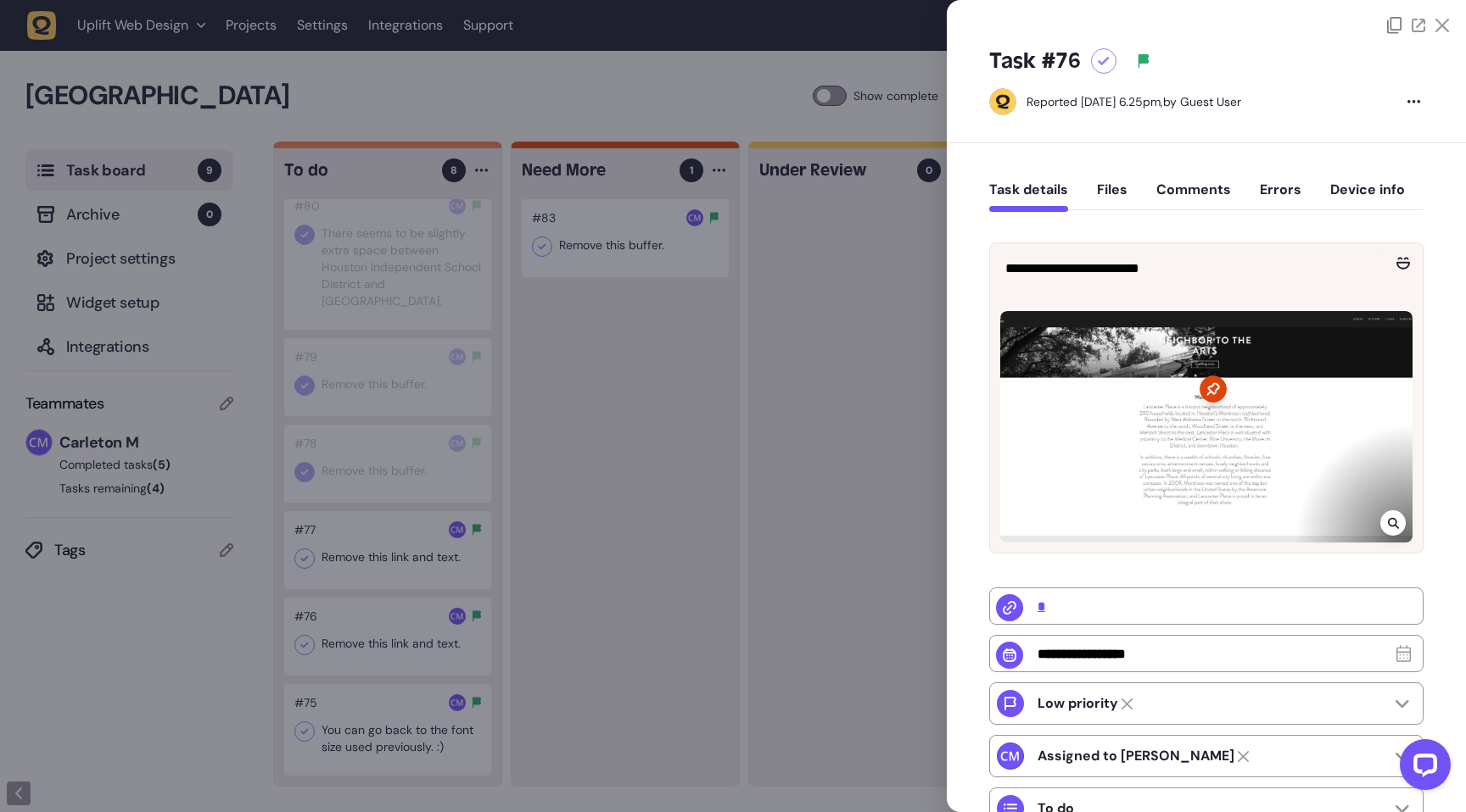
click at [594, 586] on div at bounding box center [733, 406] width 1466 height 812
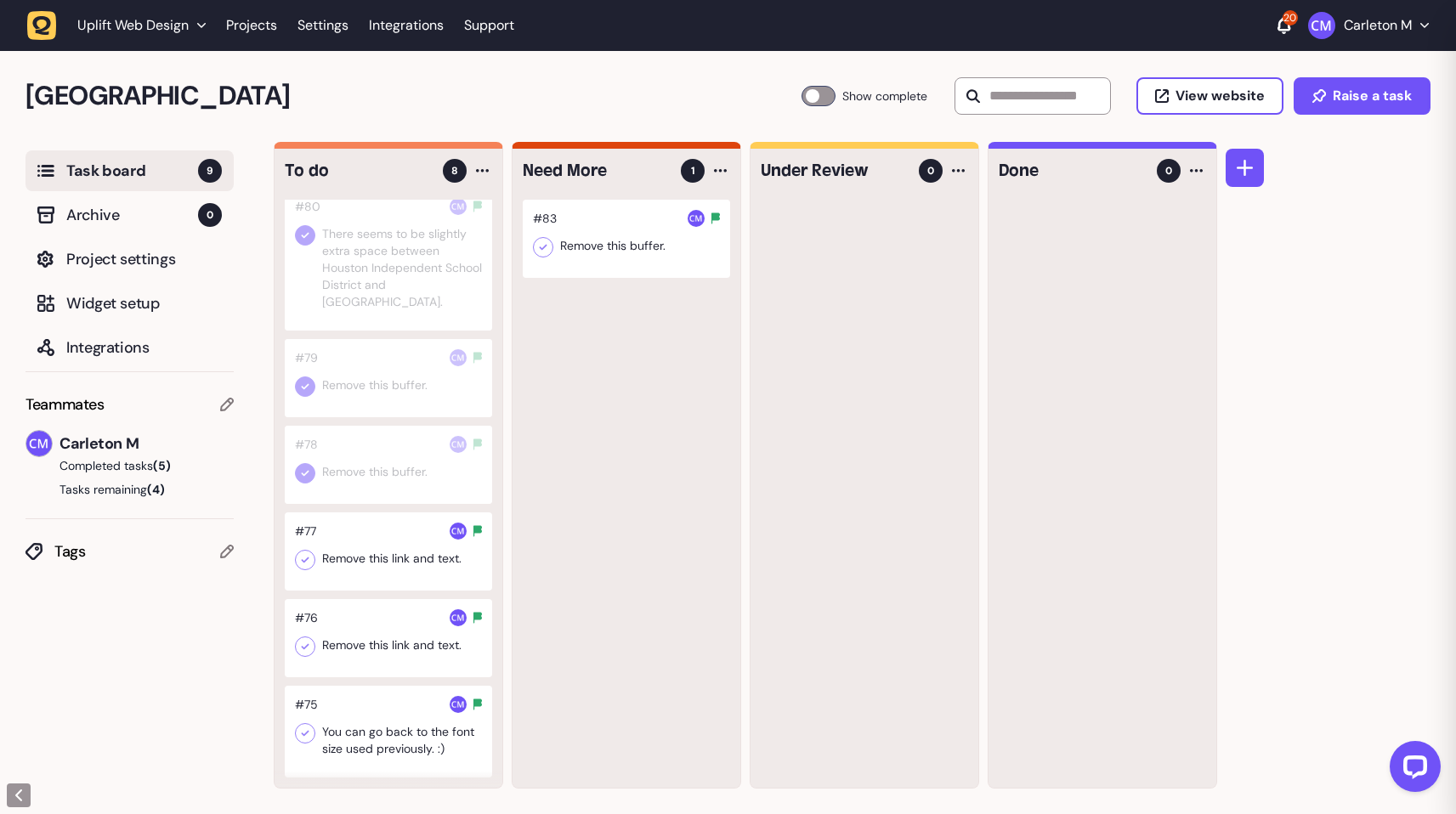
click at [378, 735] on div at bounding box center [388, 731] width 207 height 92
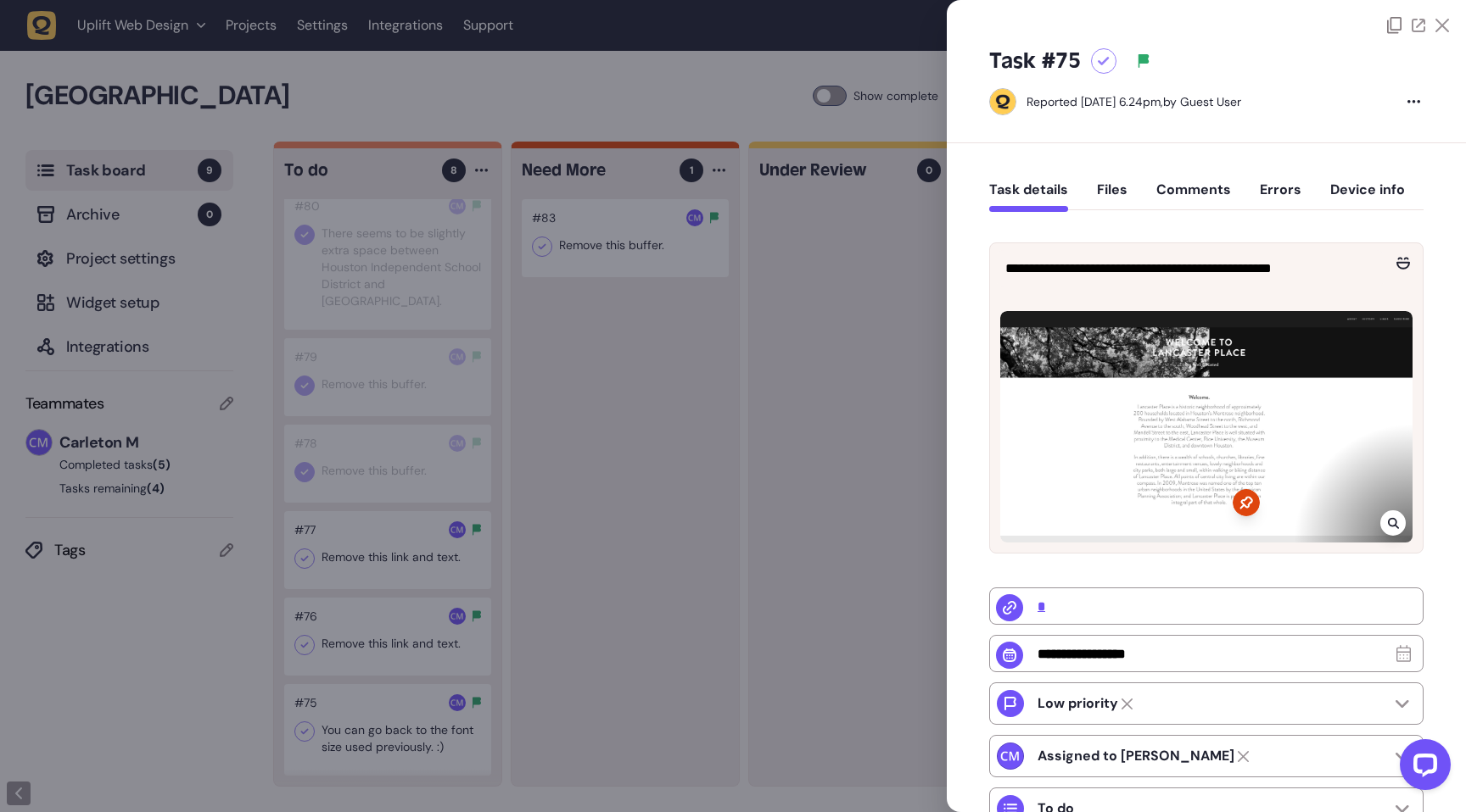
click at [584, 500] on div at bounding box center [733, 406] width 1466 height 812
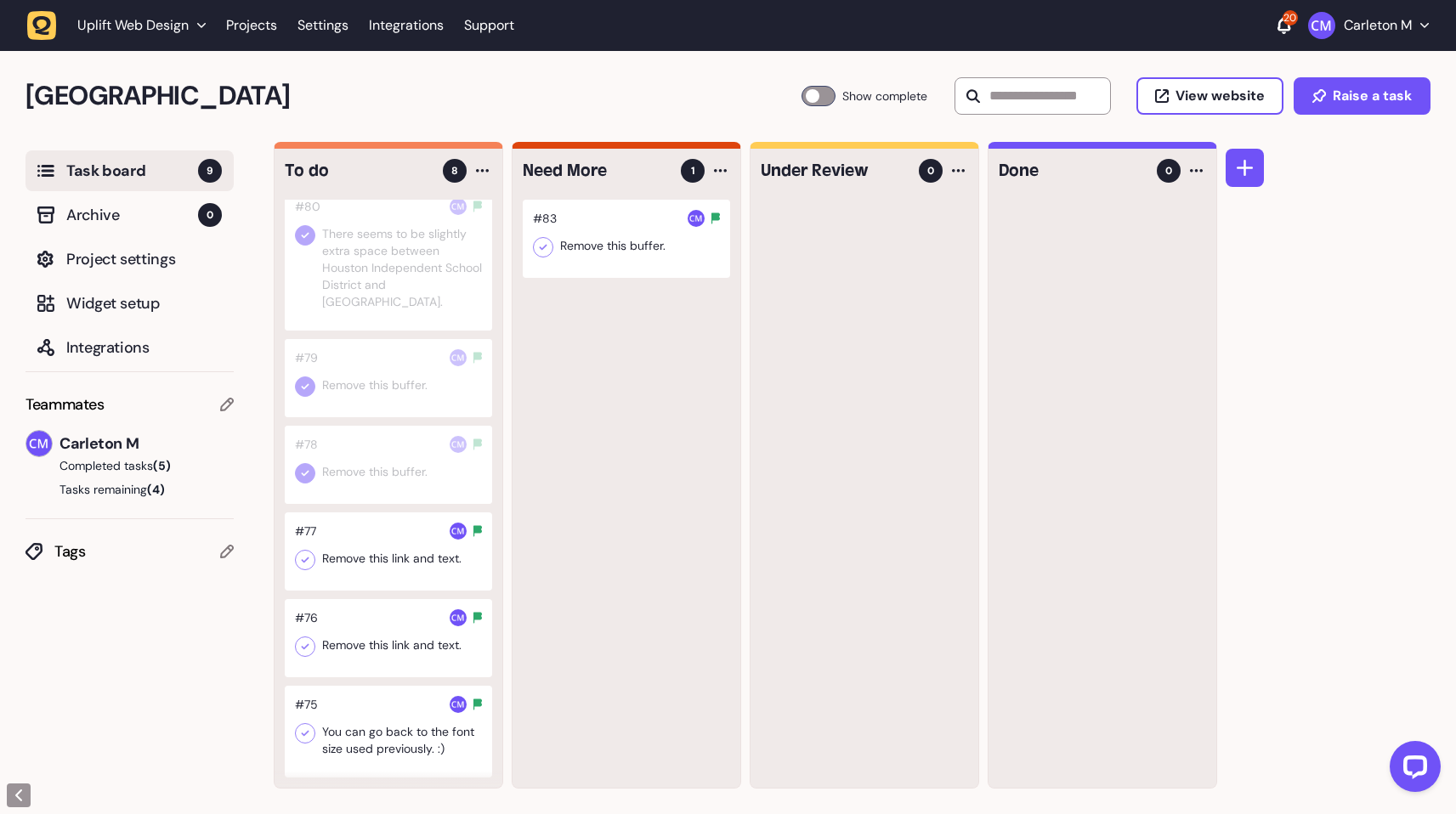
click at [308, 730] on icon at bounding box center [306, 733] width 8 height 6
click at [304, 558] on icon at bounding box center [305, 559] width 17 height 17
click at [303, 652] on icon at bounding box center [305, 646] width 17 height 17
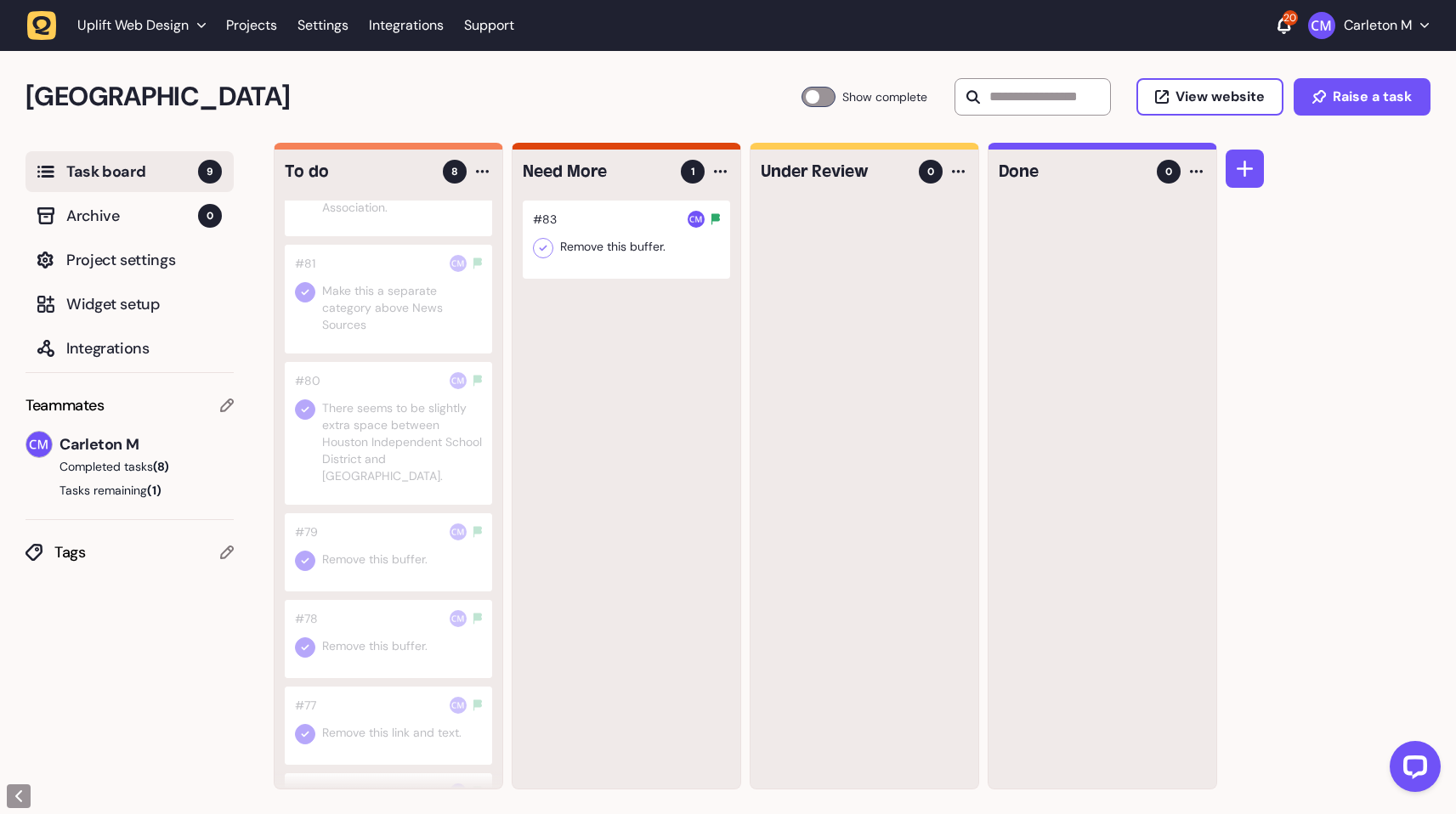
click at [613, 256] on div at bounding box center [626, 240] width 207 height 79
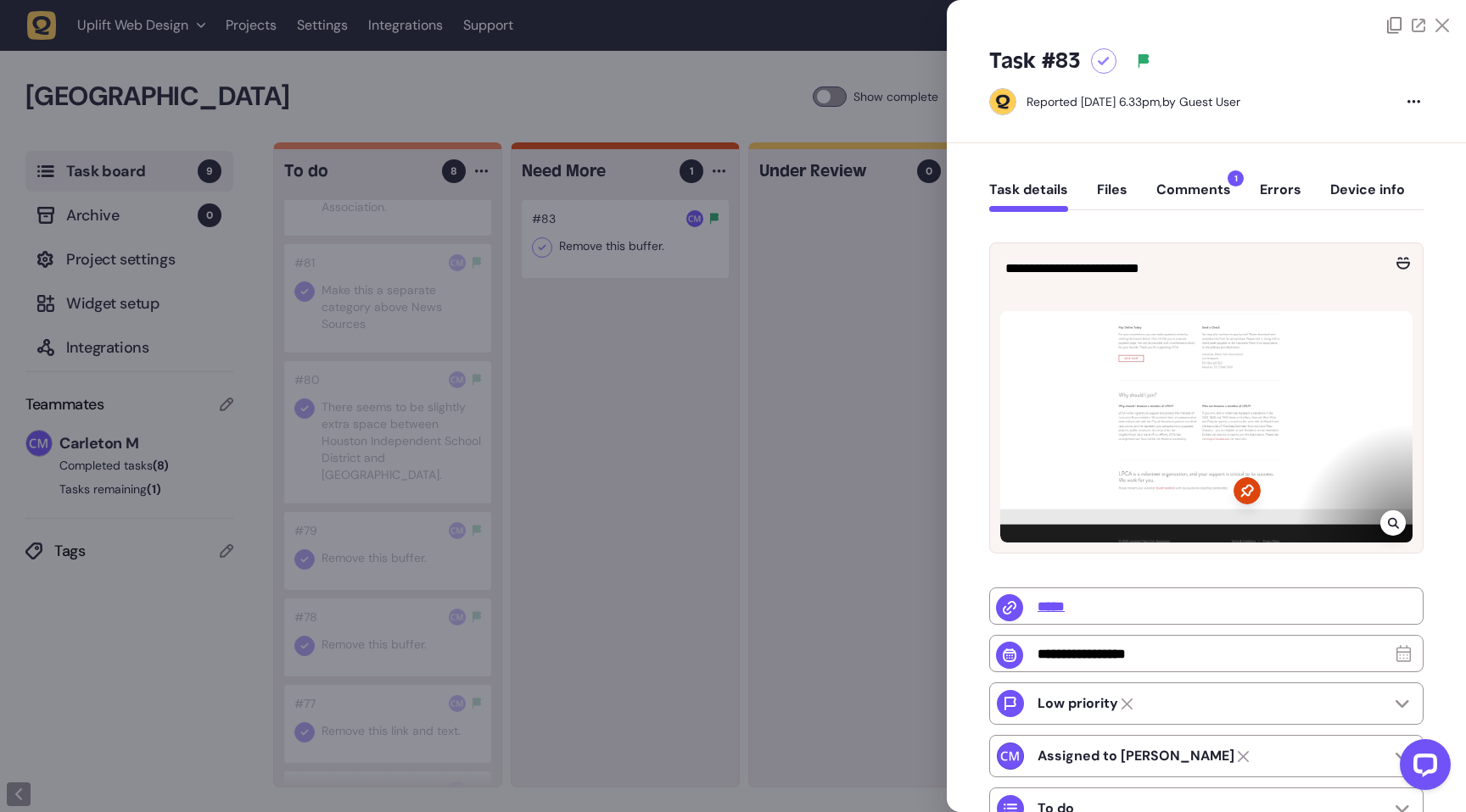
click at [1100, 67] on div at bounding box center [1103, 62] width 26 height 26
click at [693, 330] on div at bounding box center [733, 406] width 1466 height 812
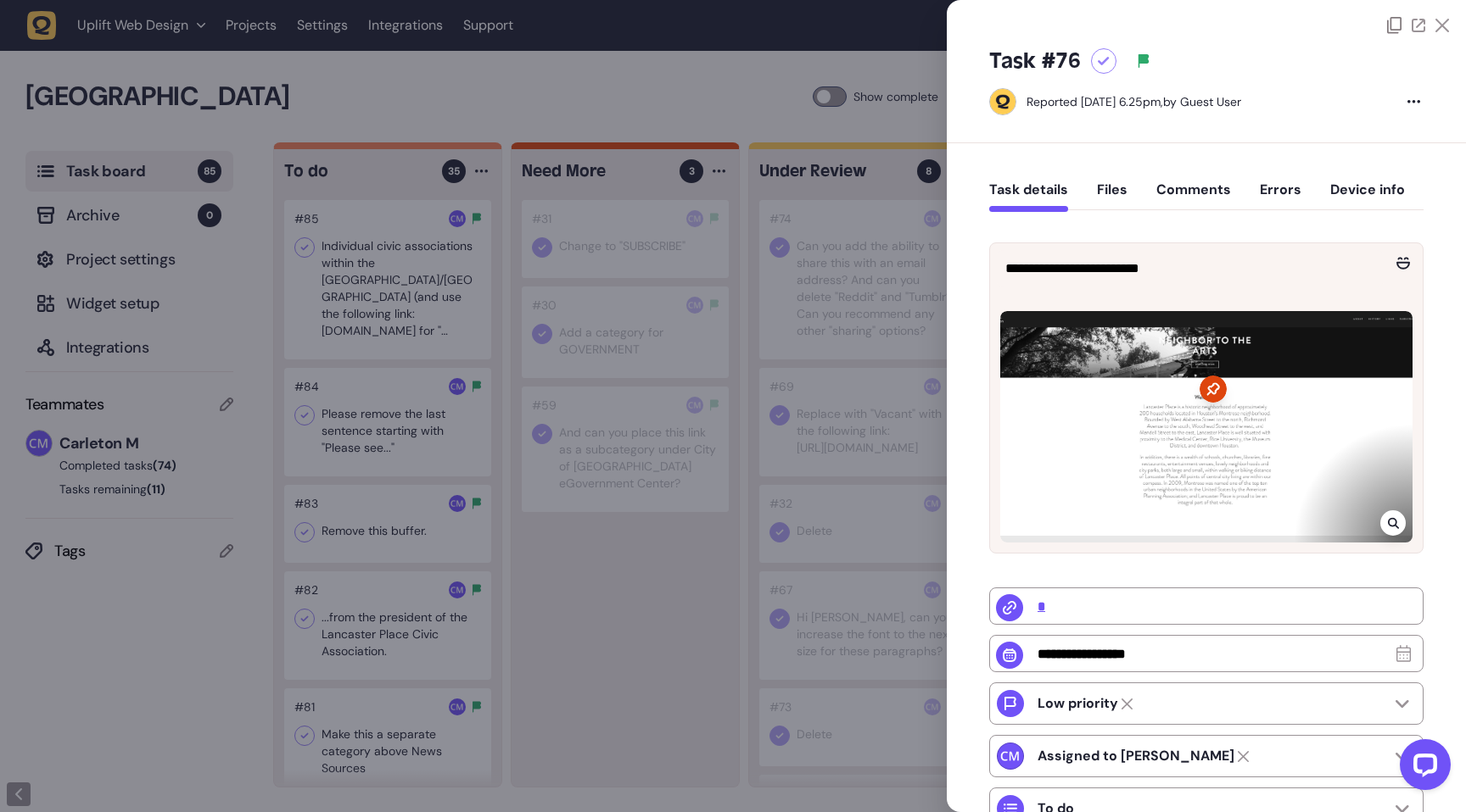
click at [669, 78] on div at bounding box center [733, 406] width 1466 height 812
